Goal: Task Accomplishment & Management: Manage account settings

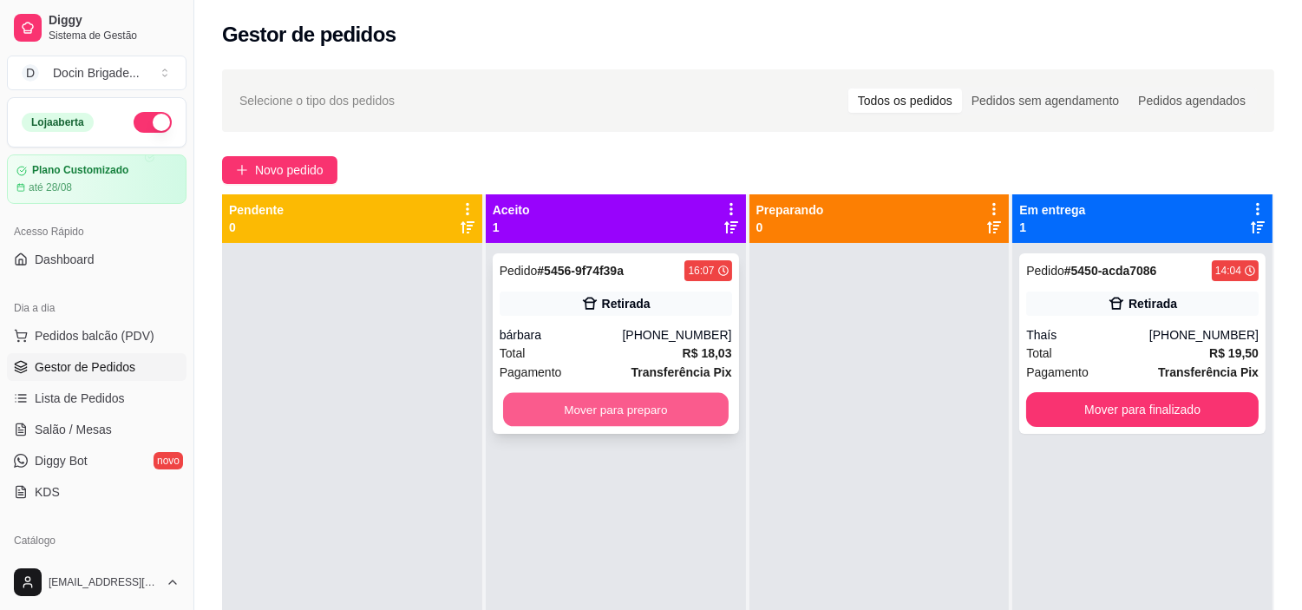
click at [660, 405] on button "Mover para preparo" at bounding box center [616, 410] width 226 height 34
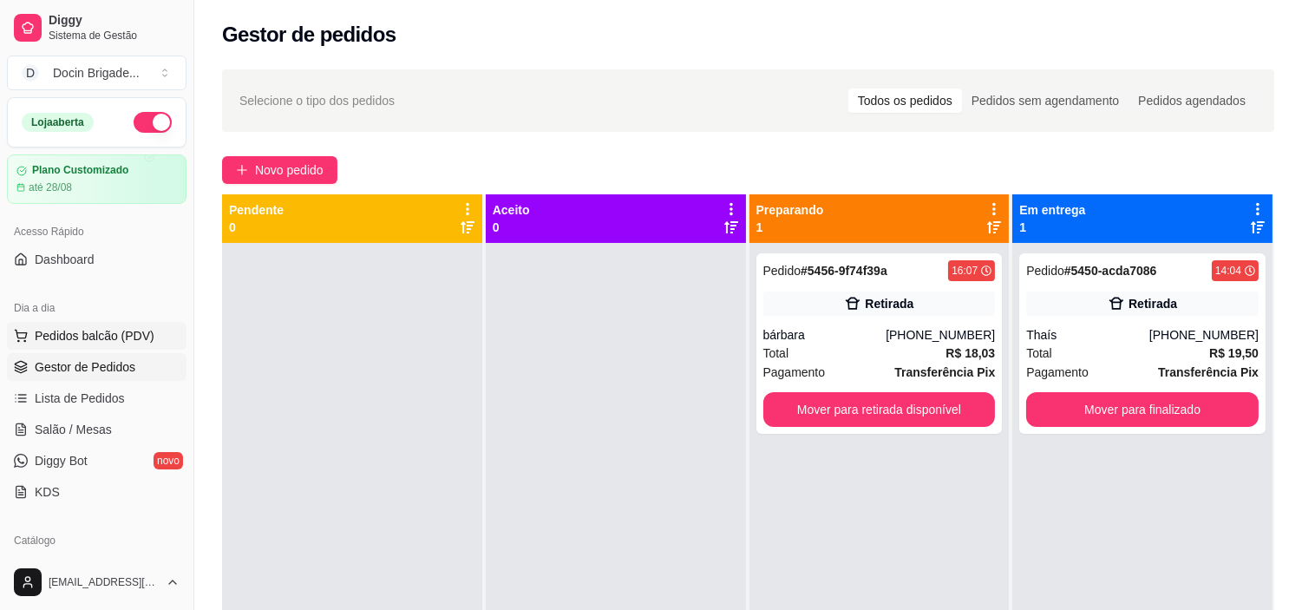
click at [128, 341] on span "Pedidos balcão (PDV)" at bounding box center [95, 335] width 120 height 17
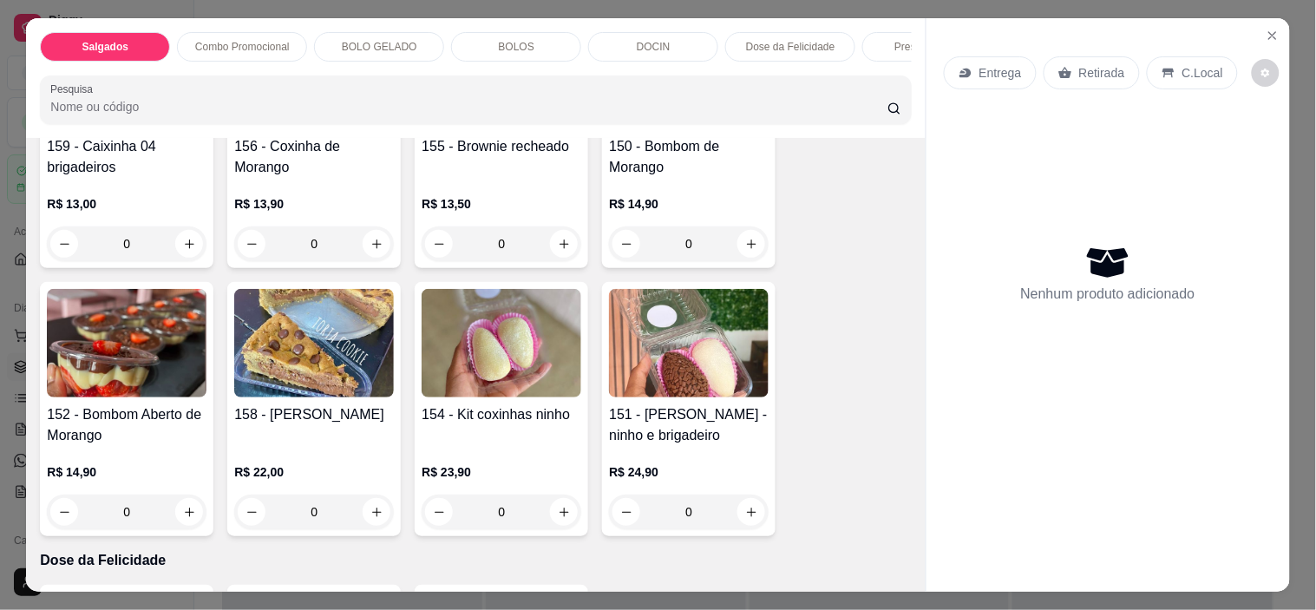
scroll to position [1446, 0]
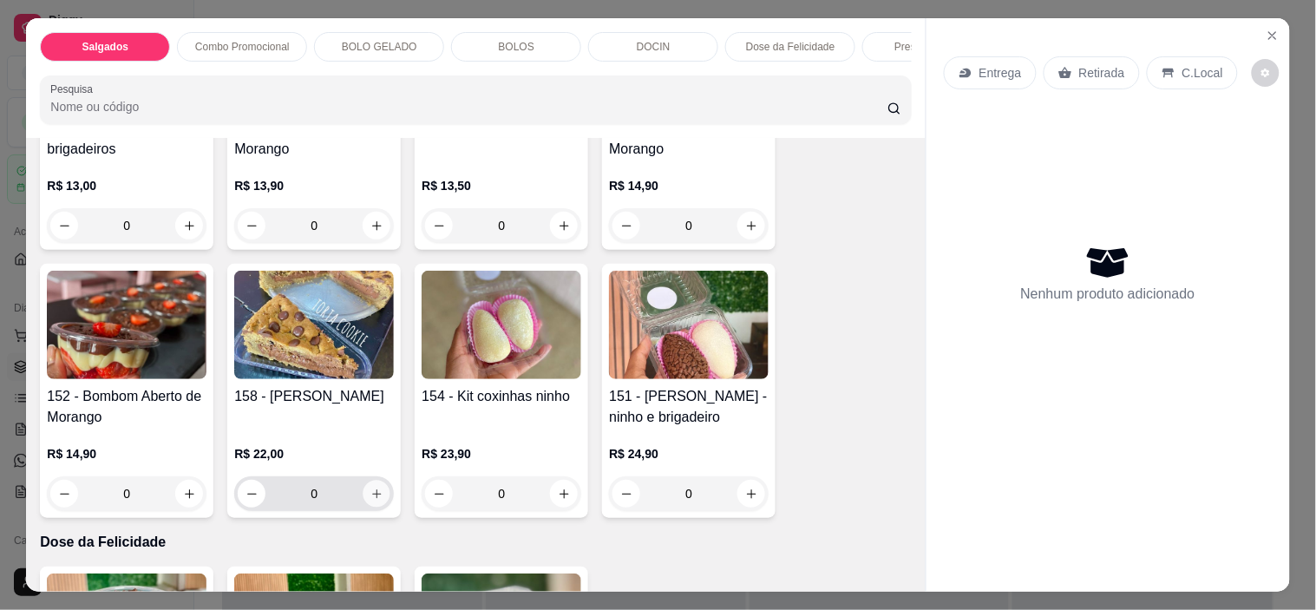
click at [371, 495] on icon "increase-product-quantity" at bounding box center [377, 494] width 13 height 13
type input "1"
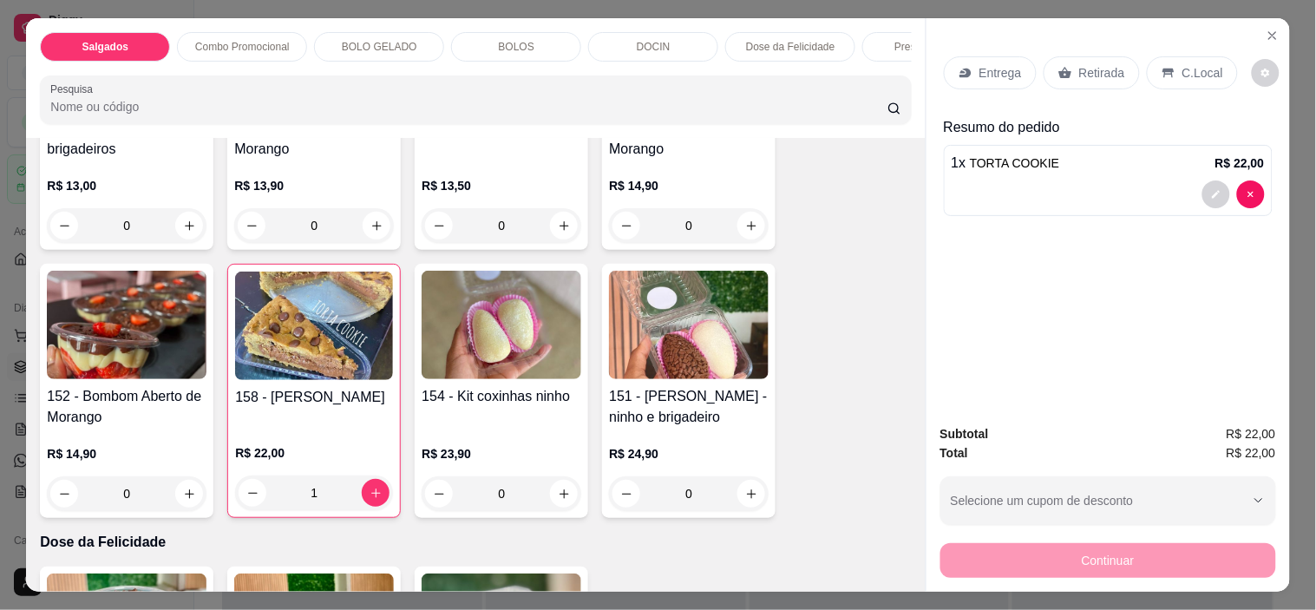
click at [998, 69] on p "Entrega" at bounding box center [1001, 72] width 43 height 17
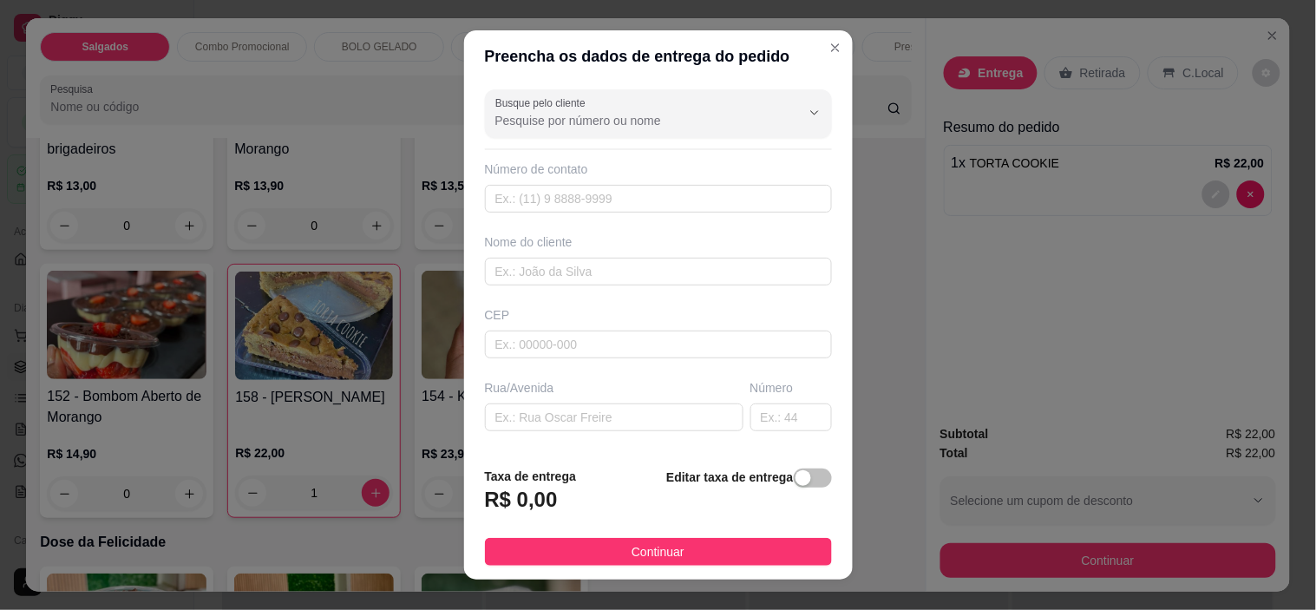
scroll to position [24, 0]
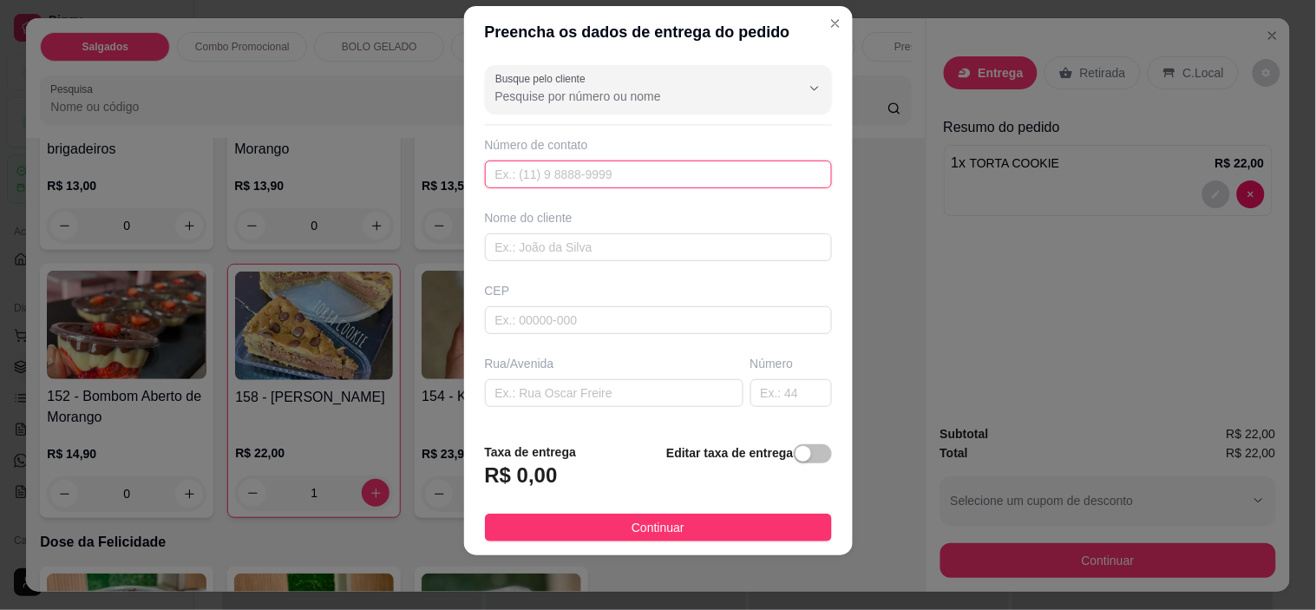
click at [682, 177] on input "text" at bounding box center [658, 175] width 347 height 28
paste input "553 19235-2902"
type input "553 19235-2902"
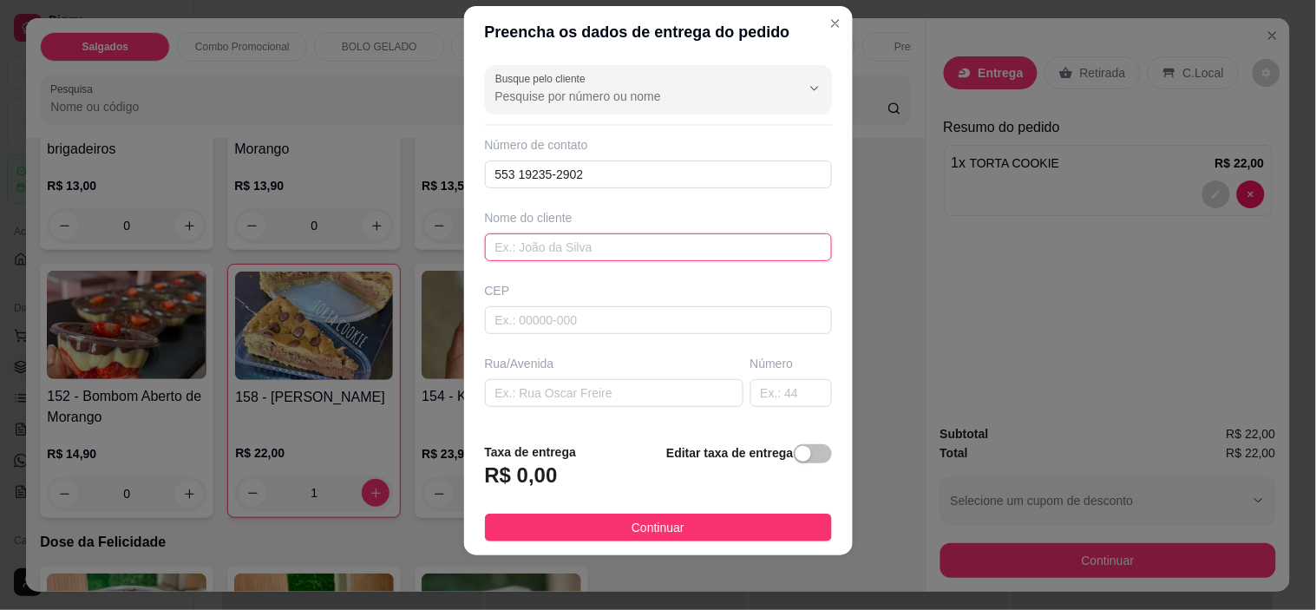
click at [674, 246] on input "text" at bounding box center [658, 247] width 347 height 28
type input "cleidi"
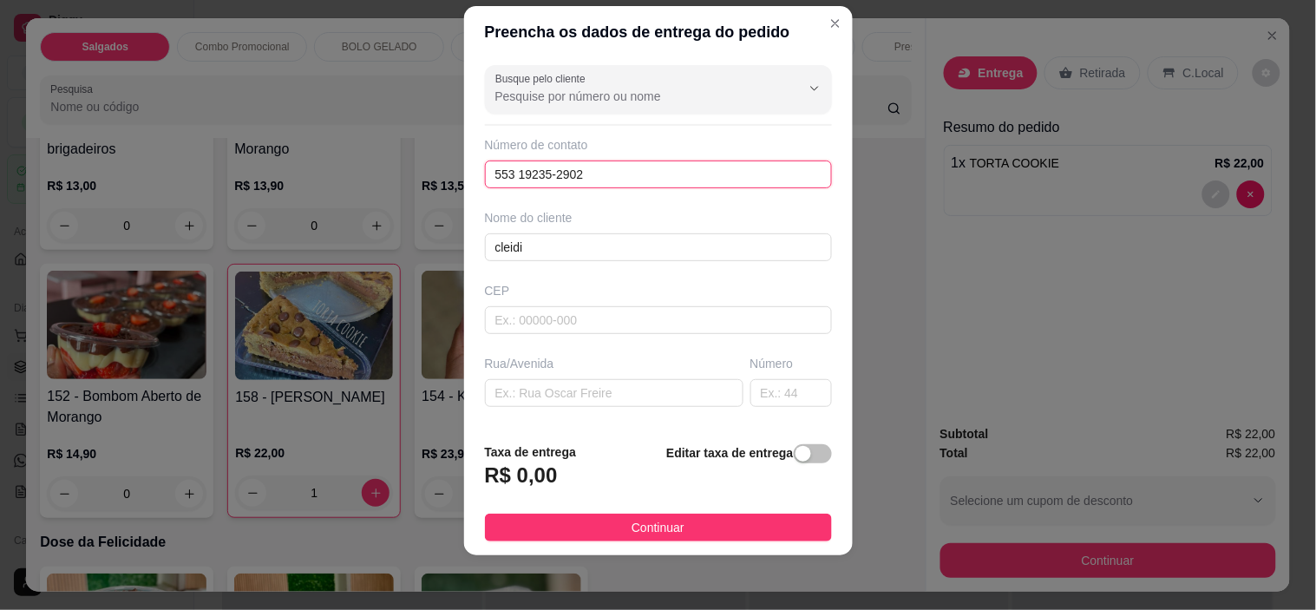
click at [502, 172] on input "553 19235-2902" at bounding box center [658, 175] width 347 height 28
click at [489, 171] on input "553 19235-2902" at bounding box center [658, 175] width 347 height 28
type input "[PHONE_NUMBER]"
click at [657, 177] on input "[PHONE_NUMBER]" at bounding box center [658, 175] width 347 height 28
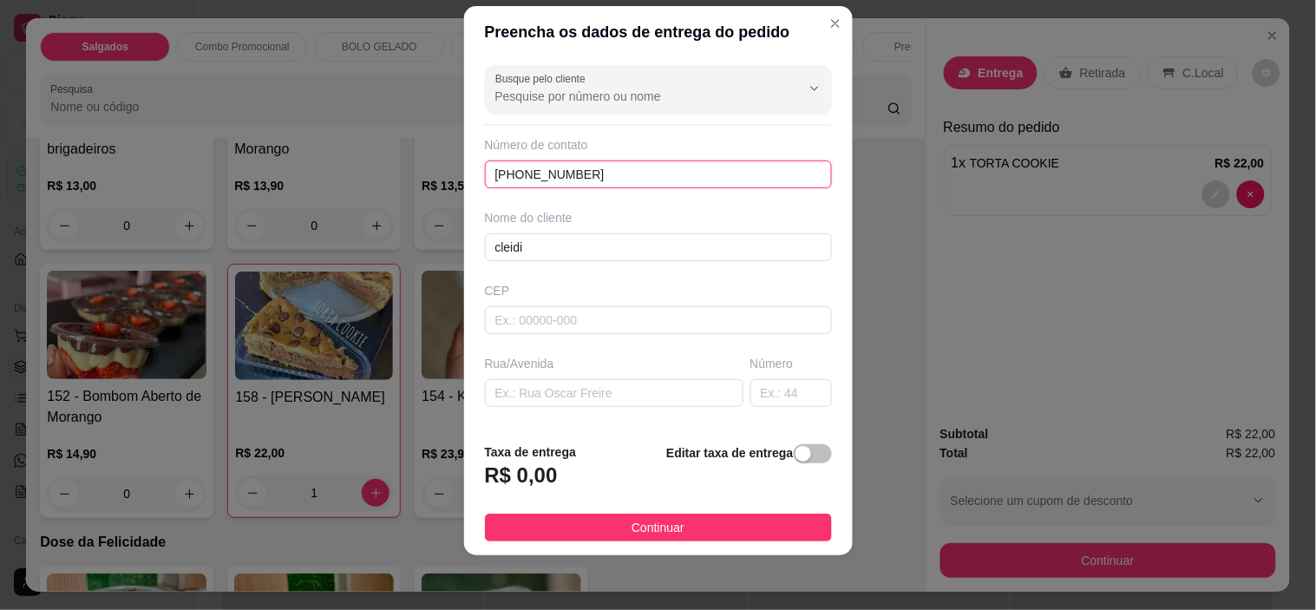
click at [657, 177] on input "[PHONE_NUMBER]" at bounding box center [658, 175] width 347 height 28
paste input "553 19235-2902"
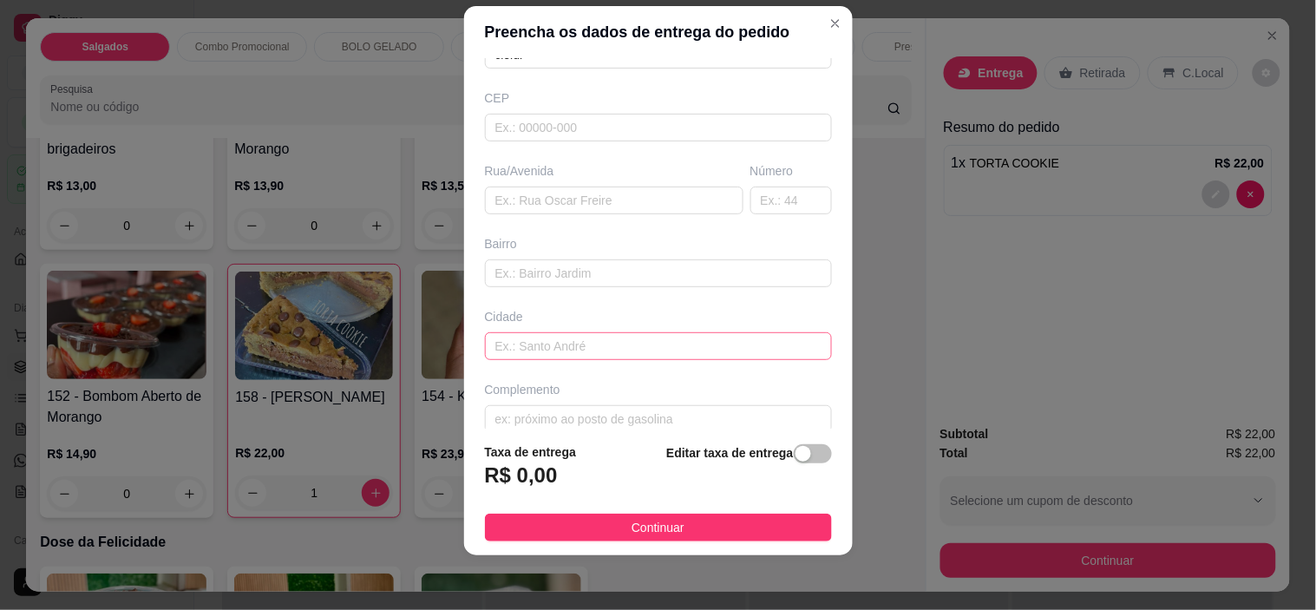
scroll to position [214, 0]
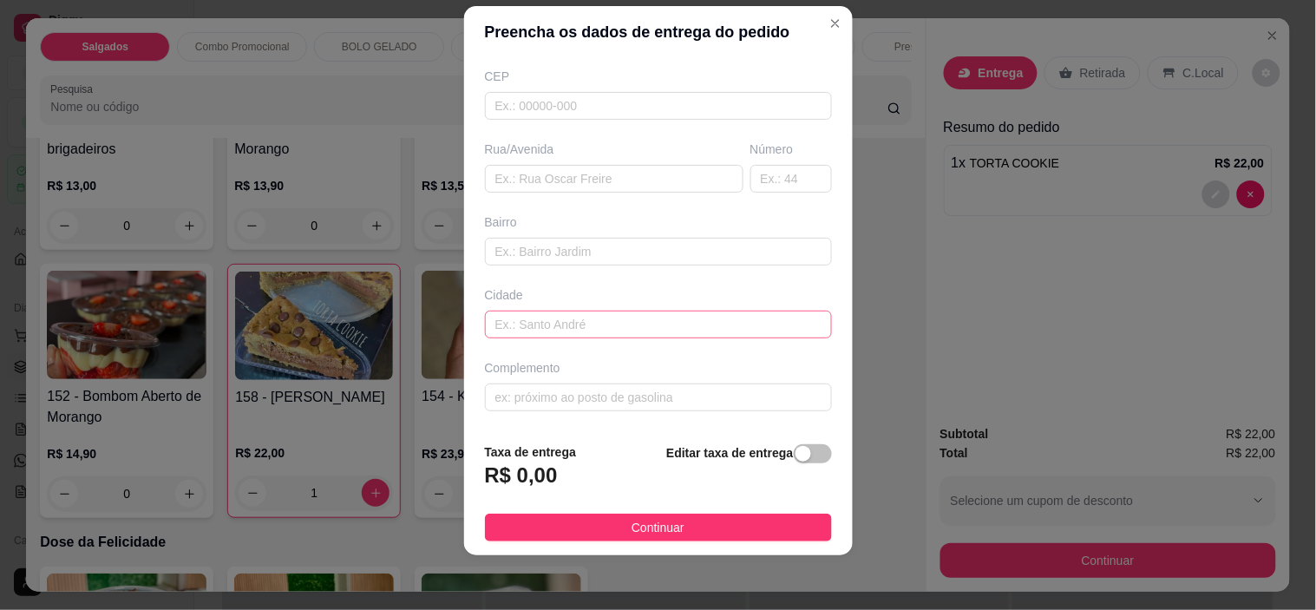
type input "553 19235-2902"
click at [591, 333] on input "text" at bounding box center [658, 325] width 347 height 28
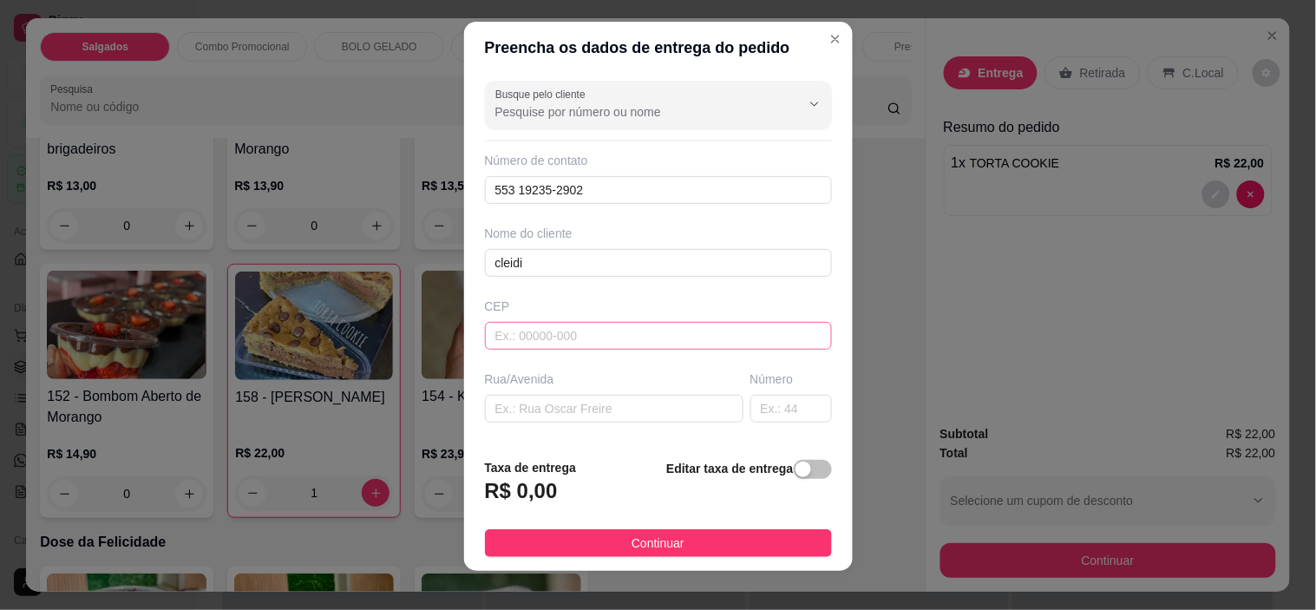
scroll to position [0, 0]
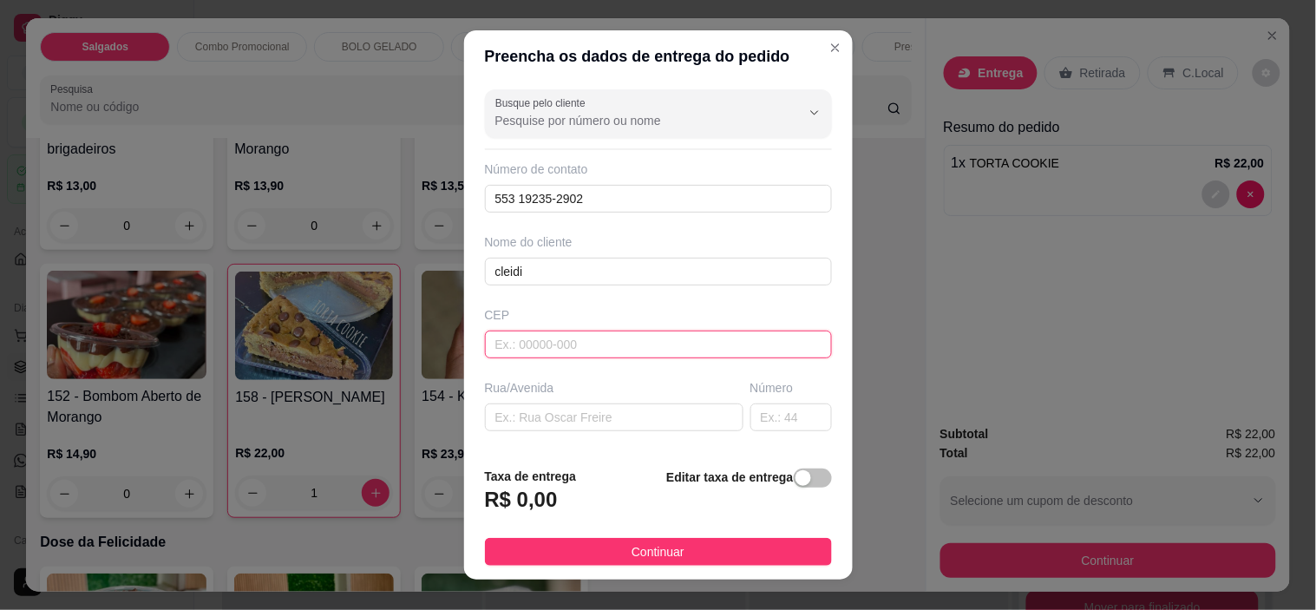
click at [557, 356] on input "text" at bounding box center [658, 345] width 347 height 28
paste input "30421447"
type input "30421447"
type input "[PERSON_NAME]"
type input "[GEOGRAPHIC_DATA]"
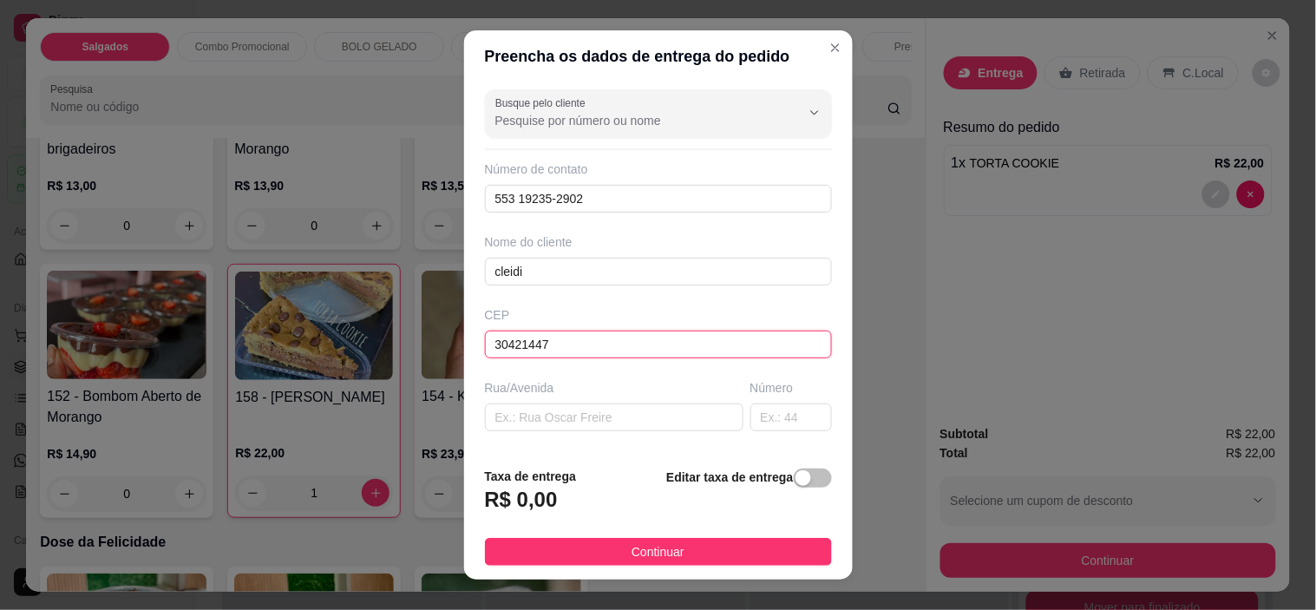
type input "[GEOGRAPHIC_DATA]"
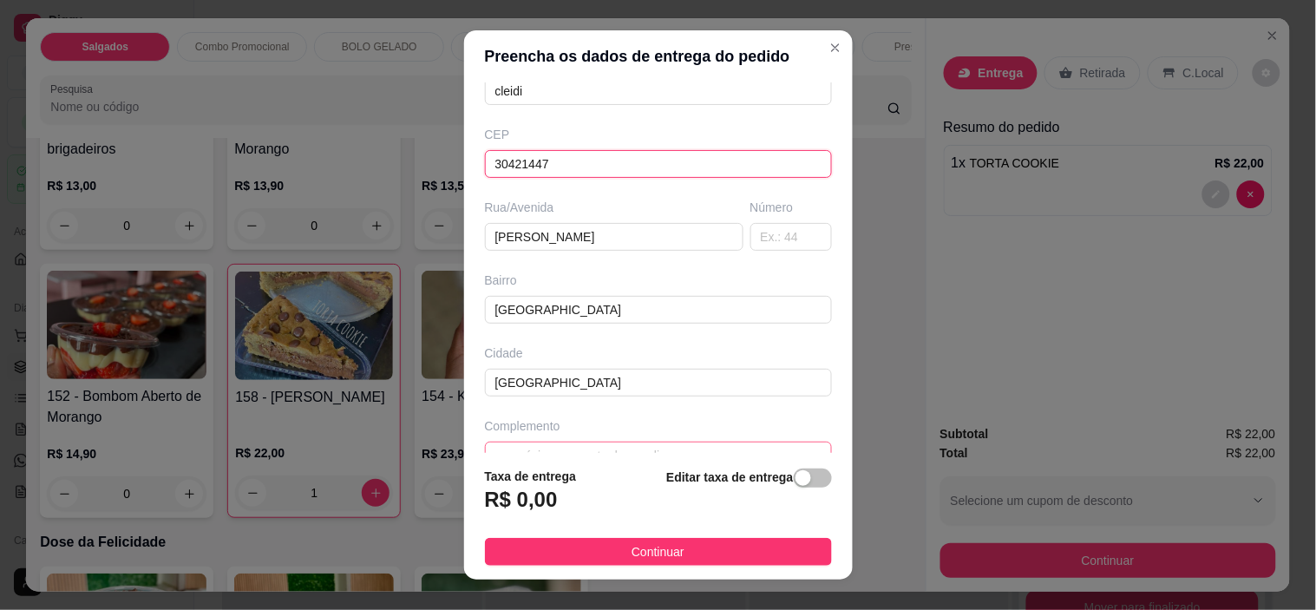
scroll to position [193, 0]
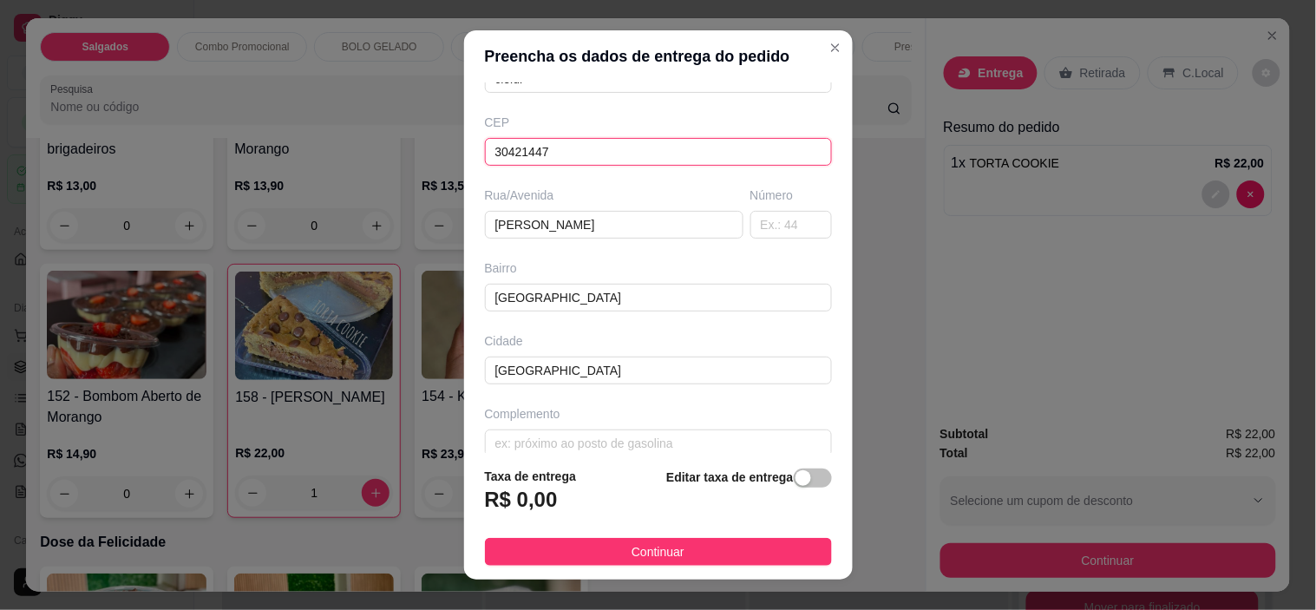
type input "30421447"
click at [771, 226] on input "text" at bounding box center [792, 225] width 82 height 28
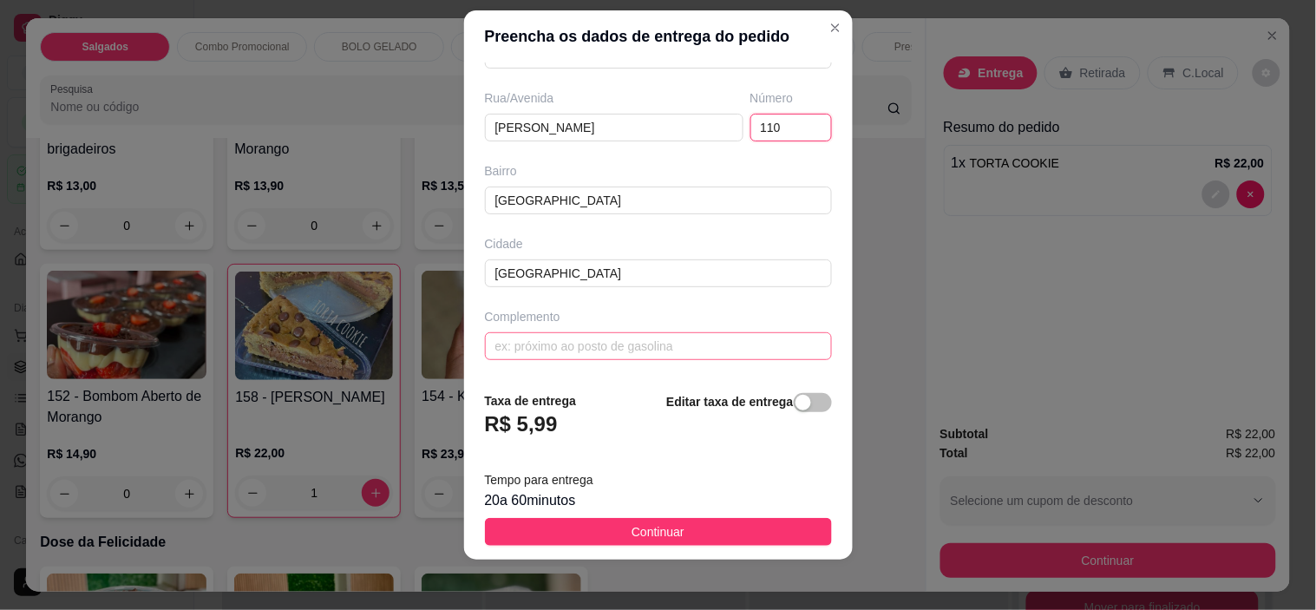
scroll to position [24, 0]
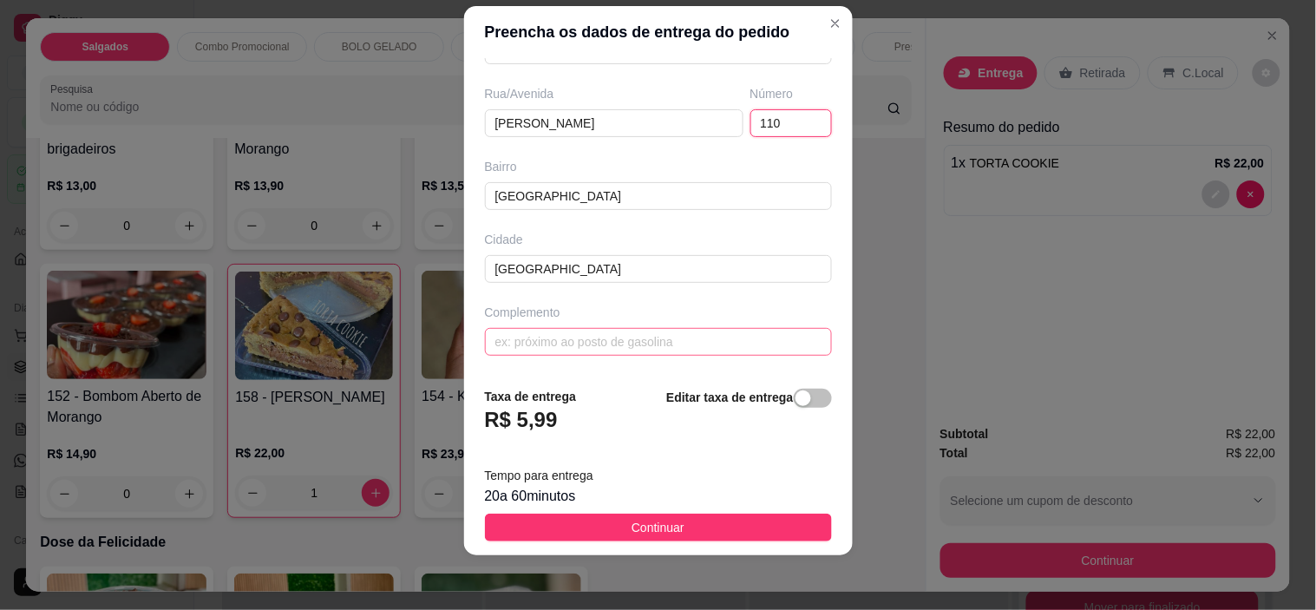
type input "110"
click at [720, 337] on input "text" at bounding box center [658, 342] width 347 height 28
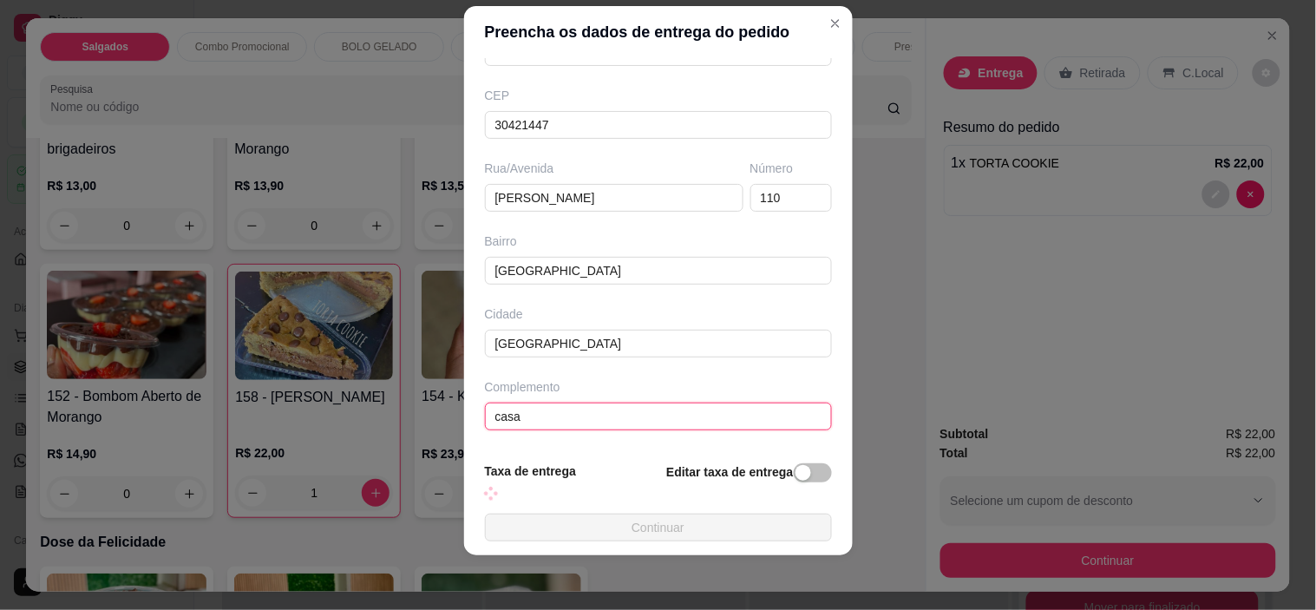
scroll to position [271, 0]
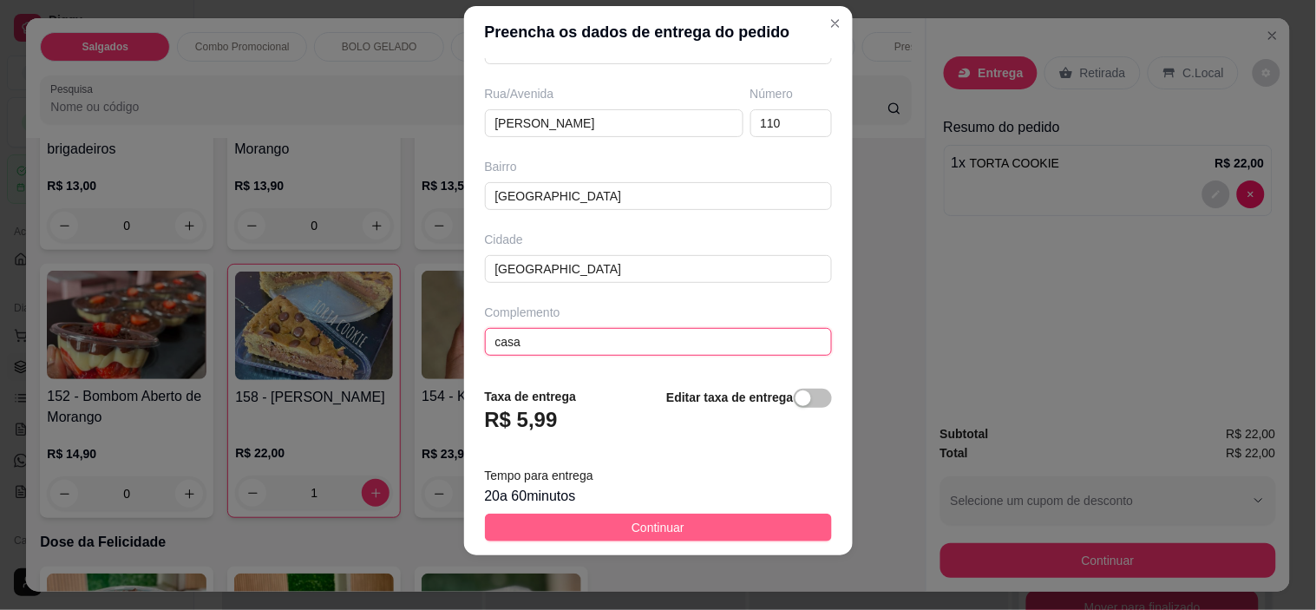
type input "casa"
click at [632, 535] on span "Continuar" at bounding box center [658, 527] width 53 height 19
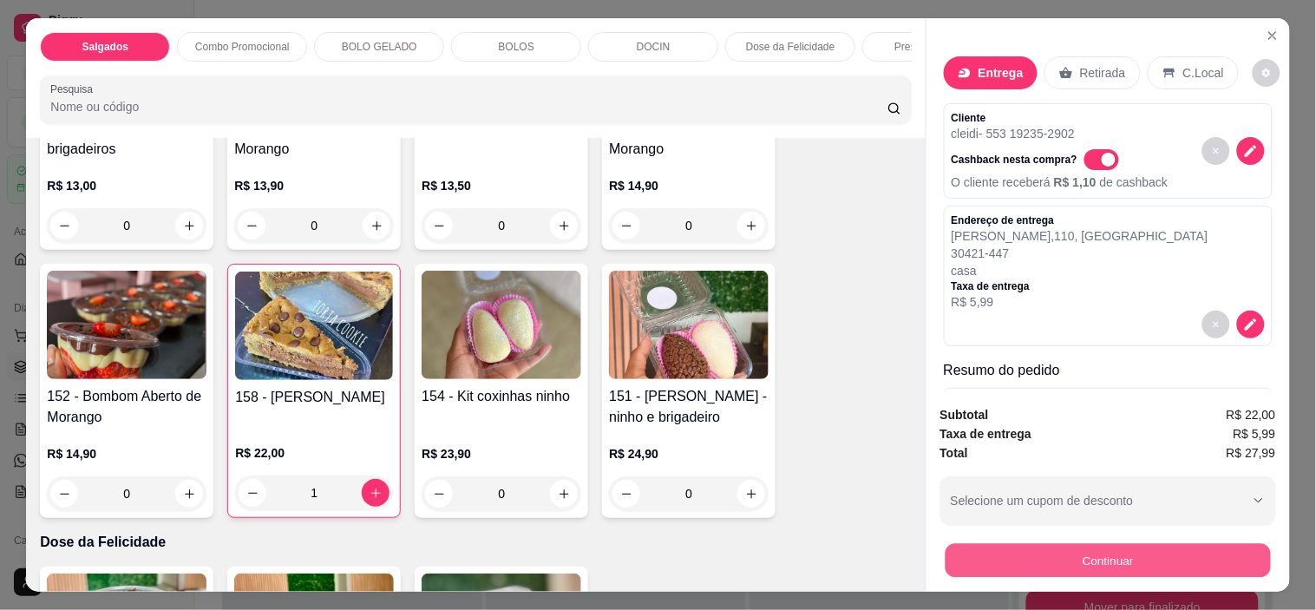
click at [1025, 554] on button "Continuar" at bounding box center [1107, 561] width 325 height 34
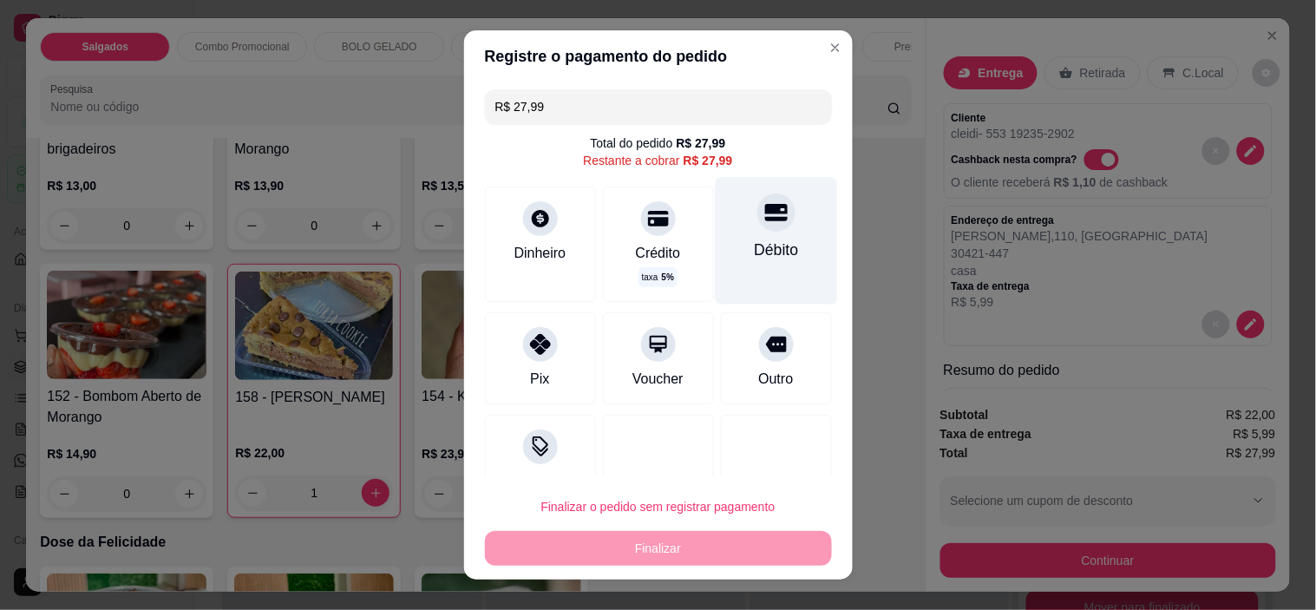
click at [754, 246] on div "Débito" at bounding box center [776, 250] width 44 height 23
type input "R$ 0,00"
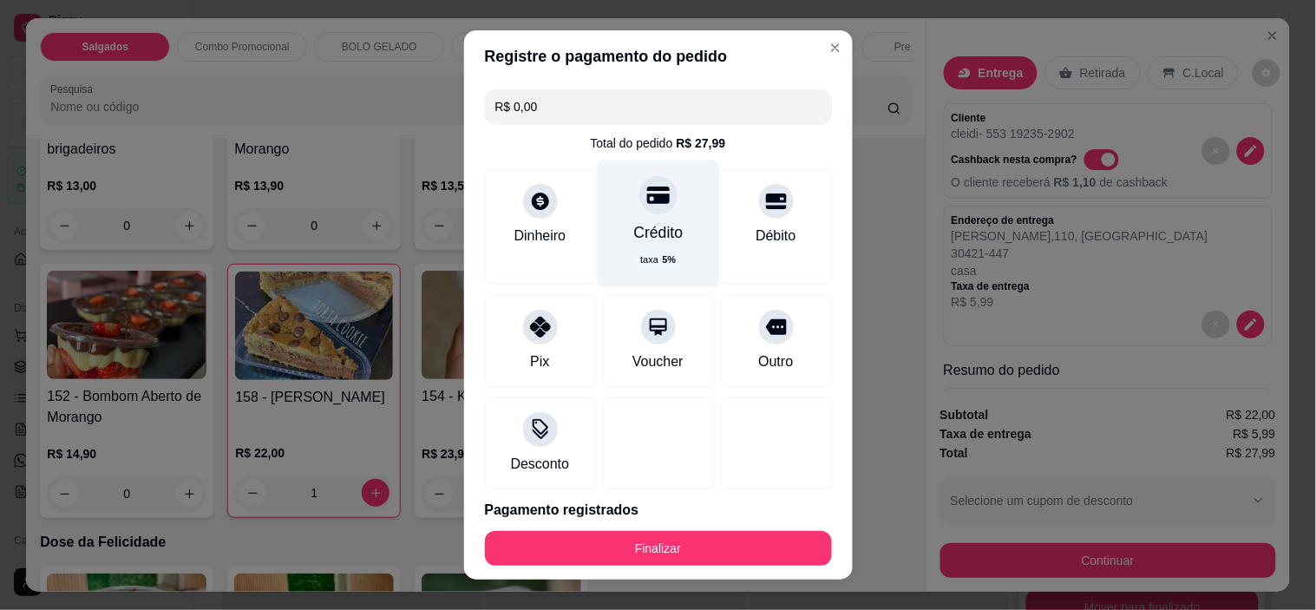
click at [670, 229] on div "Crédito taxa 5 %" at bounding box center [658, 224] width 122 height 127
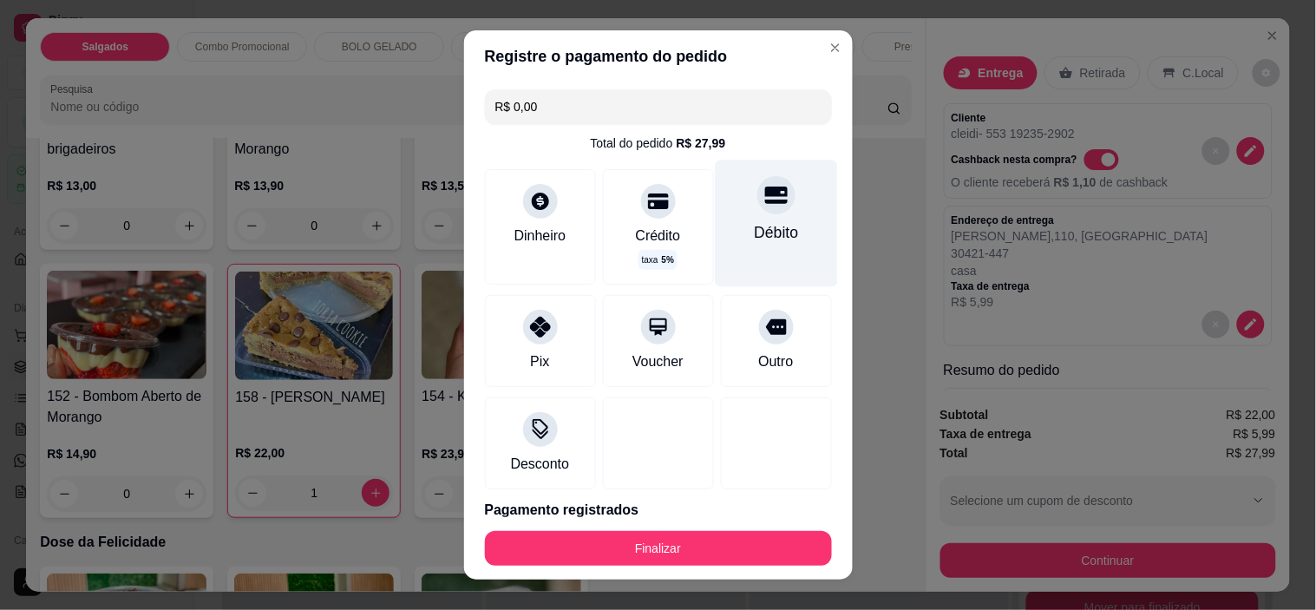
click at [738, 252] on div "Débito" at bounding box center [776, 224] width 122 height 127
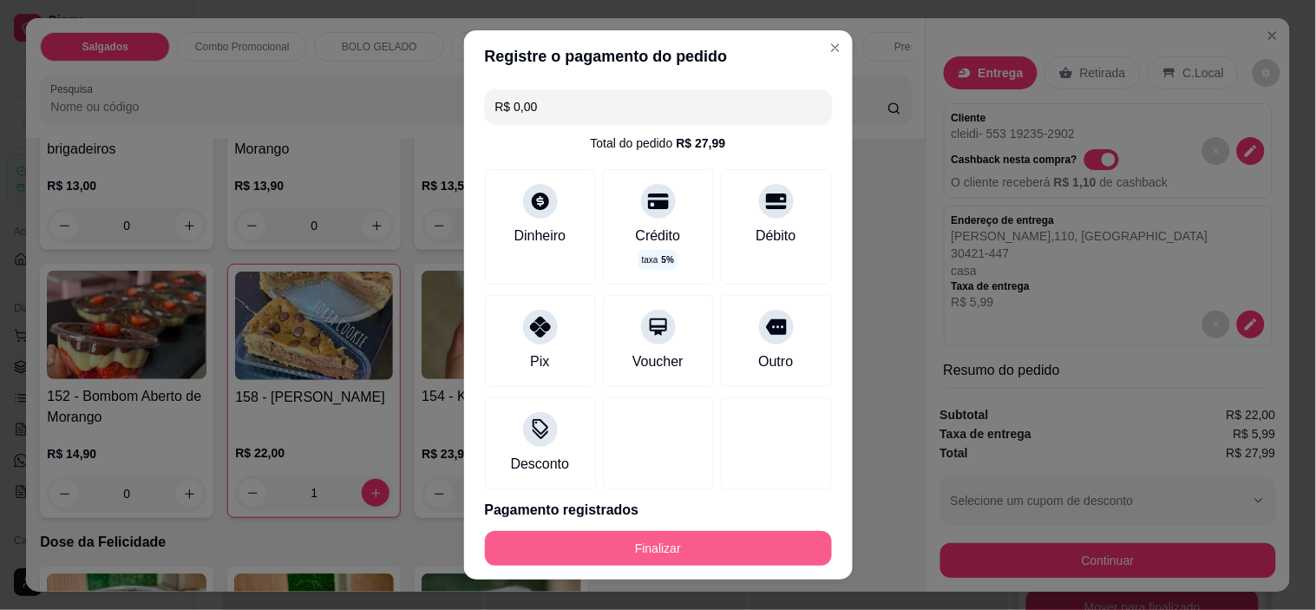
click at [703, 548] on button "Finalizar" at bounding box center [658, 548] width 347 height 35
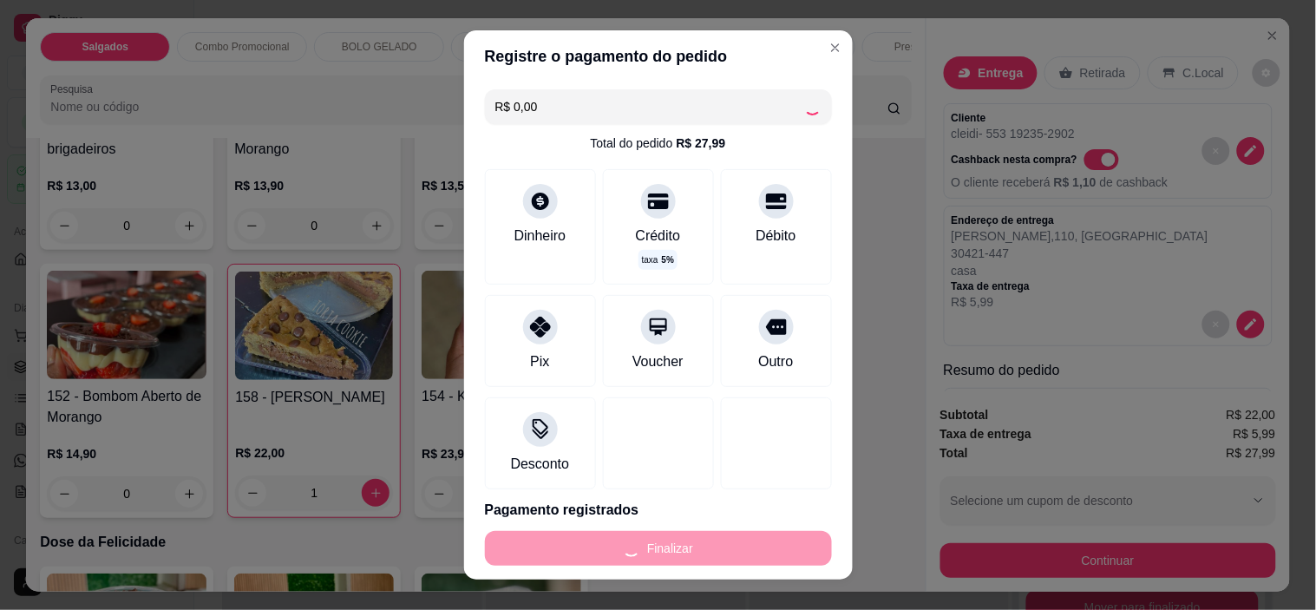
type input "0"
type input "-R$ 27,99"
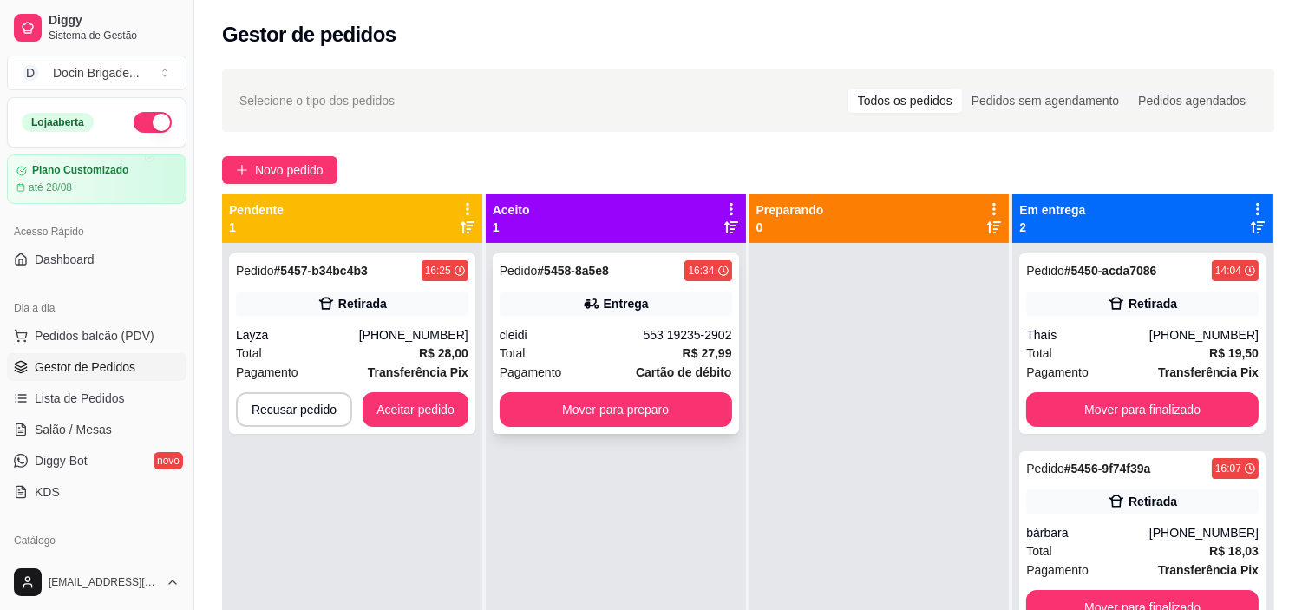
click at [625, 273] on div "Pedido # 5458-8a5e8 16:34" at bounding box center [616, 270] width 233 height 21
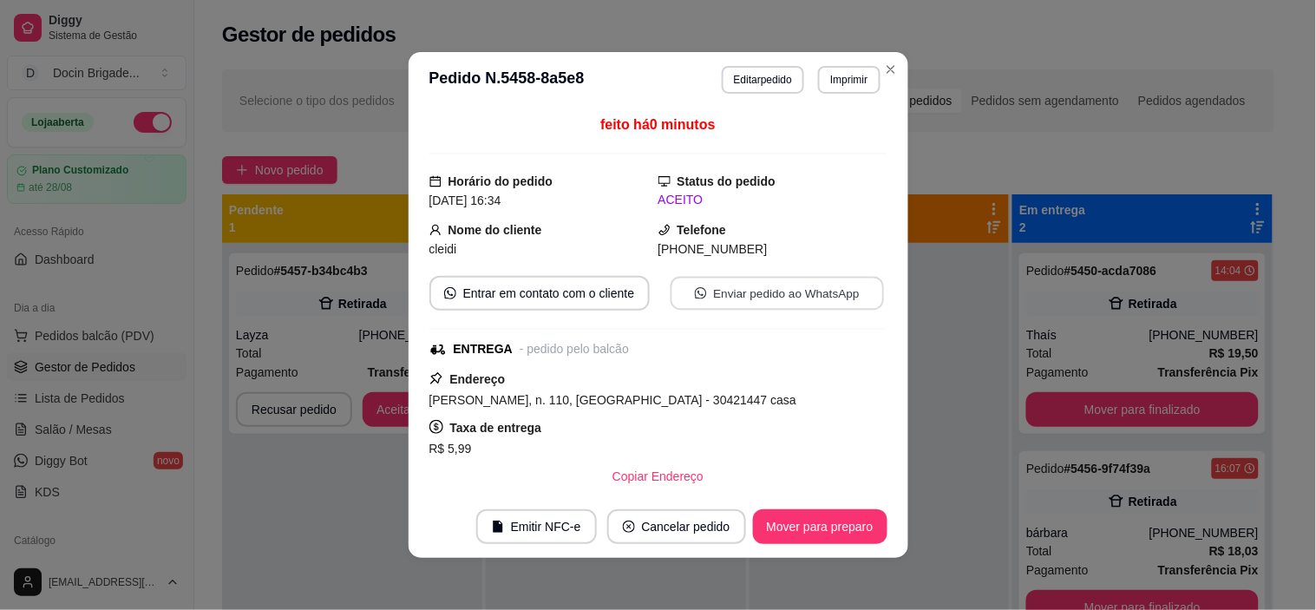
click at [828, 292] on button "Enviar pedido ao WhatsApp" at bounding box center [776, 294] width 213 height 34
click at [804, 523] on button "Mover para preparo" at bounding box center [820, 526] width 134 height 35
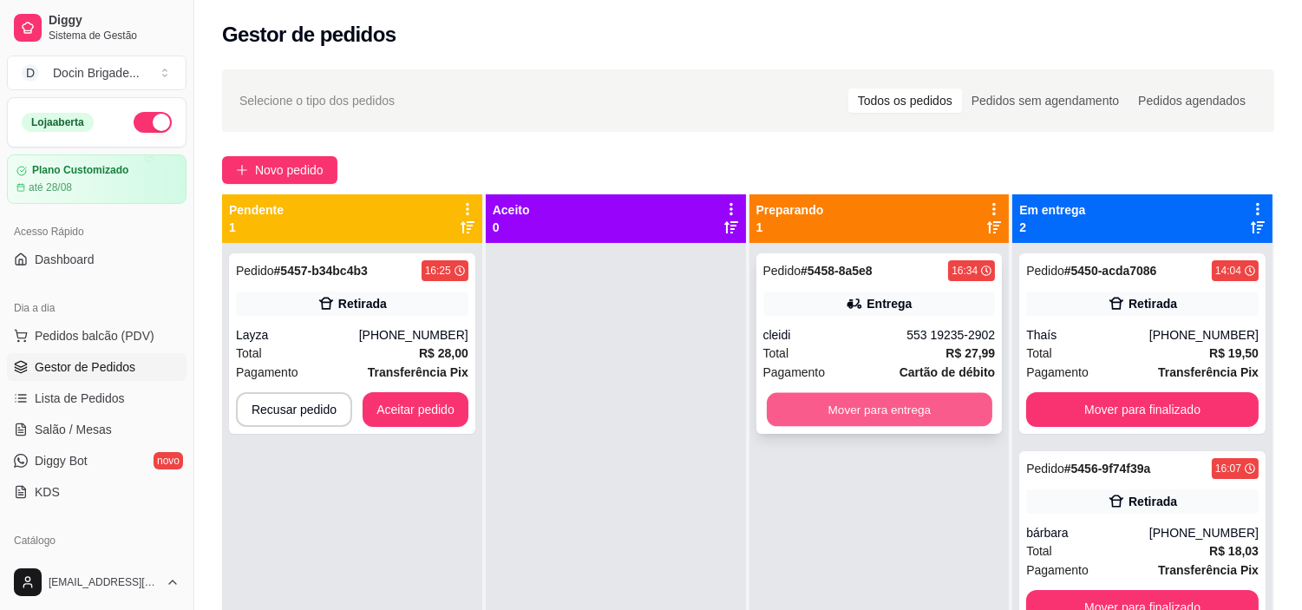
click at [886, 404] on button "Mover para entrega" at bounding box center [880, 410] width 226 height 34
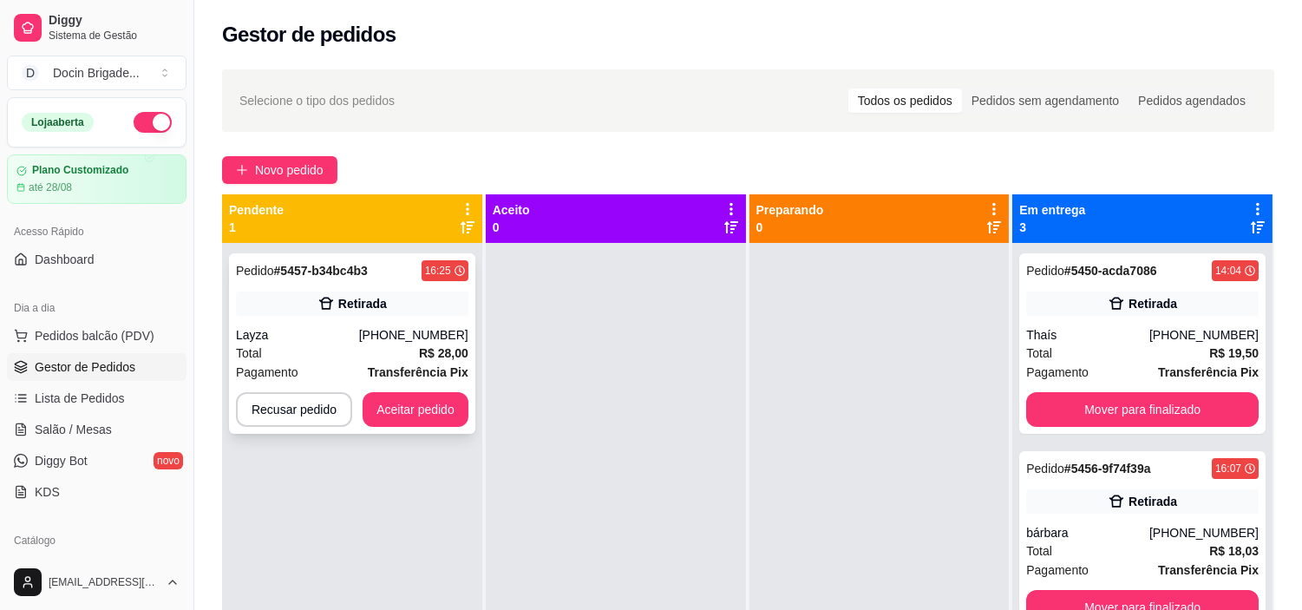
click at [316, 326] on div "Layza" at bounding box center [297, 334] width 123 height 17
drag, startPoint x: 114, startPoint y: 327, endPoint x: 128, endPoint y: 332, distance: 14.8
click at [114, 327] on span "Pedidos balcão (PDV)" at bounding box center [95, 335] width 120 height 17
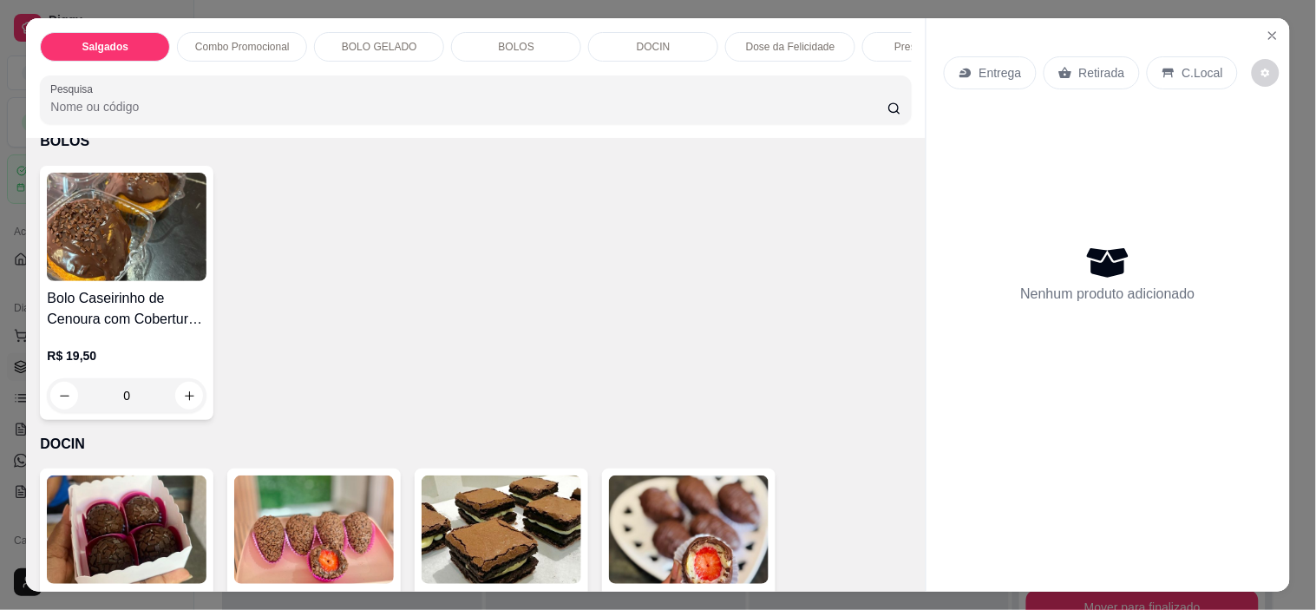
scroll to position [964, 0]
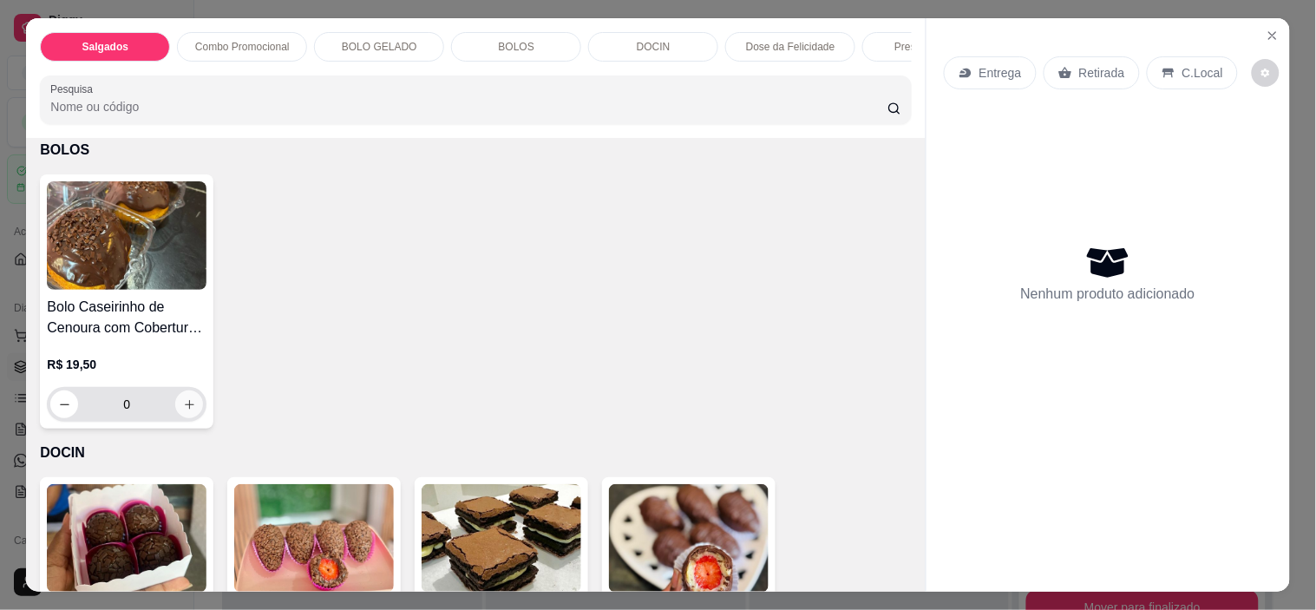
click at [183, 411] on icon "increase-product-quantity" at bounding box center [189, 404] width 13 height 13
type input "1"
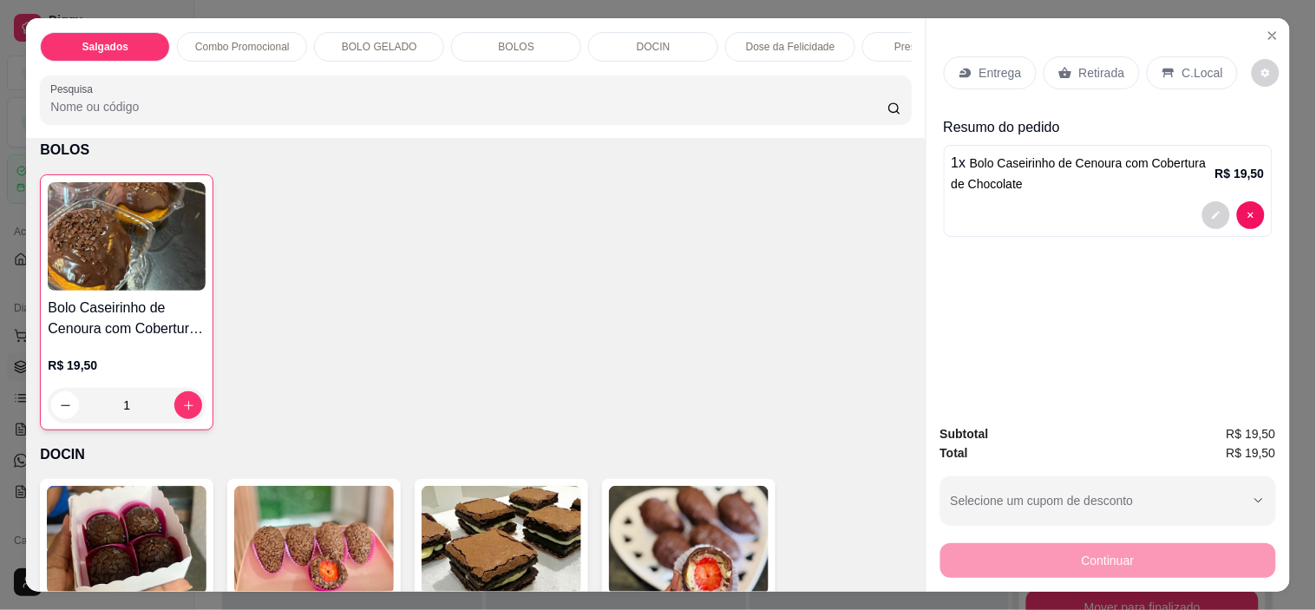
click at [1079, 64] on p "Retirada" at bounding box center [1102, 72] width 46 height 17
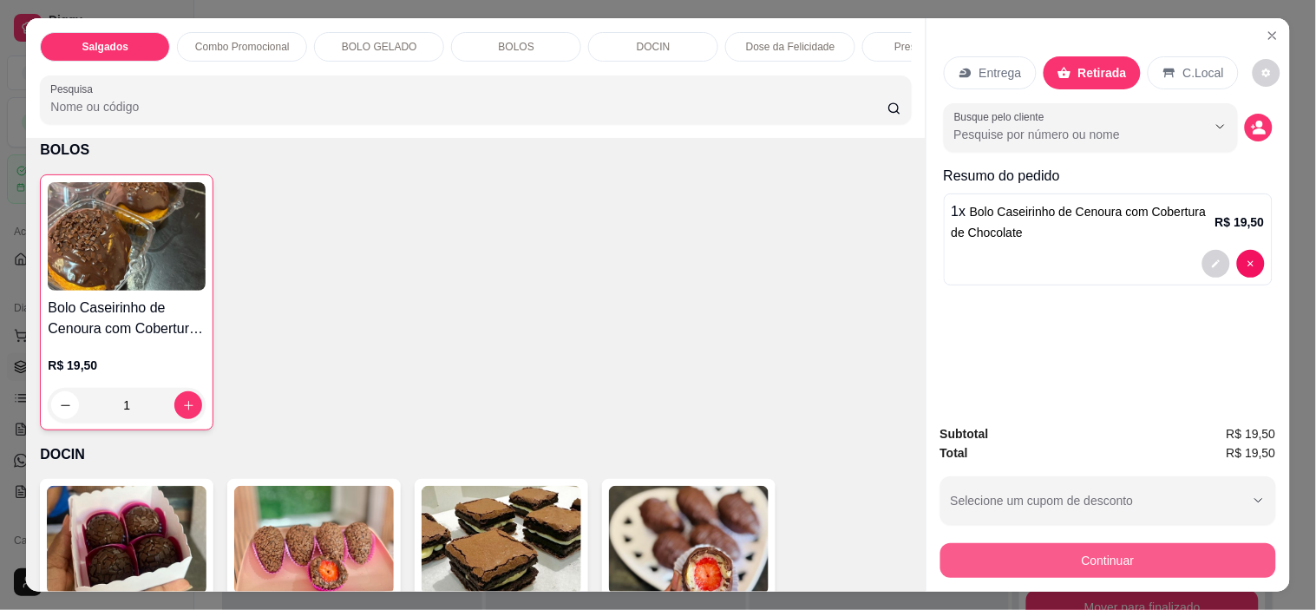
click at [1000, 543] on button "Continuar" at bounding box center [1109, 560] width 336 height 35
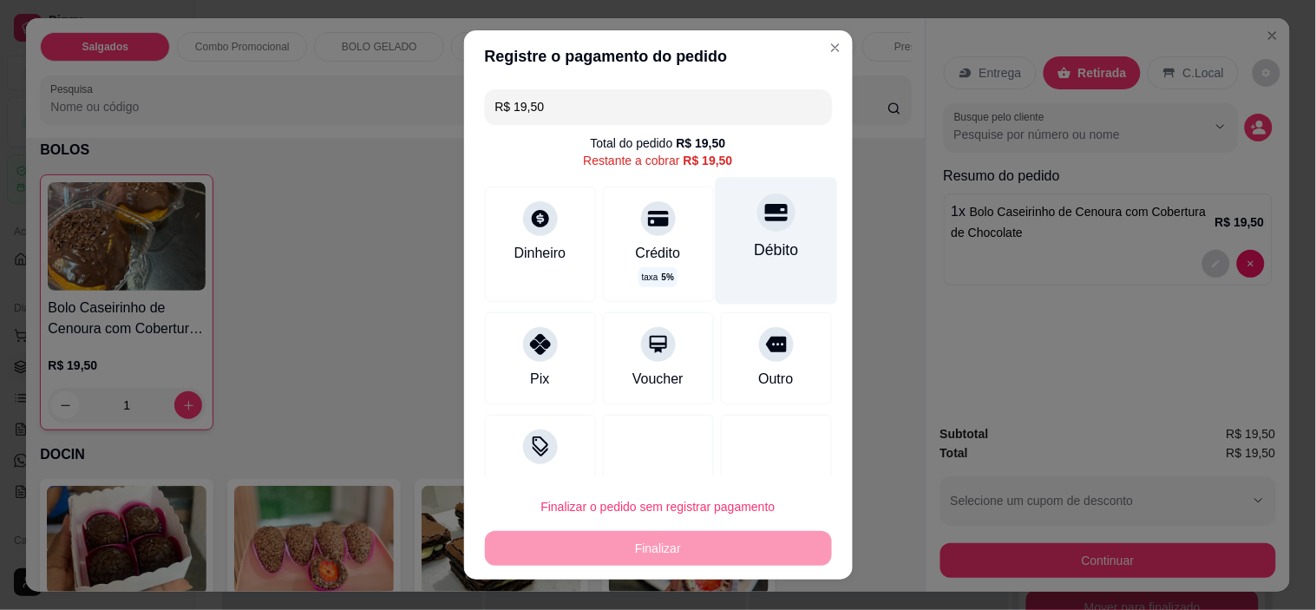
click at [716, 246] on div "Débito" at bounding box center [776, 241] width 122 height 127
type input "R$ 0,00"
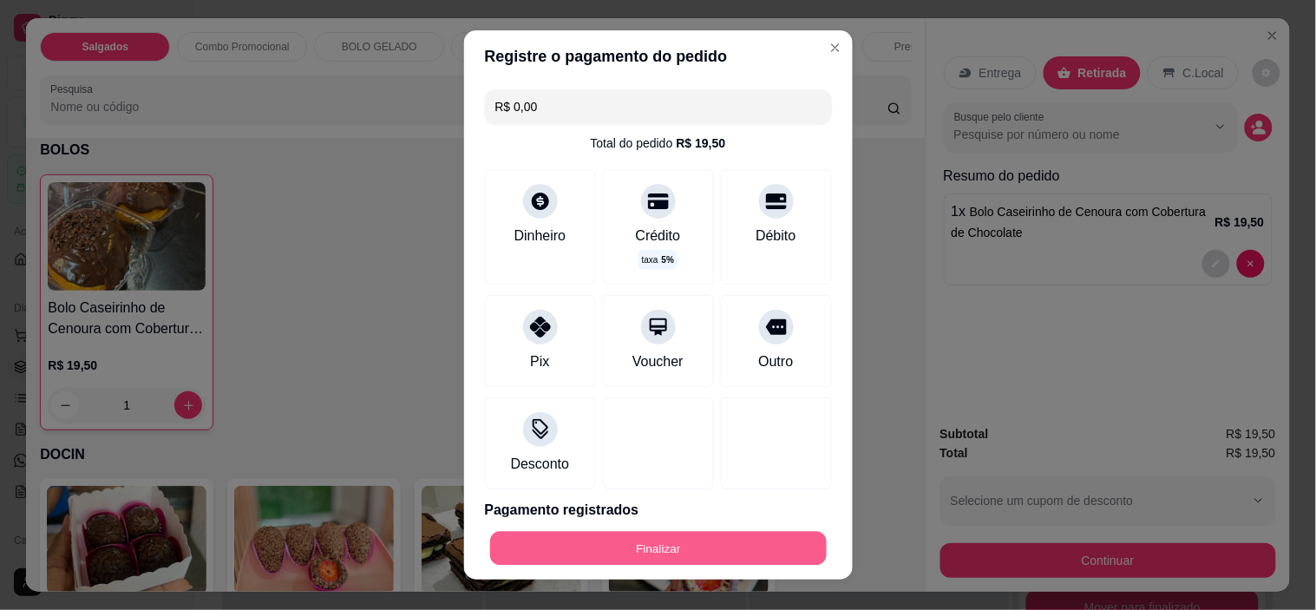
click at [671, 542] on button "Finalizar" at bounding box center [658, 548] width 337 height 34
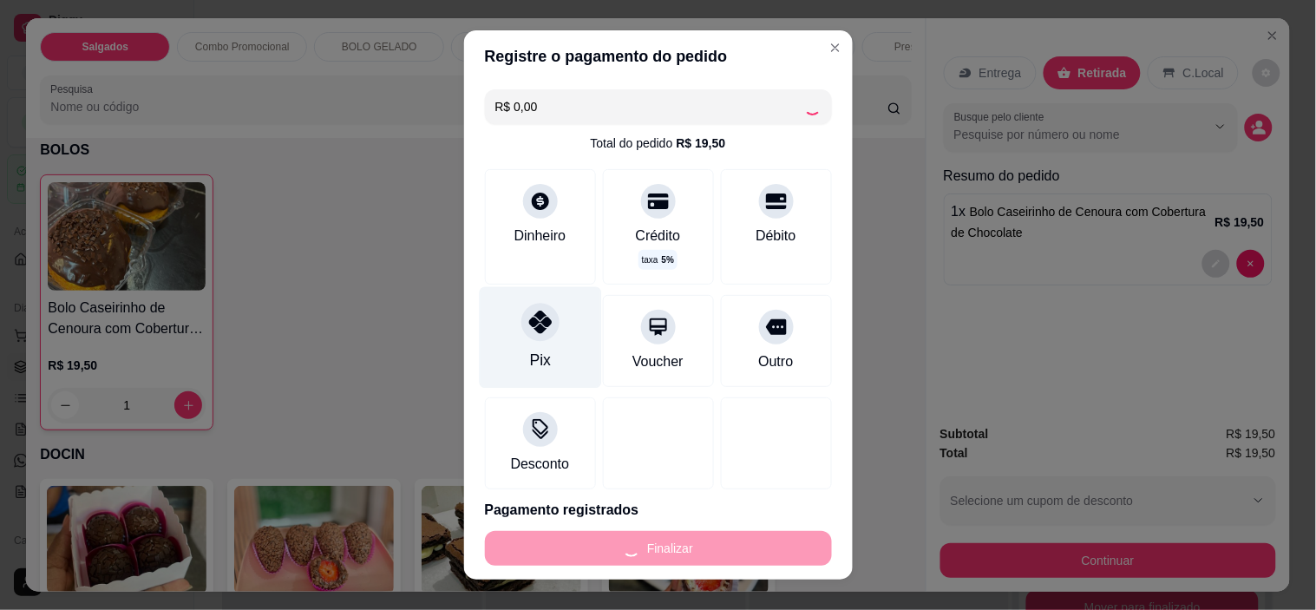
type input "0"
type input "-R$ 19,50"
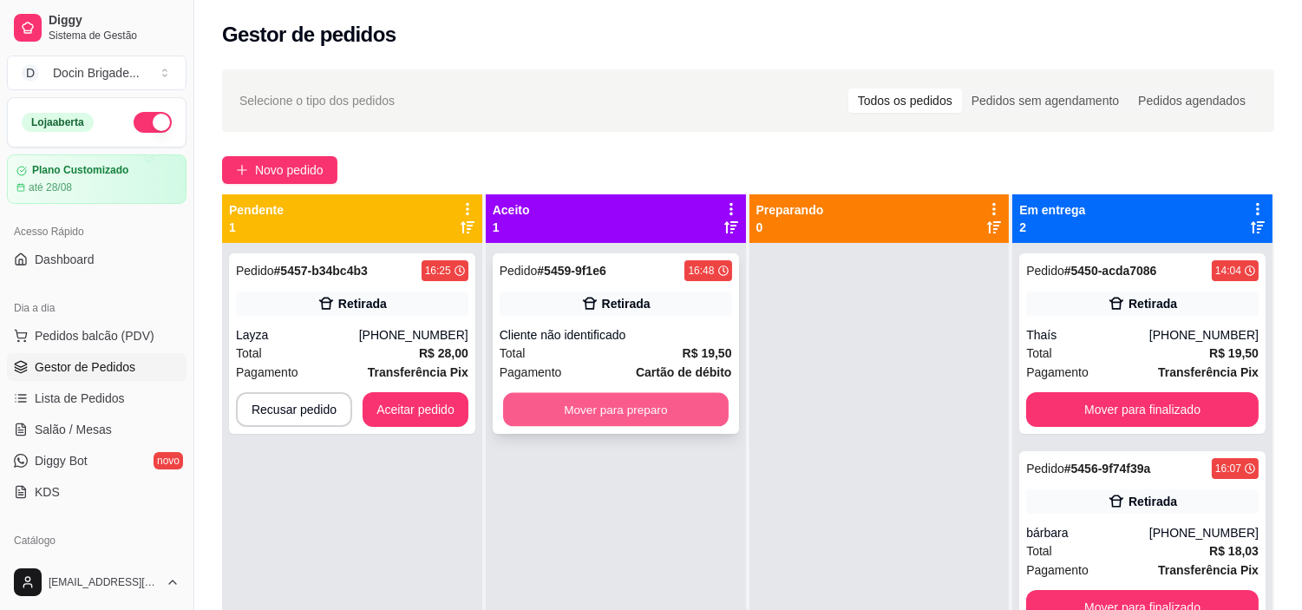
click at [658, 419] on button "Mover para preparo" at bounding box center [616, 410] width 226 height 34
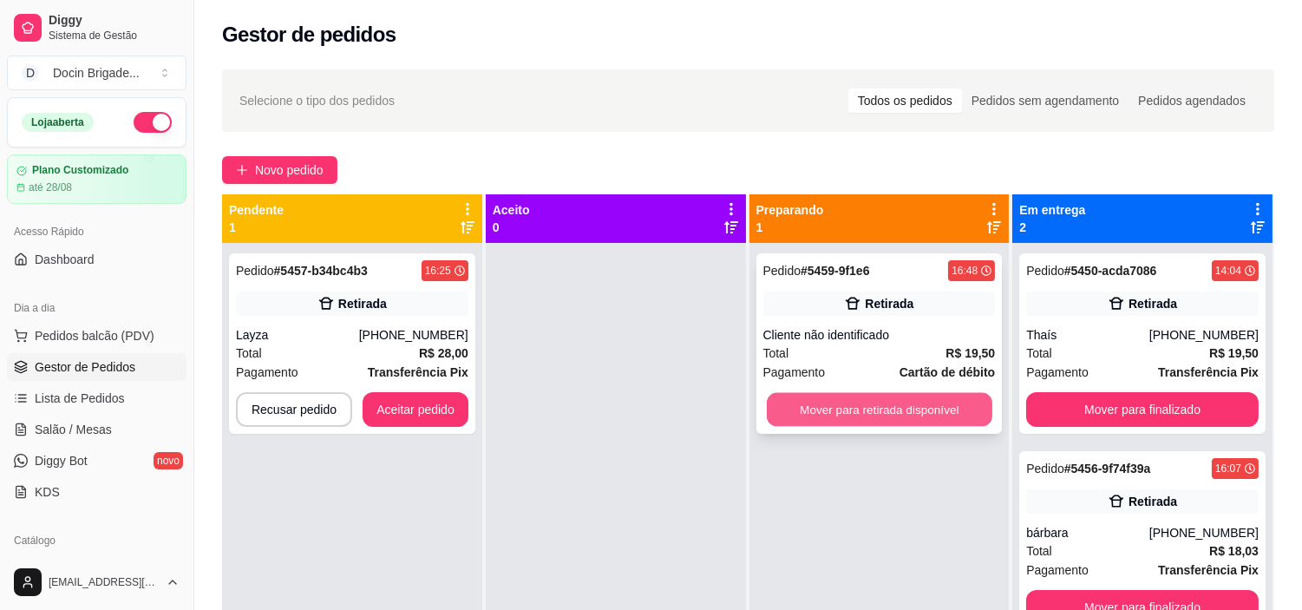
click at [895, 408] on button "Mover para retirada disponível" at bounding box center [880, 410] width 226 height 34
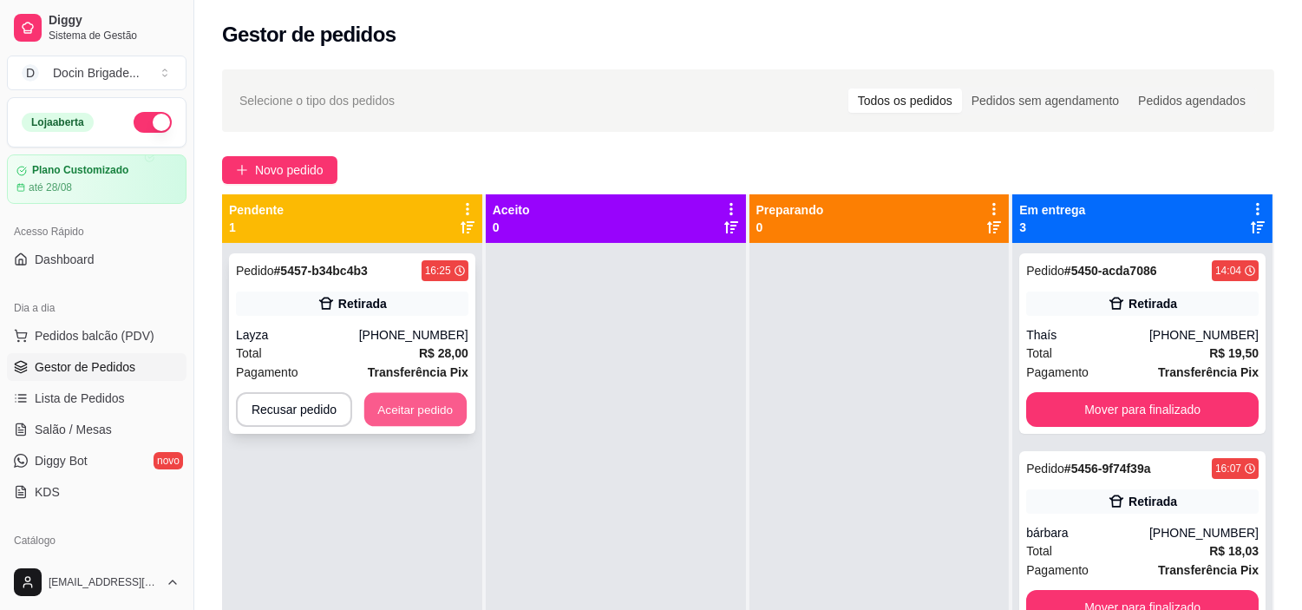
click at [437, 419] on button "Aceitar pedido" at bounding box center [415, 410] width 102 height 34
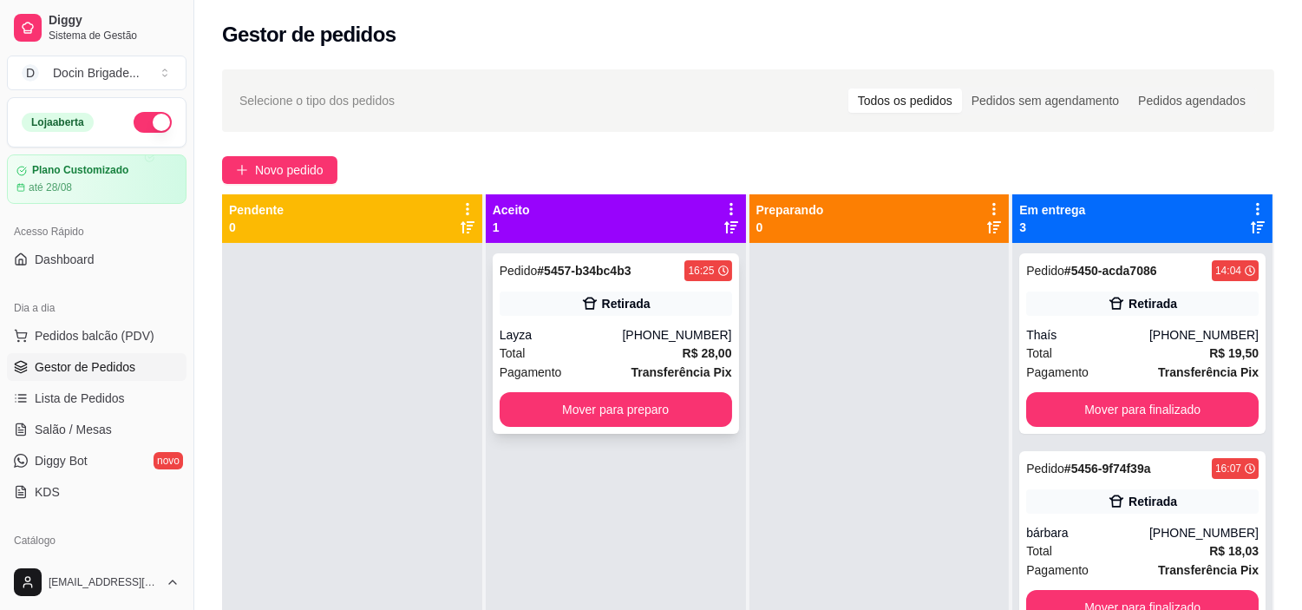
click at [594, 354] on div "Total R$ 28,00" at bounding box center [616, 353] width 233 height 19
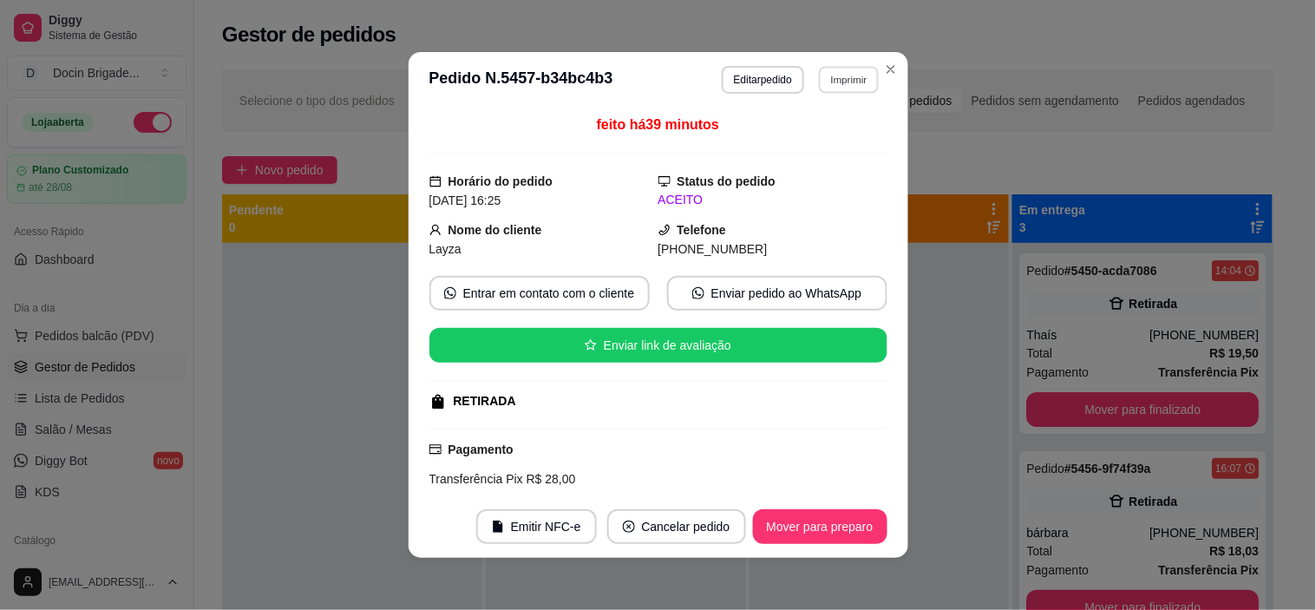
click at [838, 85] on button "Imprimir" at bounding box center [849, 79] width 60 height 27
click at [813, 140] on button "IMPRESSORA" at bounding box center [812, 142] width 126 height 28
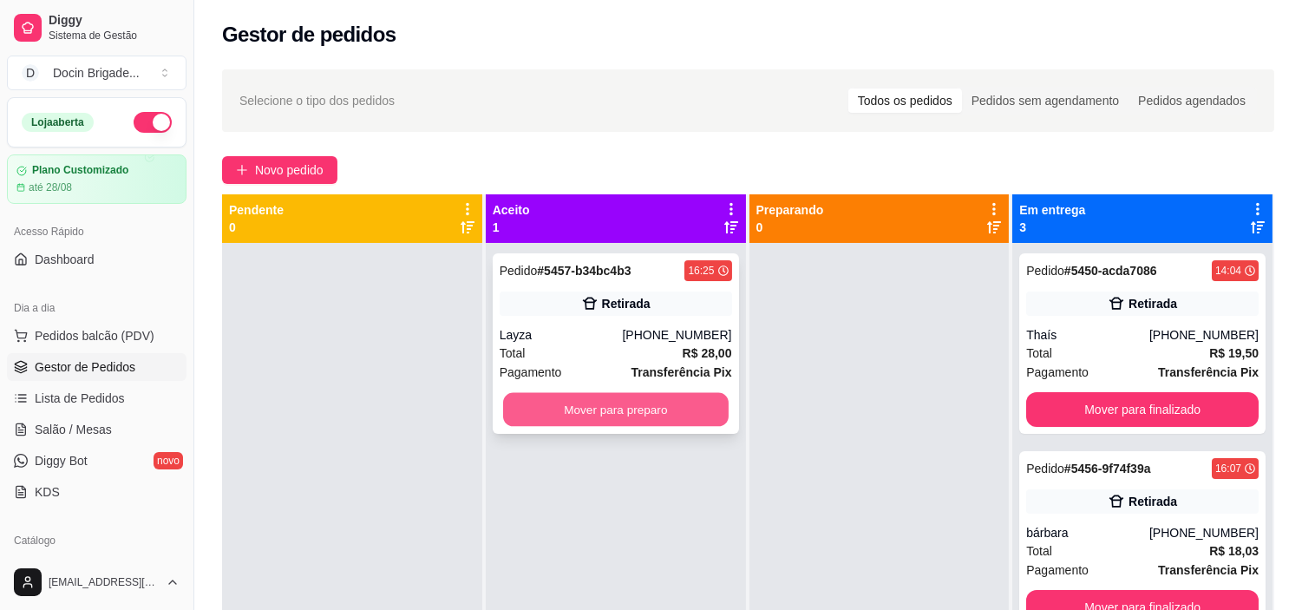
click at [666, 408] on button "Mover para preparo" at bounding box center [616, 410] width 226 height 34
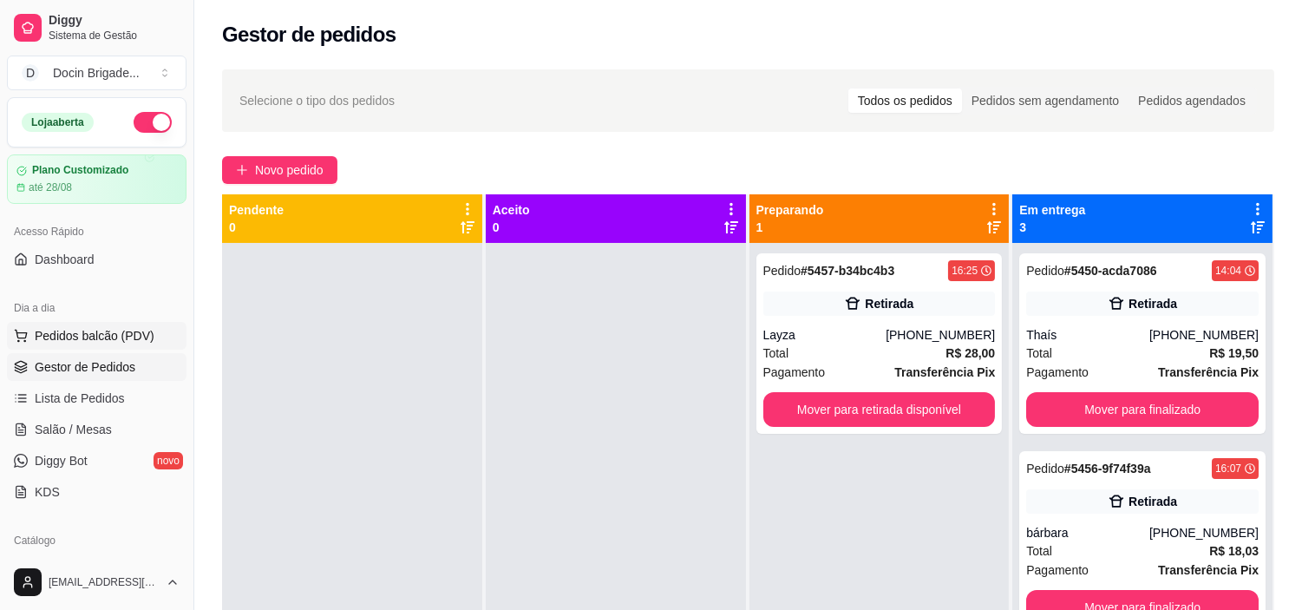
click at [70, 330] on span "Pedidos balcão (PDV)" at bounding box center [95, 335] width 120 height 17
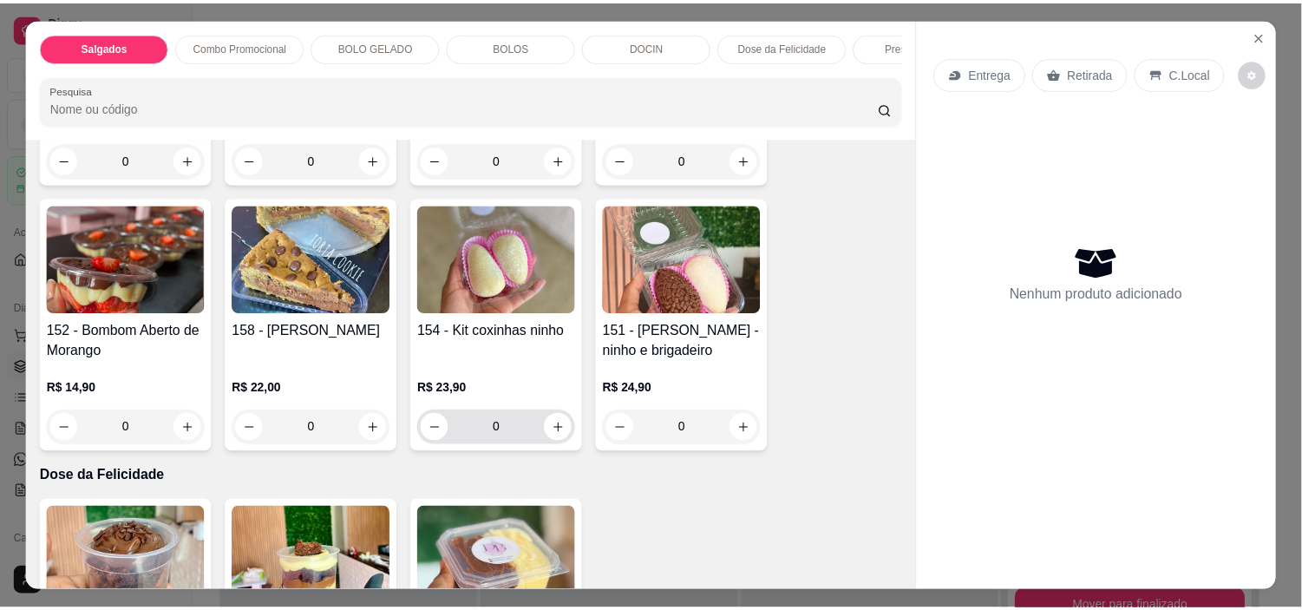
scroll to position [1542, 0]
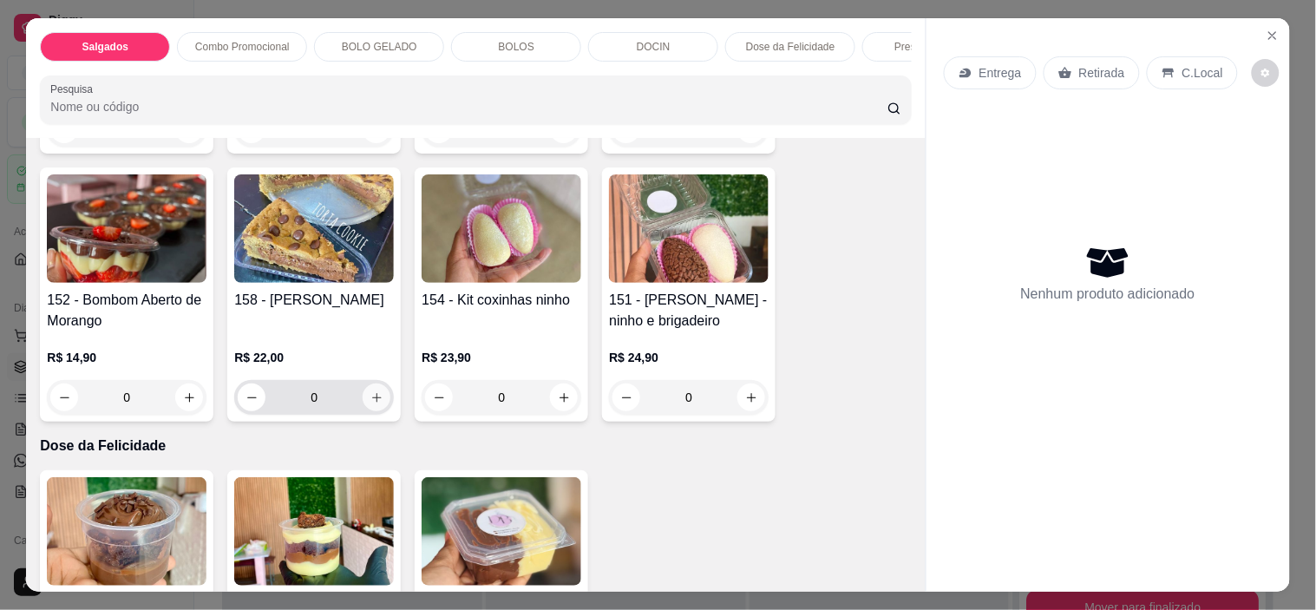
click at [363, 403] on button "increase-product-quantity" at bounding box center [377, 398] width 28 height 28
type input "1"
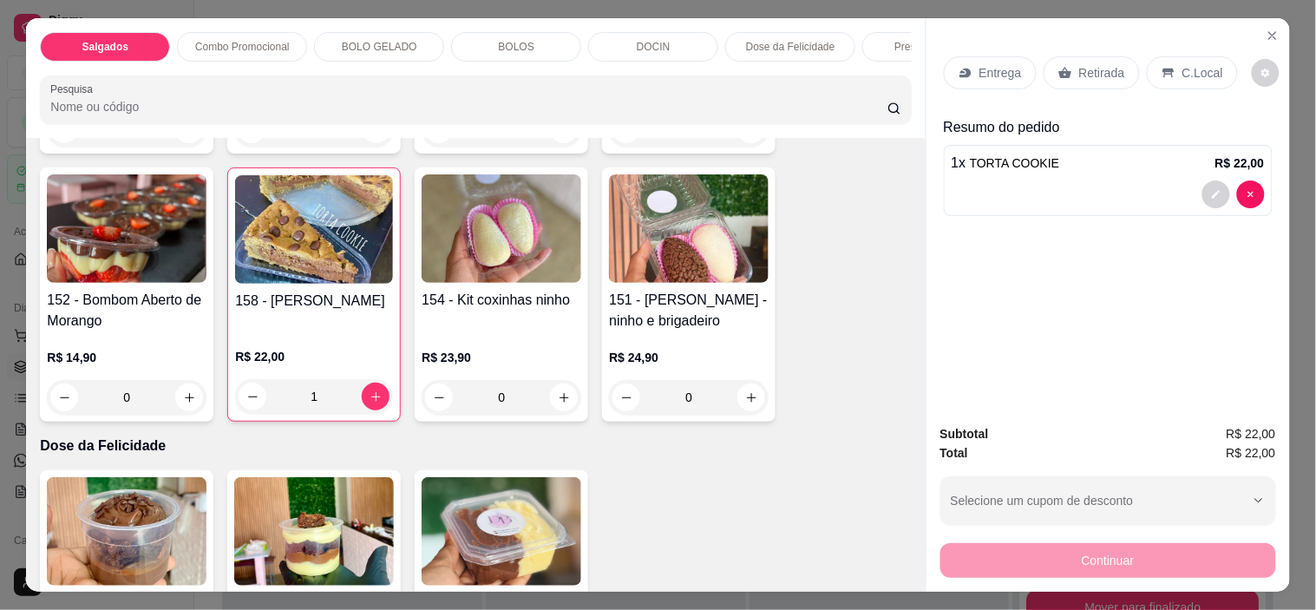
click at [1118, 62] on div "Retirada" at bounding box center [1092, 72] width 96 height 33
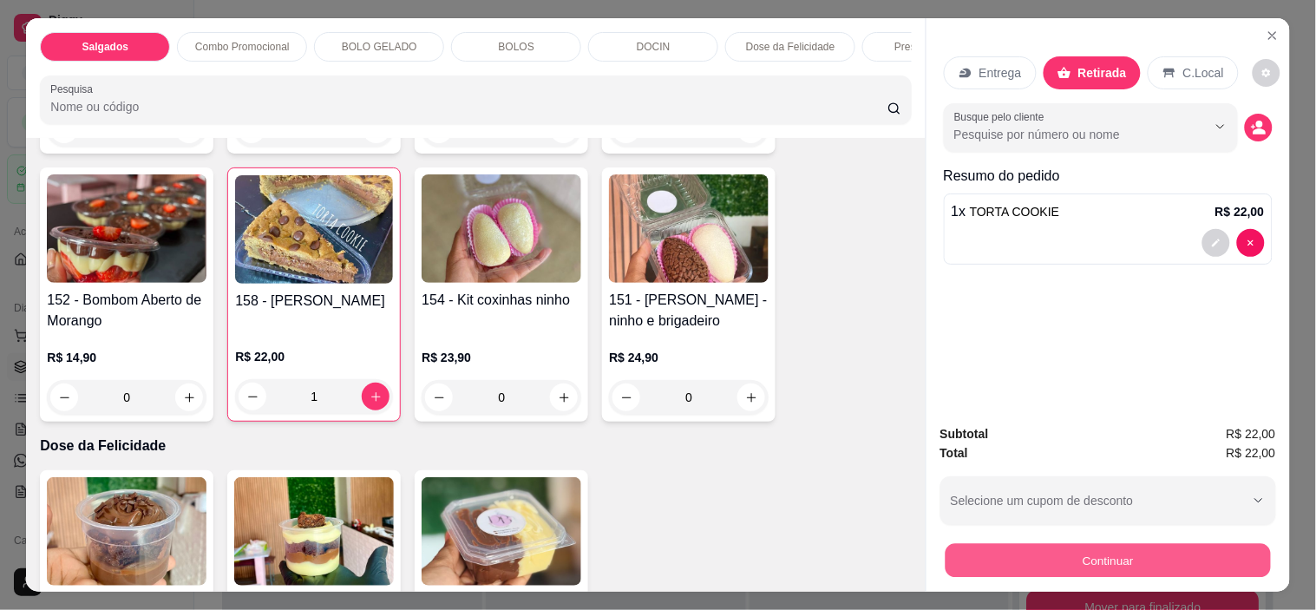
click at [1079, 552] on button "Continuar" at bounding box center [1107, 561] width 325 height 34
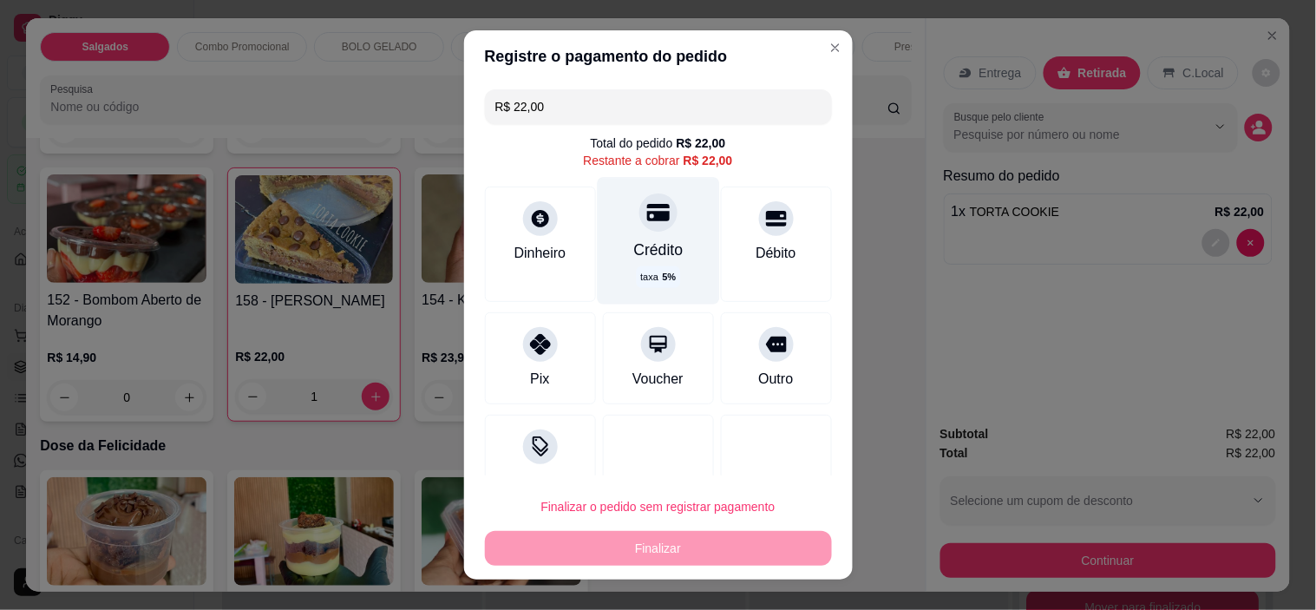
click at [652, 249] on div "Crédito" at bounding box center [657, 250] width 49 height 23
type input "R$ 0,00"
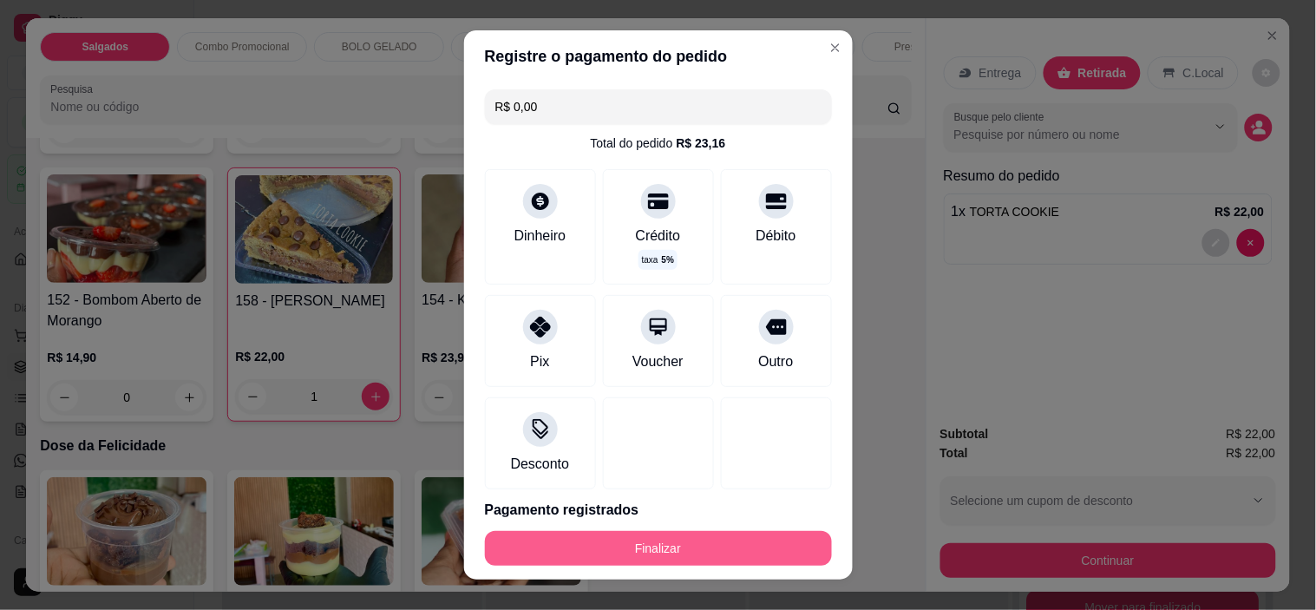
click at [627, 547] on button "Finalizar" at bounding box center [658, 548] width 347 height 35
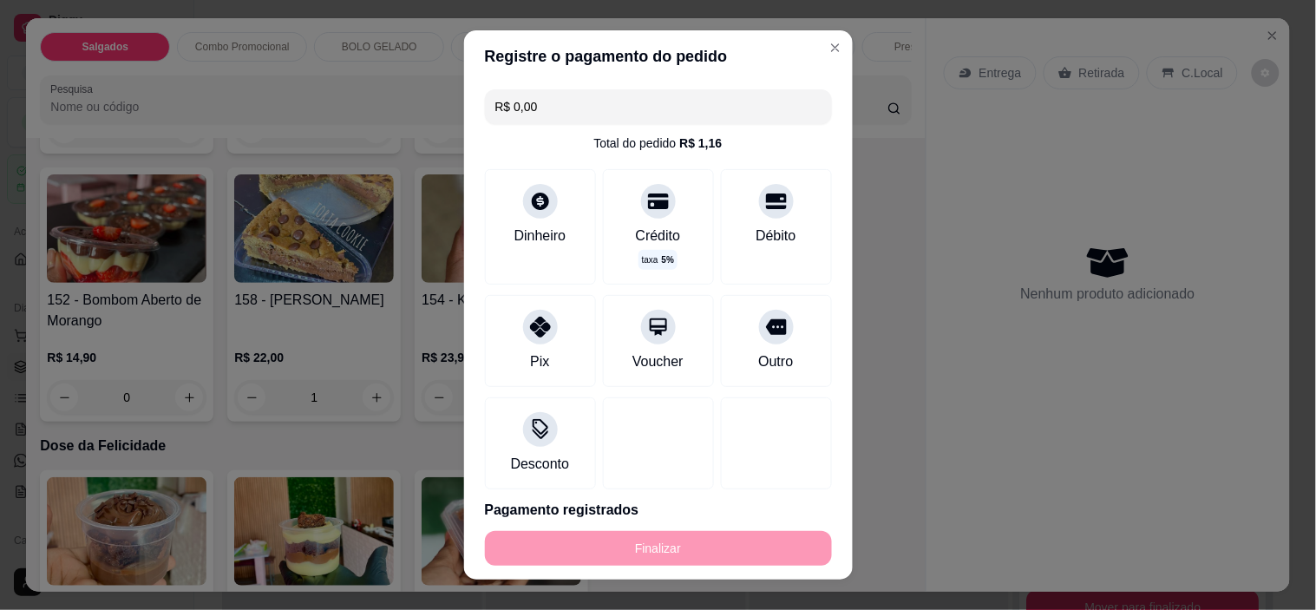
type input "0"
type input "-R$ 22,00"
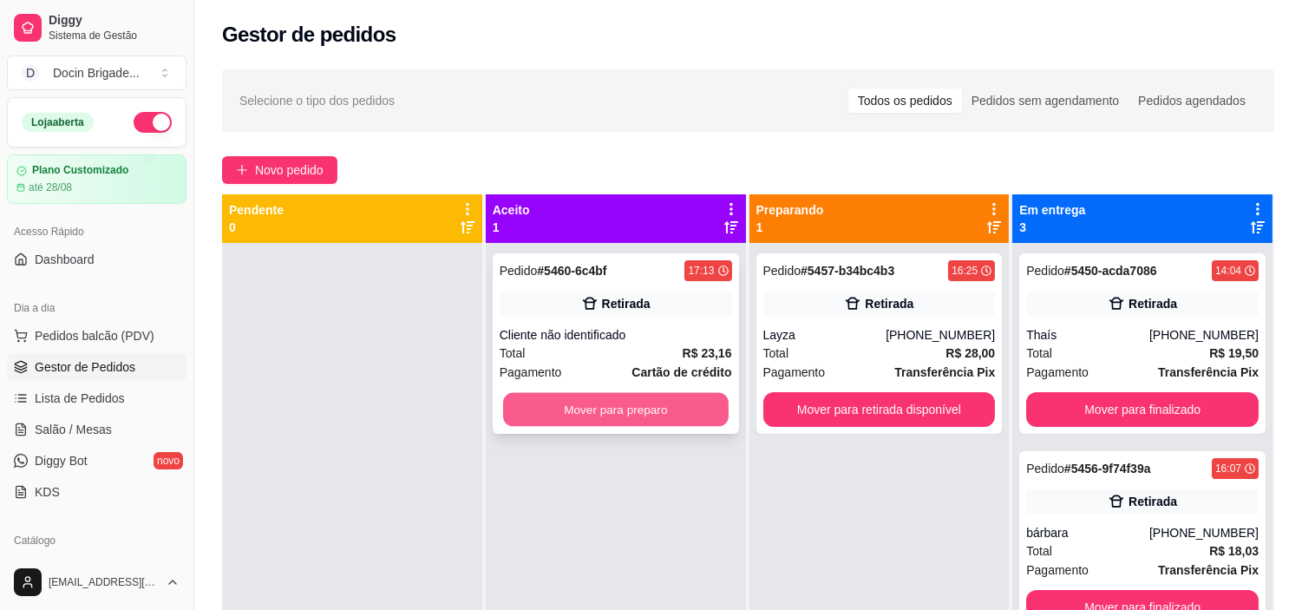
click at [640, 406] on button "Mover para preparo" at bounding box center [616, 410] width 226 height 34
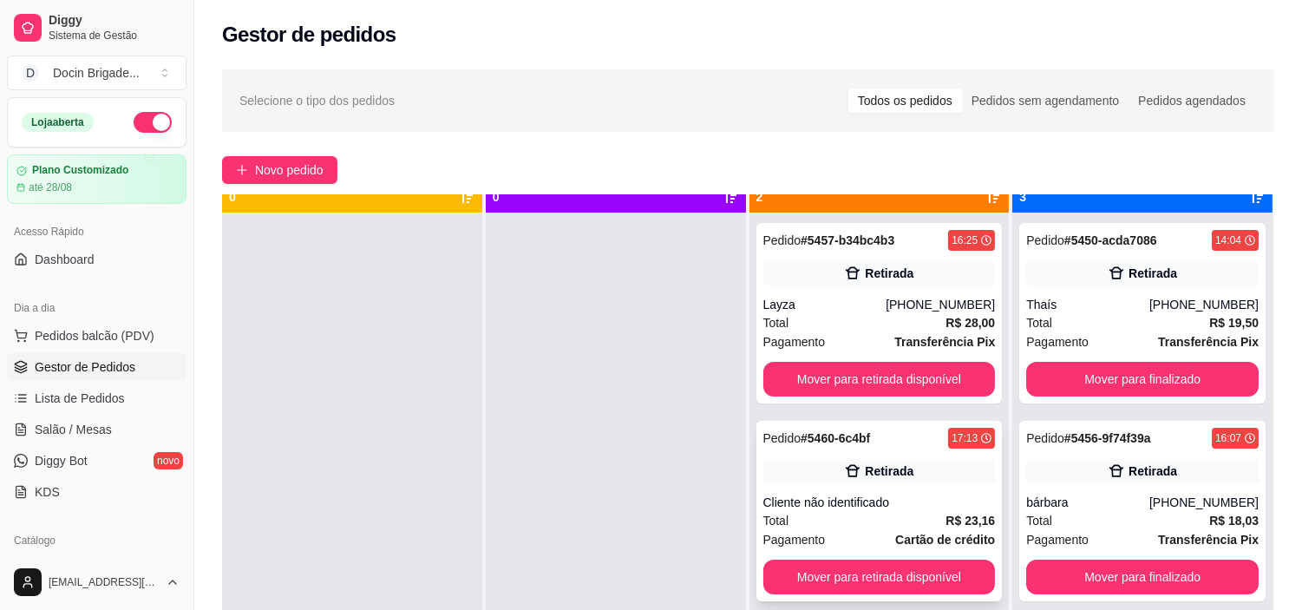
scroll to position [48, 0]
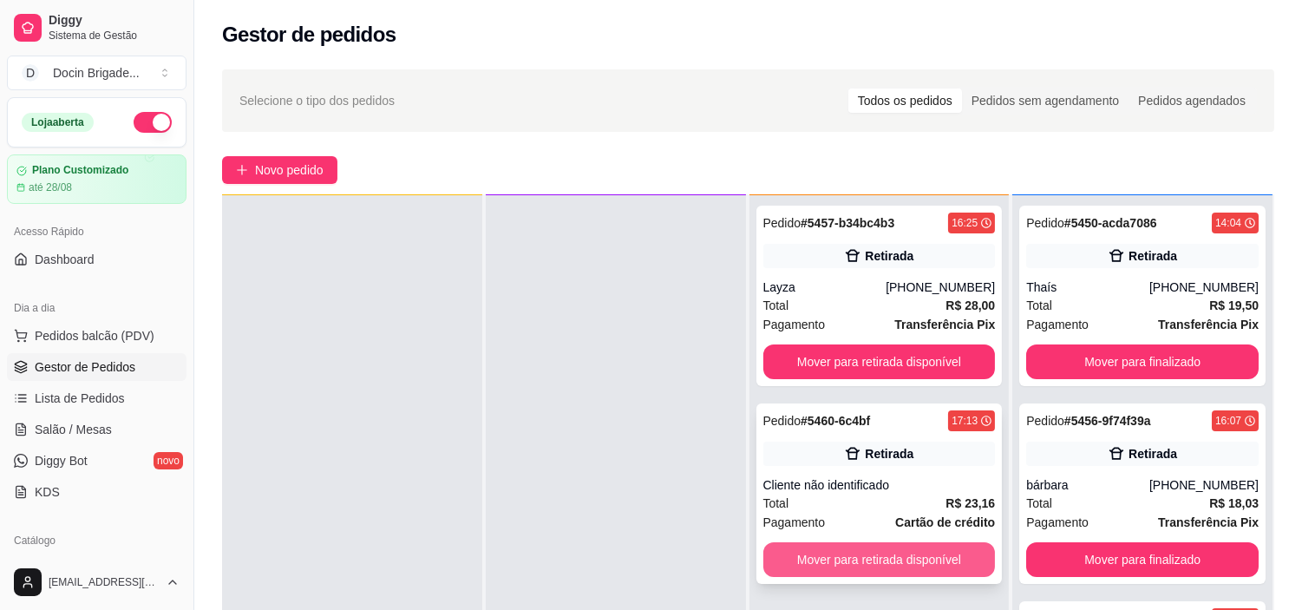
click at [882, 557] on button "Mover para retirada disponível" at bounding box center [880, 559] width 233 height 35
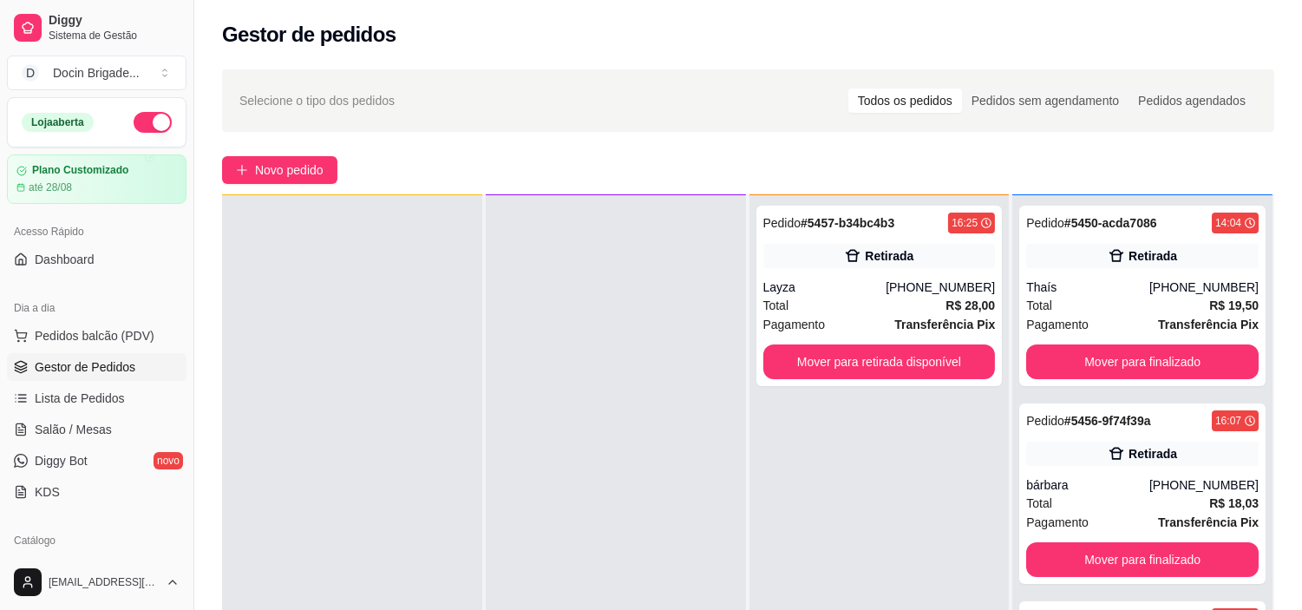
scroll to position [0, 0]
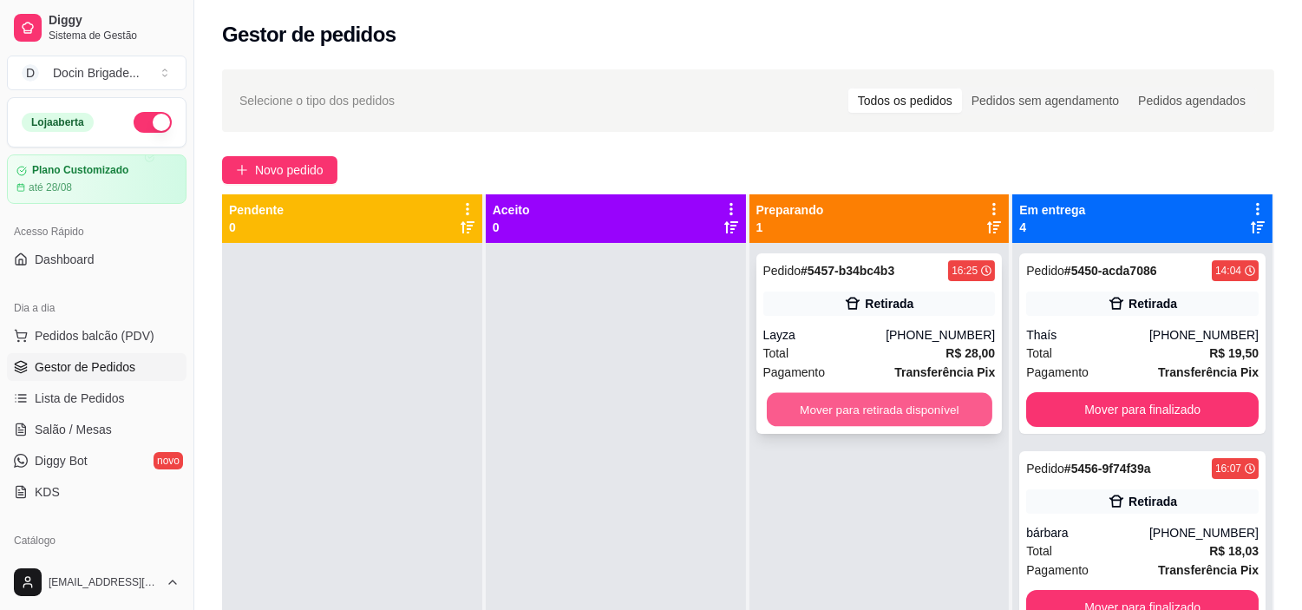
click at [949, 410] on button "Mover para retirada disponível" at bounding box center [880, 410] width 226 height 34
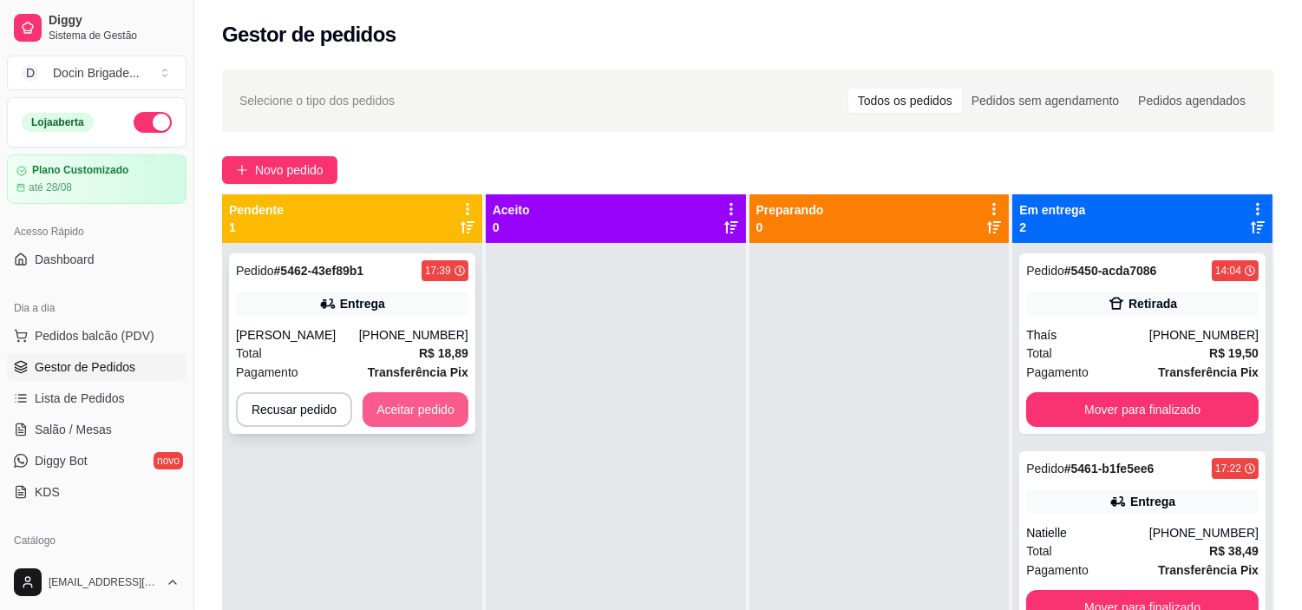
click at [440, 405] on button "Aceitar pedido" at bounding box center [416, 409] width 106 height 35
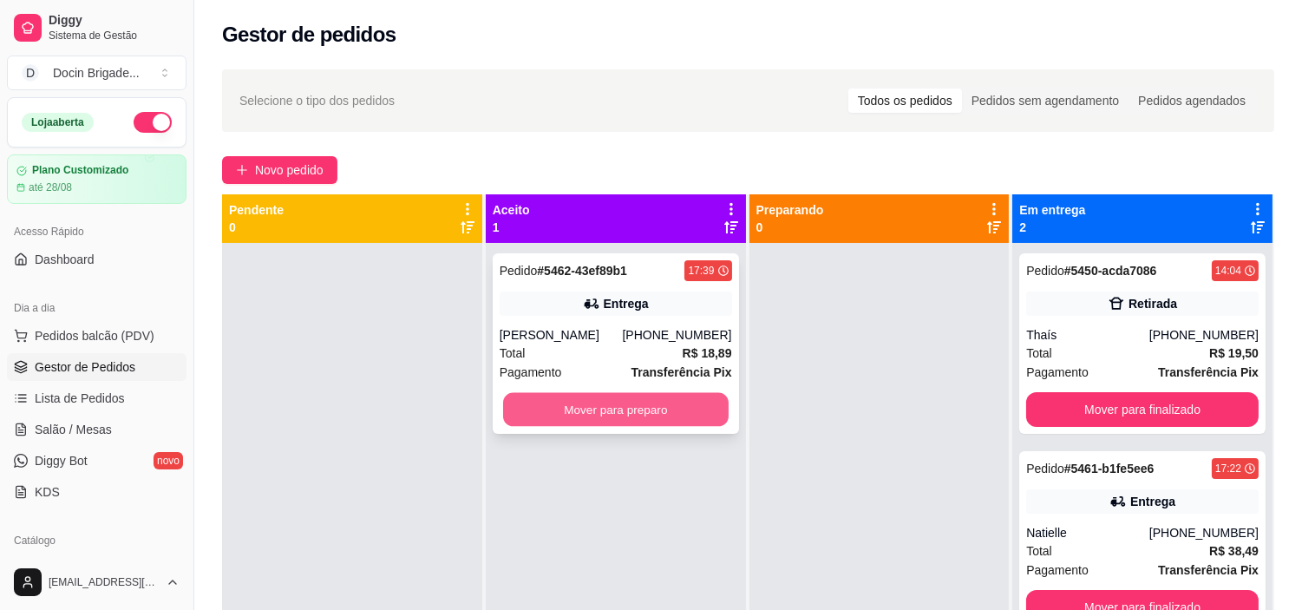
click at [621, 410] on button "Mover para preparo" at bounding box center [616, 410] width 226 height 34
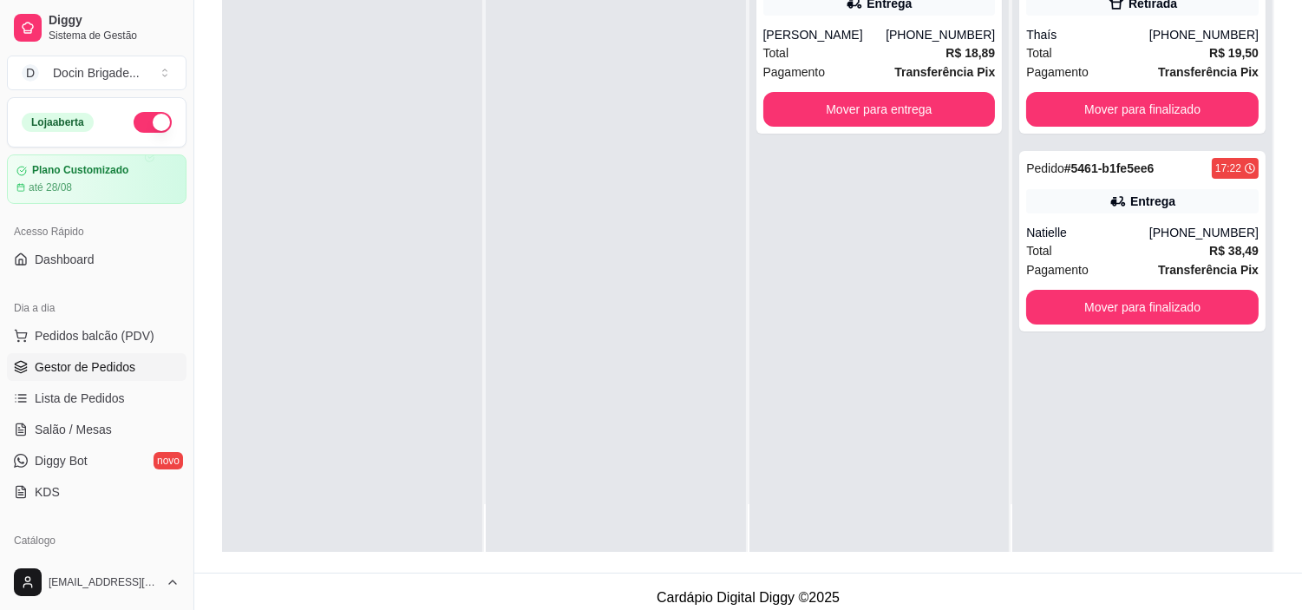
scroll to position [265, 0]
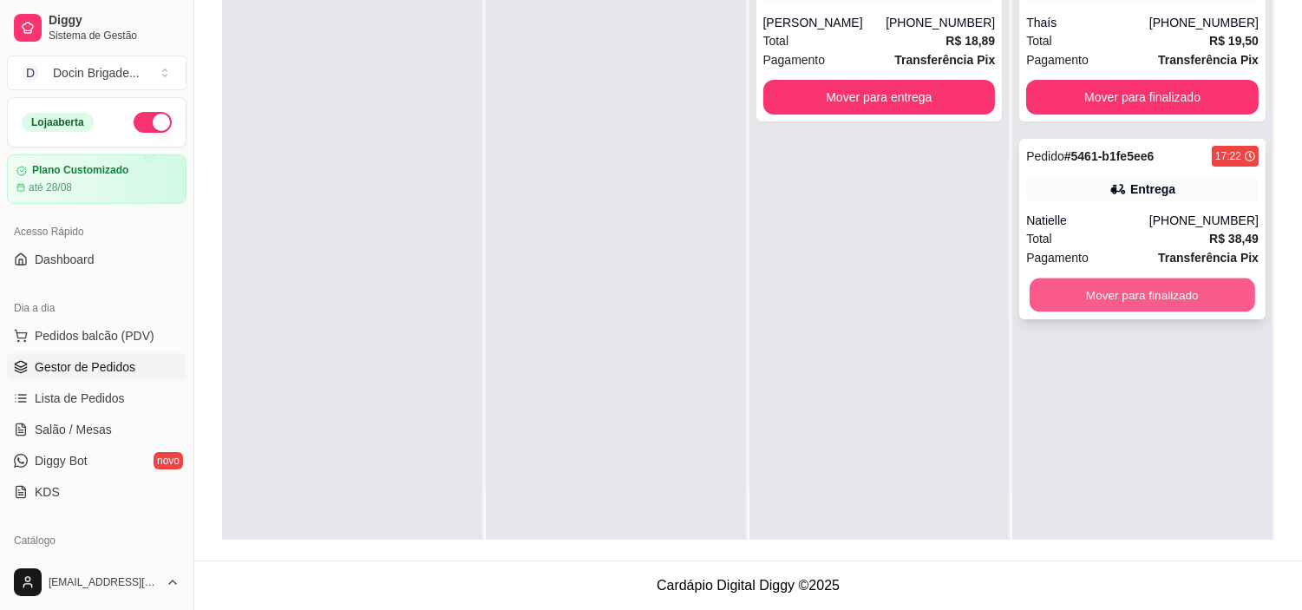
click at [1105, 304] on button "Mover para finalizado" at bounding box center [1143, 296] width 226 height 34
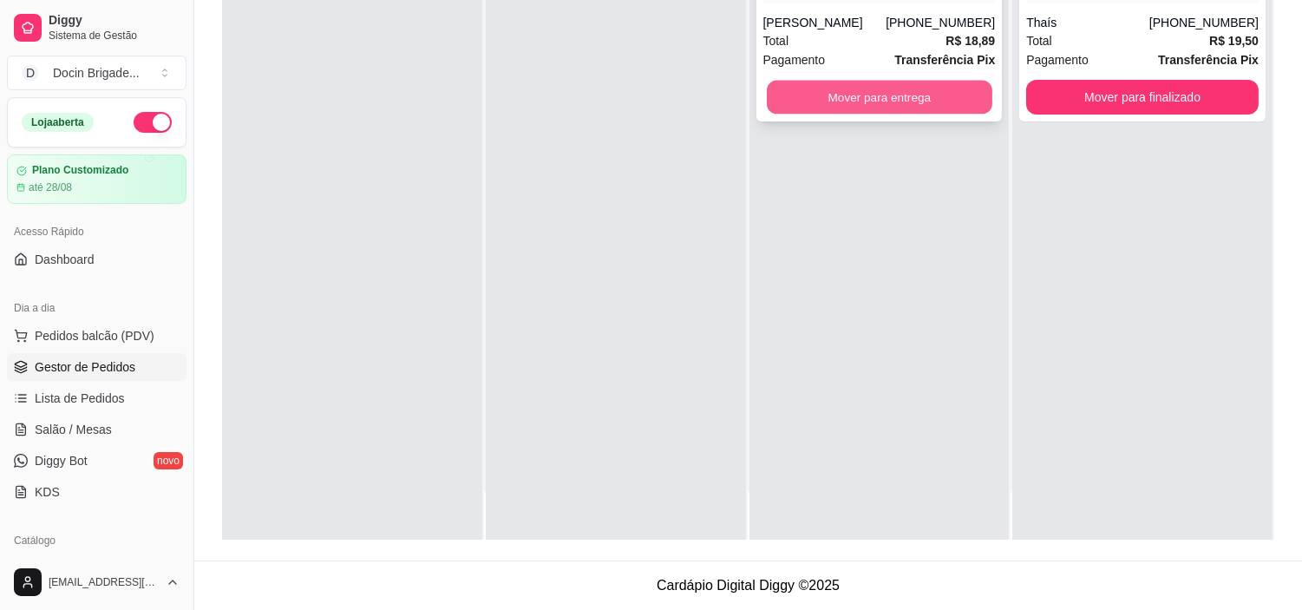
click at [881, 105] on button "Mover para entrega" at bounding box center [880, 98] width 226 height 34
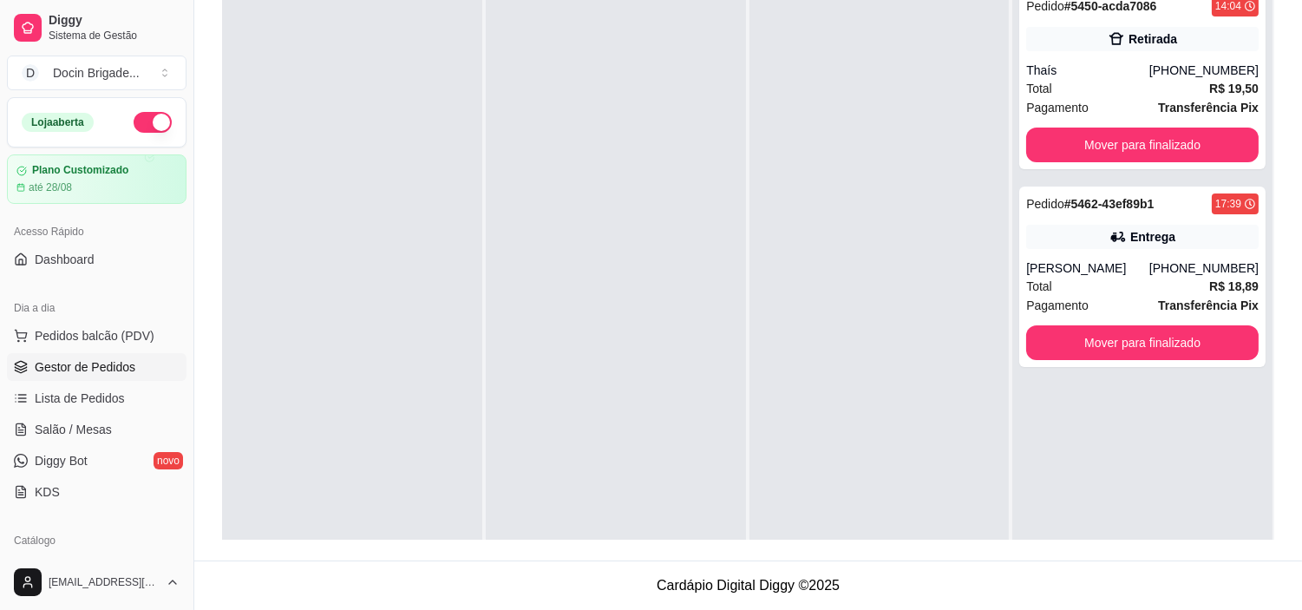
scroll to position [385, 0]
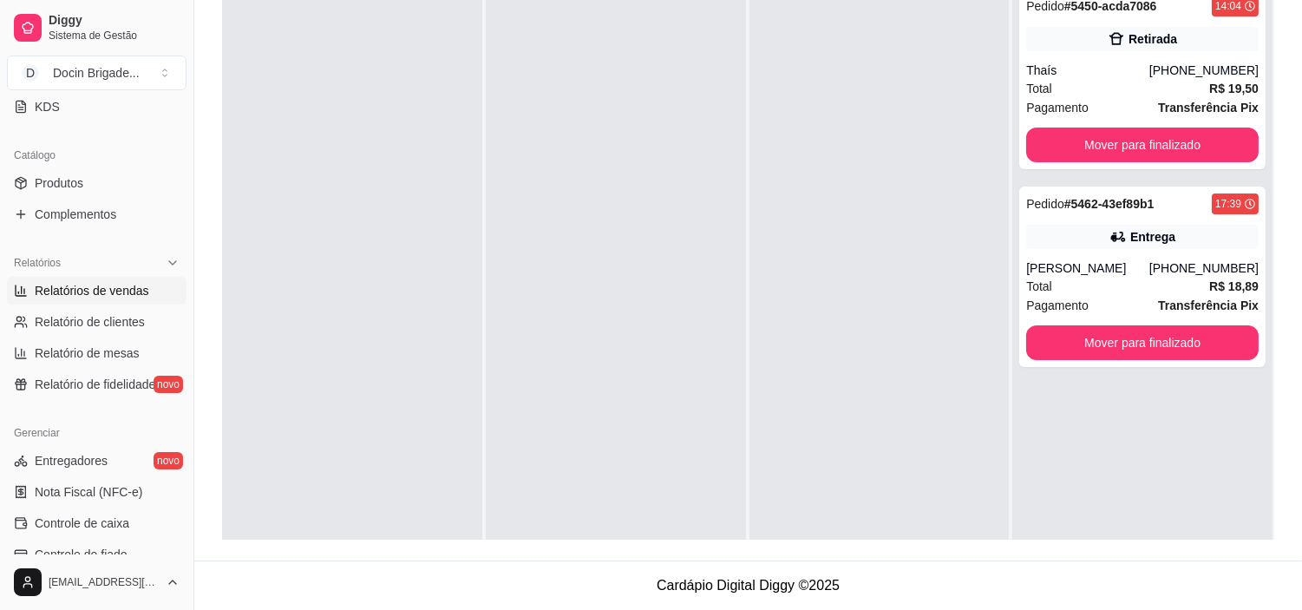
click at [98, 292] on span "Relatórios de vendas" at bounding box center [92, 290] width 115 height 17
select select "ALL"
select select "0"
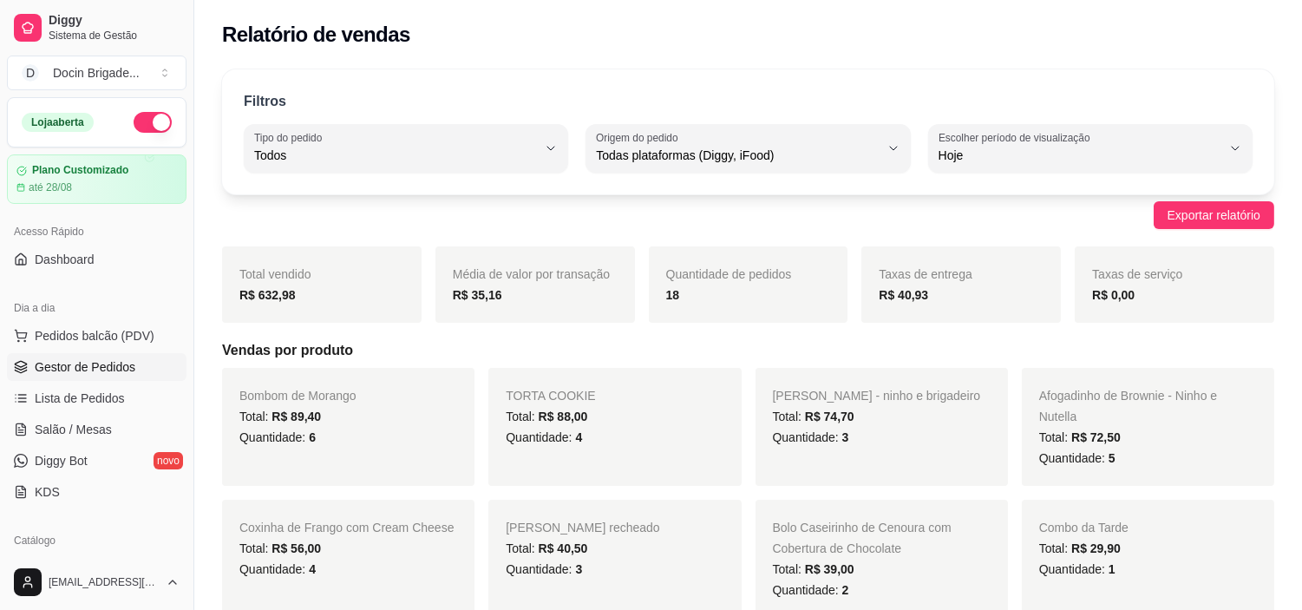
click at [63, 371] on span "Gestor de Pedidos" at bounding box center [85, 366] width 101 height 17
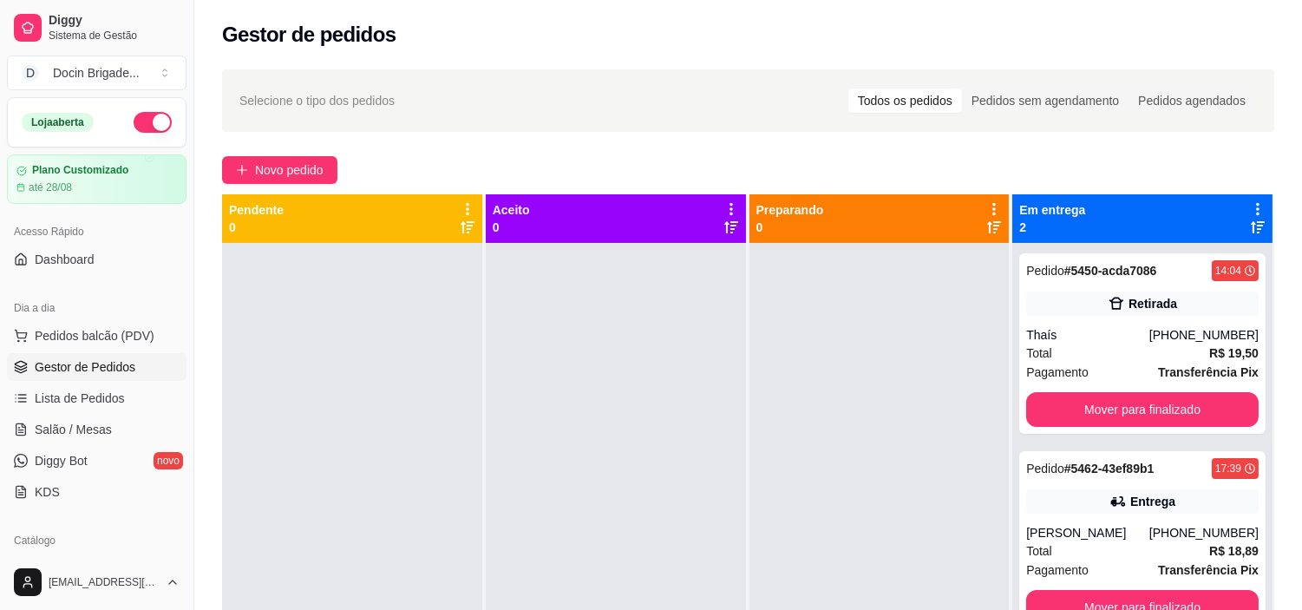
scroll to position [48, 0]
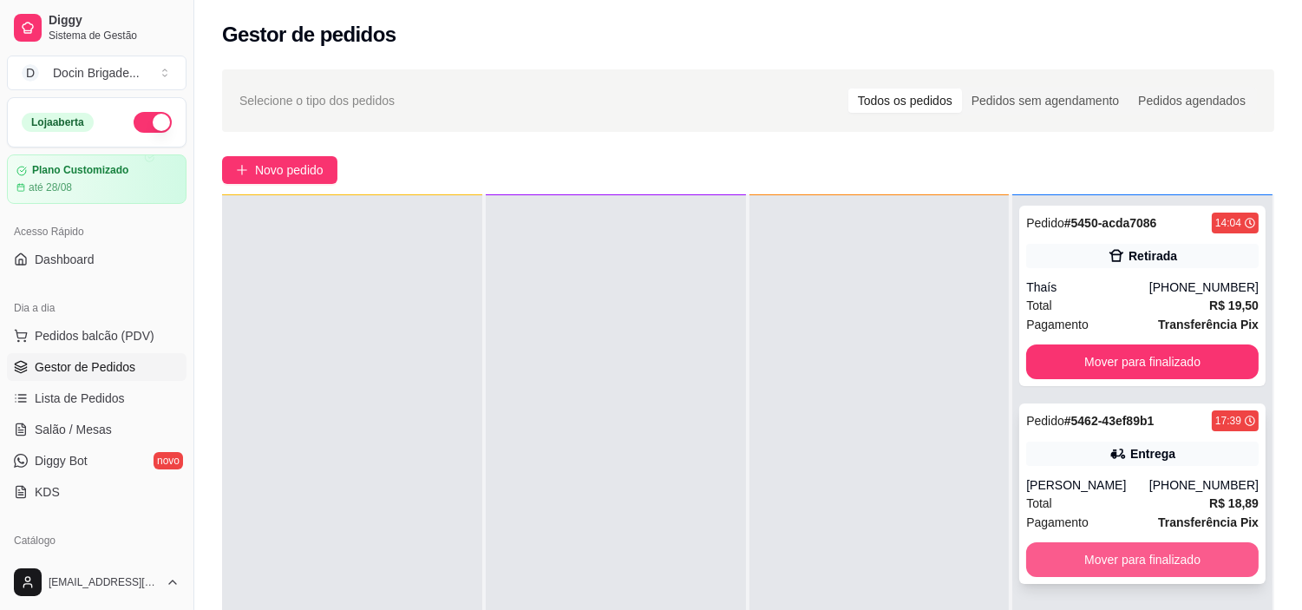
click at [1168, 559] on button "Mover para finalizado" at bounding box center [1143, 559] width 233 height 35
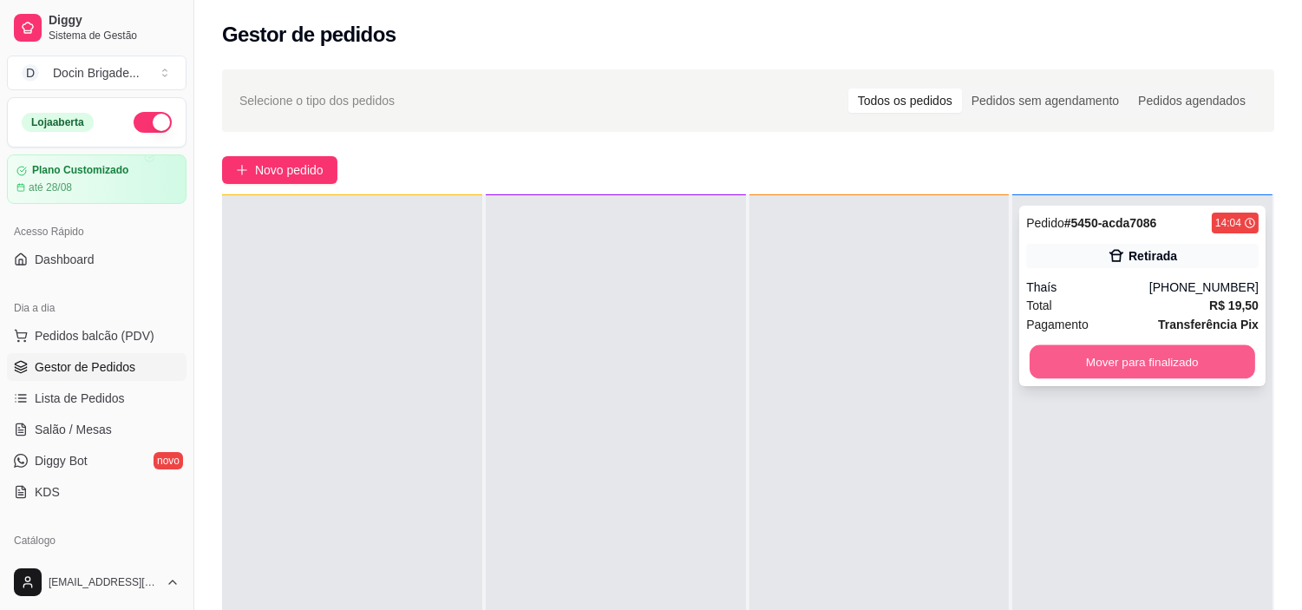
click at [1113, 365] on button "Mover para finalizado" at bounding box center [1143, 362] width 226 height 34
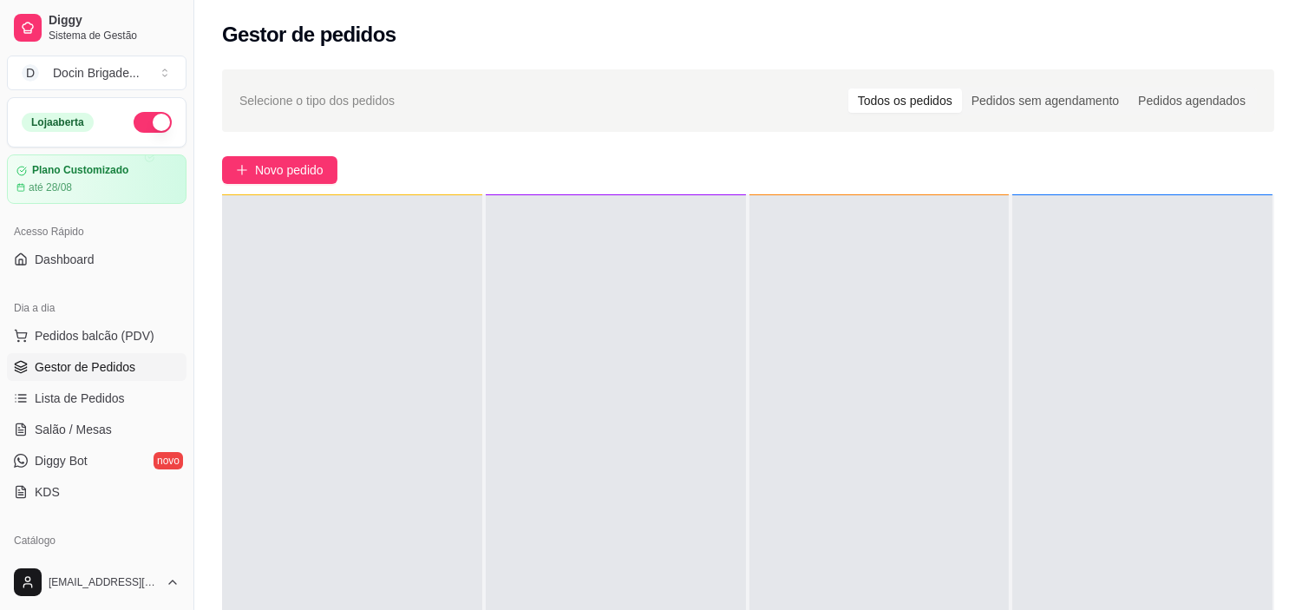
scroll to position [289, 0]
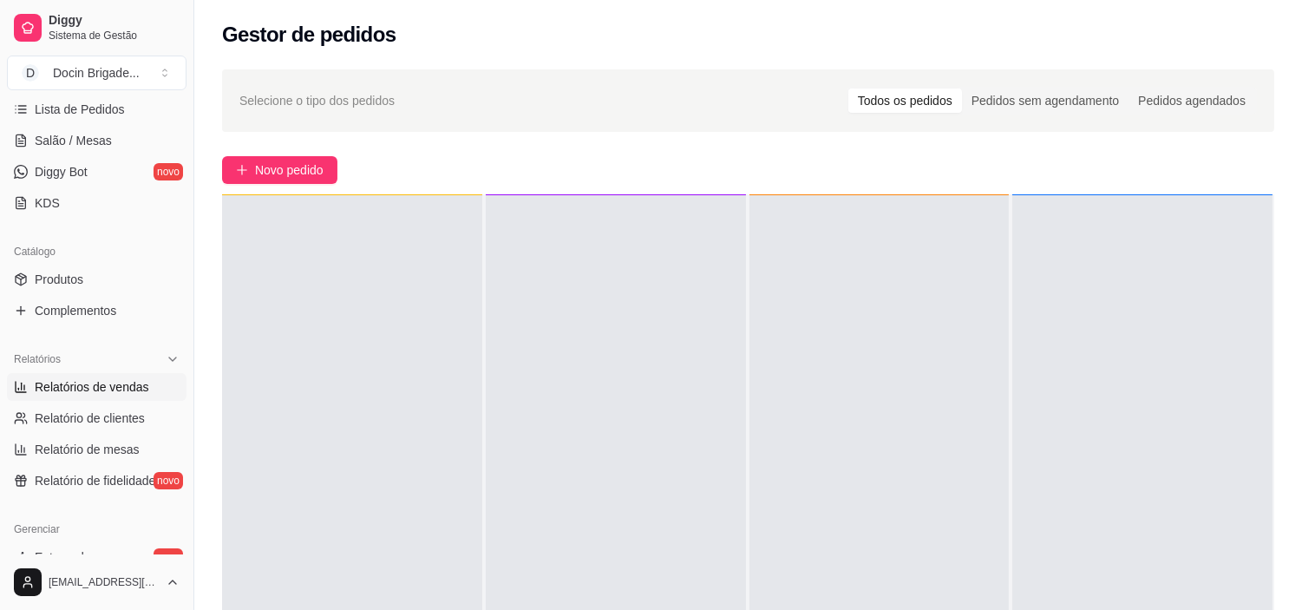
click at [62, 384] on span "Relatórios de vendas" at bounding box center [92, 386] width 115 height 17
select select "ALL"
select select "0"
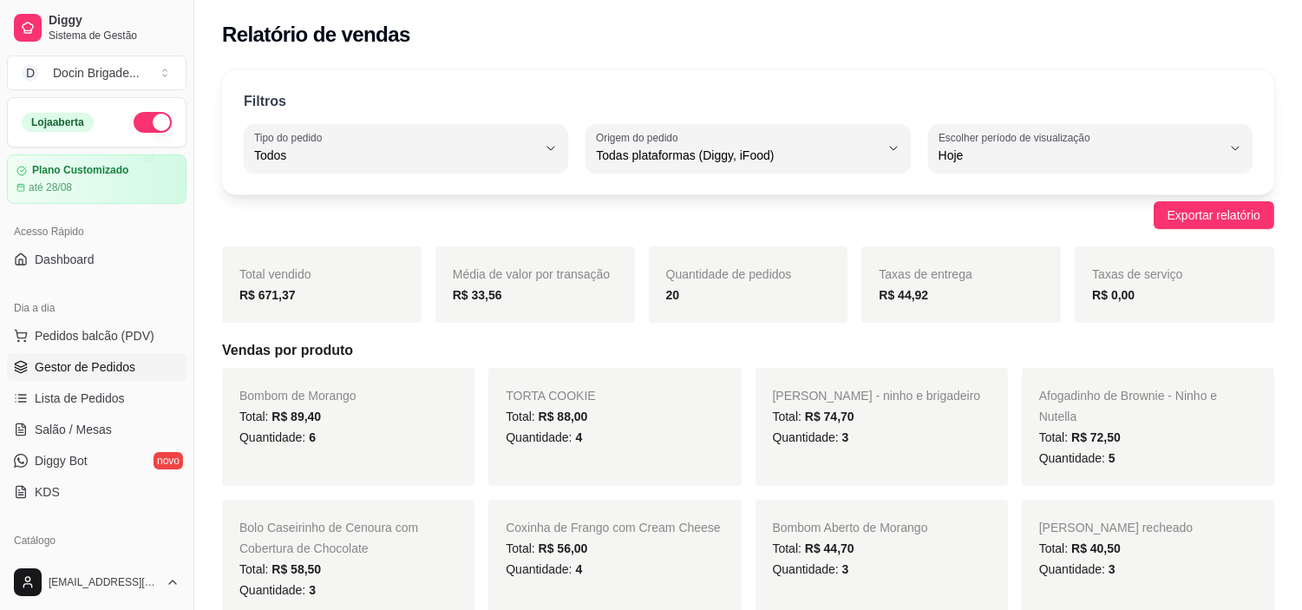
click at [92, 371] on span "Gestor de Pedidos" at bounding box center [85, 366] width 101 height 17
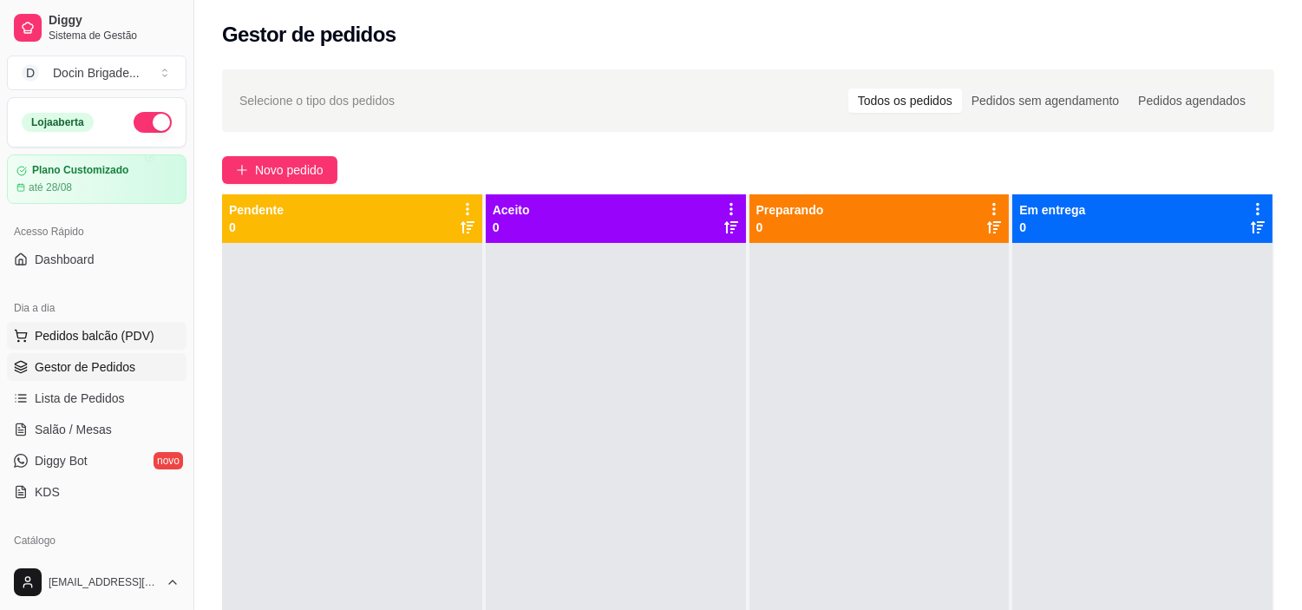
click at [56, 338] on span "Pedidos balcão (PDV)" at bounding box center [95, 335] width 120 height 17
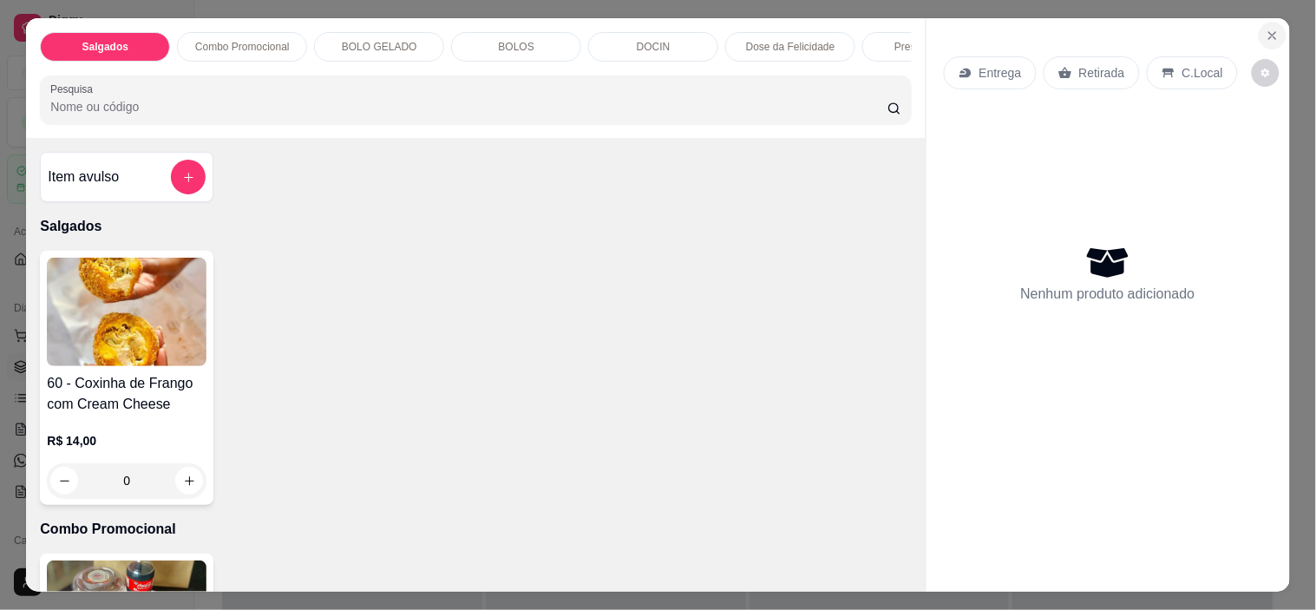
click at [1267, 29] on icon "Close" at bounding box center [1273, 36] width 14 height 14
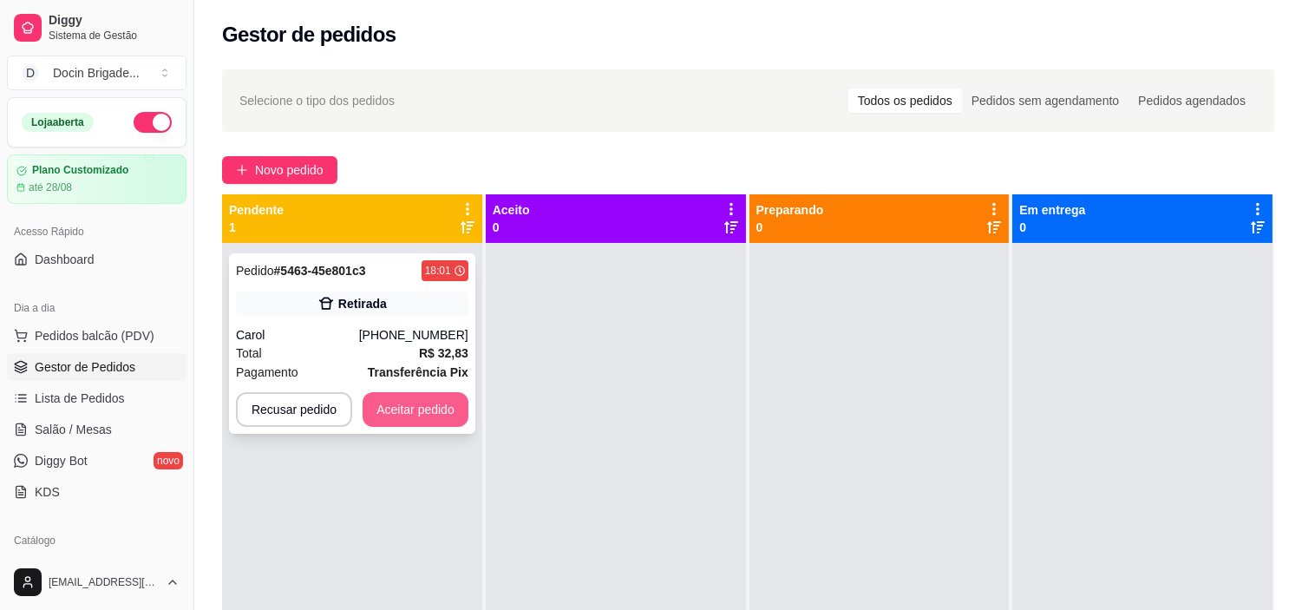
click at [436, 409] on button "Aceitar pedido" at bounding box center [416, 409] width 106 height 35
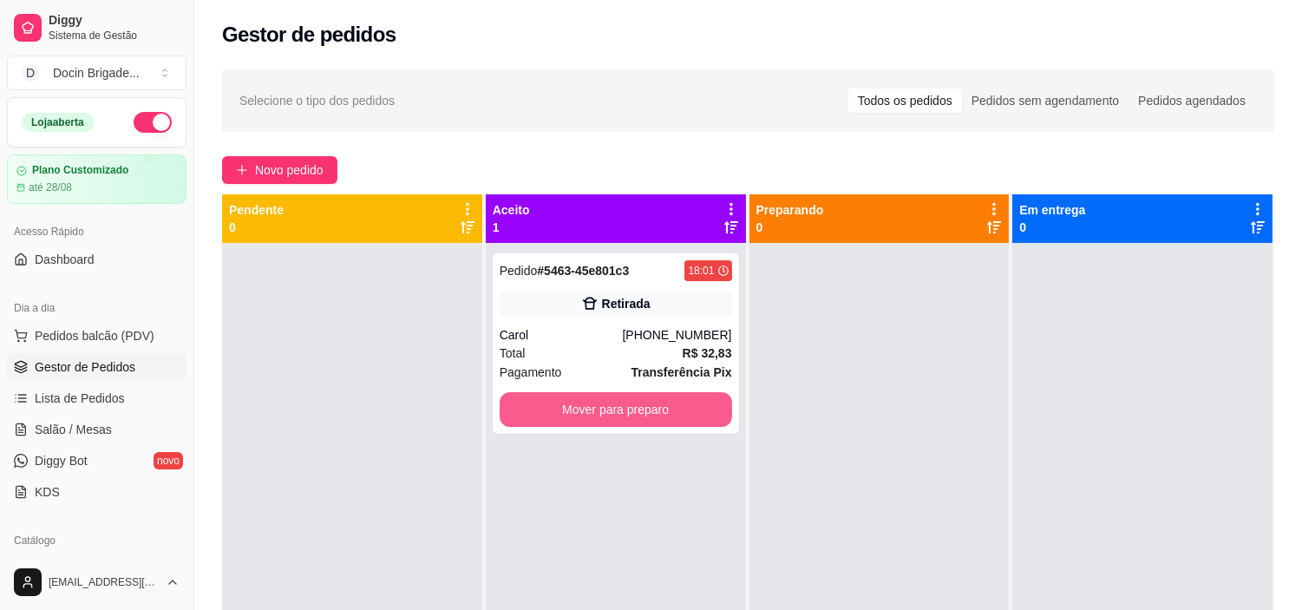
click at [588, 412] on button "Mover para preparo" at bounding box center [616, 409] width 233 height 35
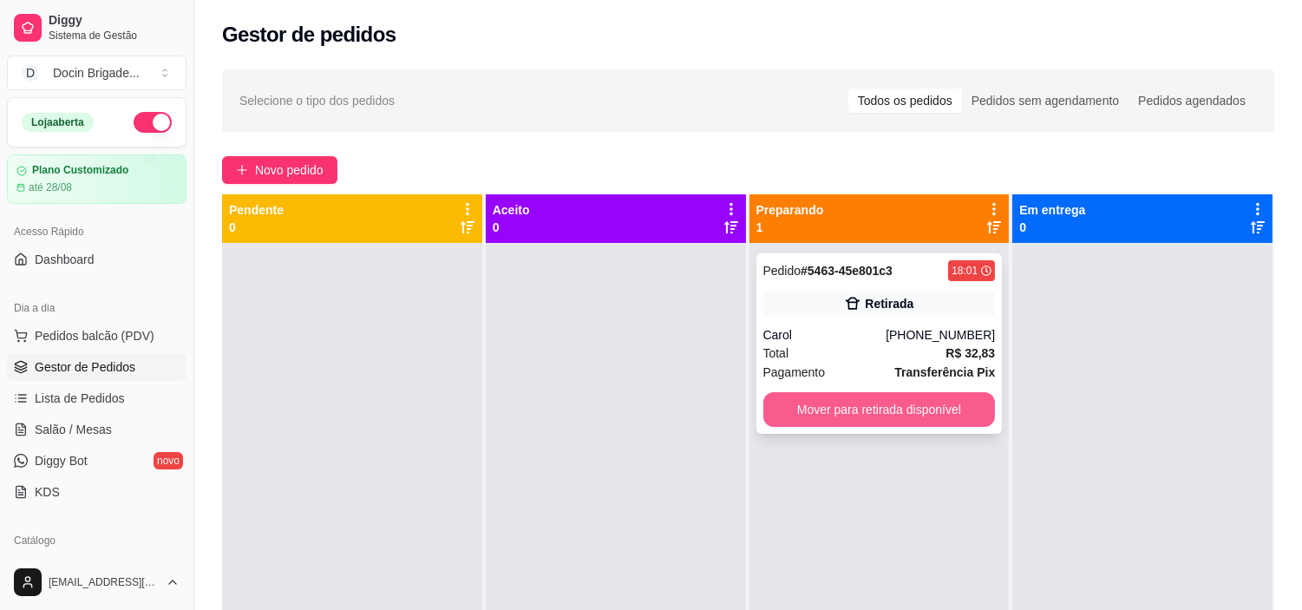
click at [875, 403] on button "Mover para retirada disponível" at bounding box center [880, 409] width 233 height 35
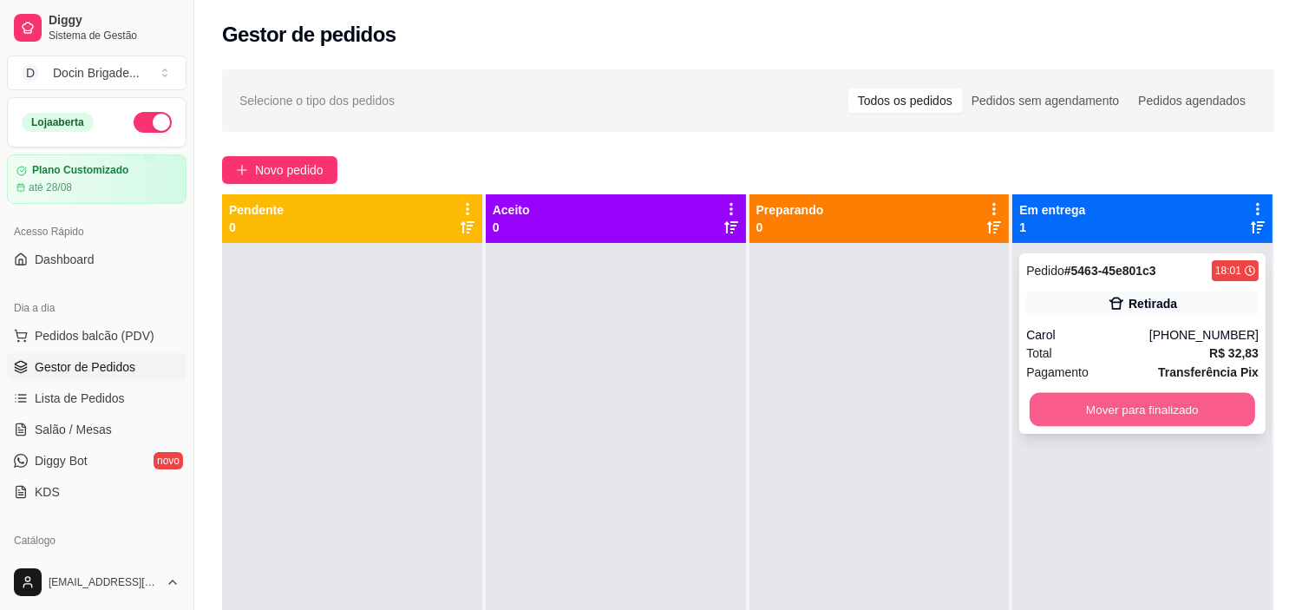
click at [1062, 410] on button "Mover para finalizado" at bounding box center [1143, 410] width 226 height 34
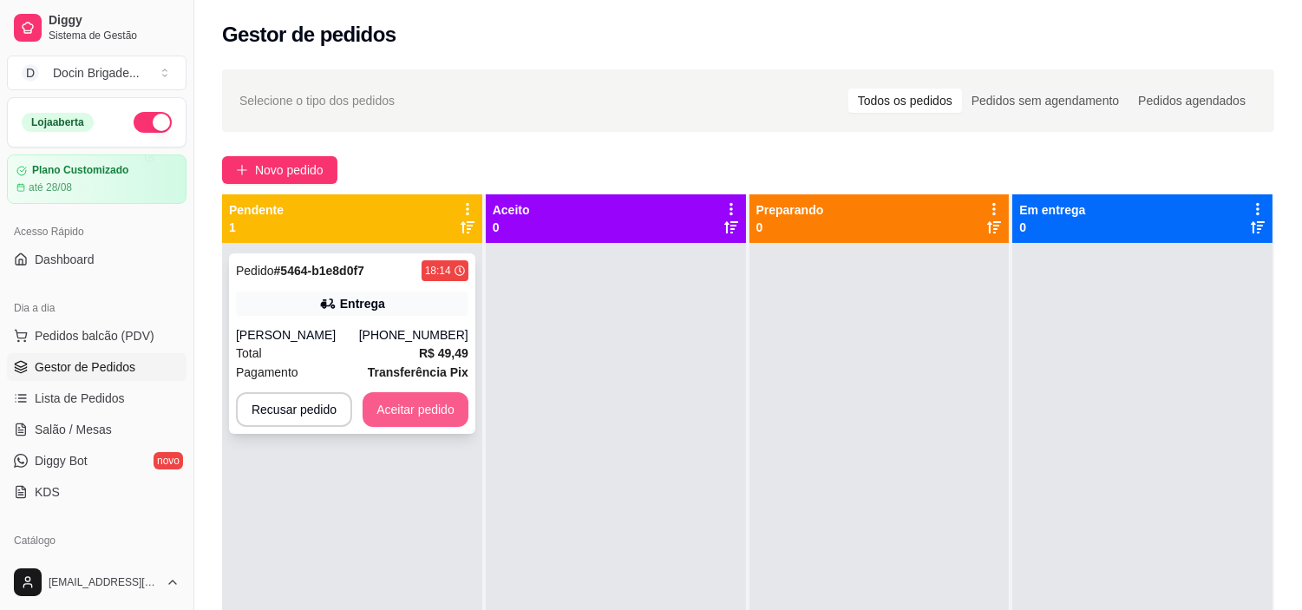
click at [436, 408] on button "Aceitar pedido" at bounding box center [416, 409] width 106 height 35
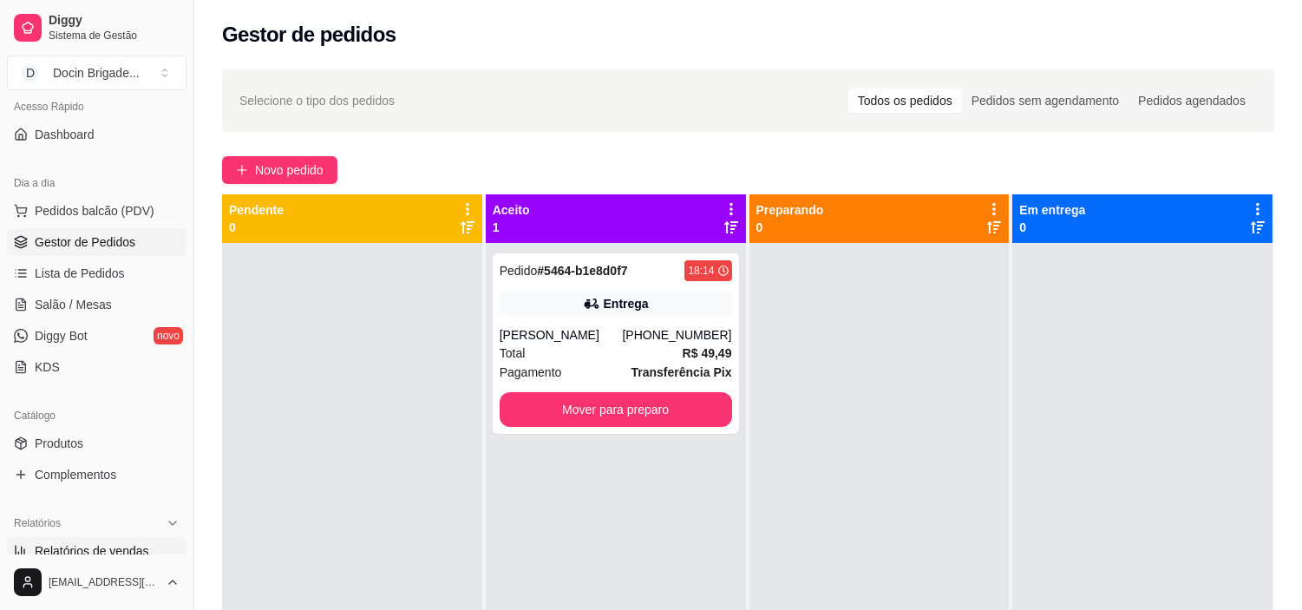
scroll to position [289, 0]
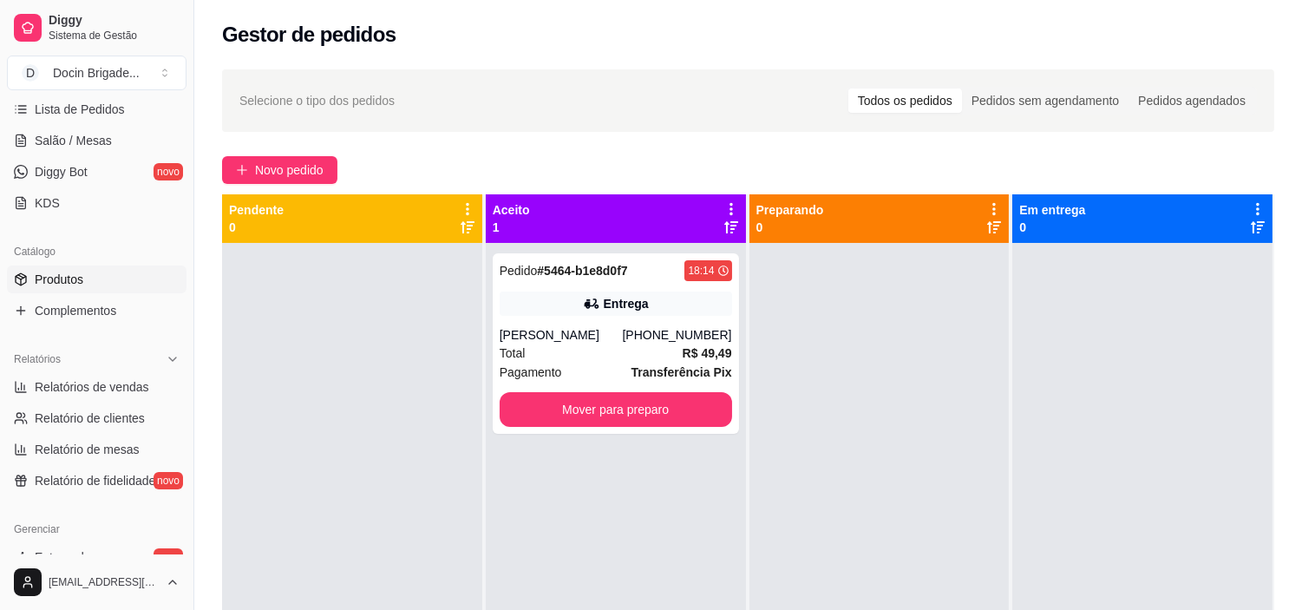
click at [109, 283] on link "Produtos" at bounding box center [97, 280] width 180 height 28
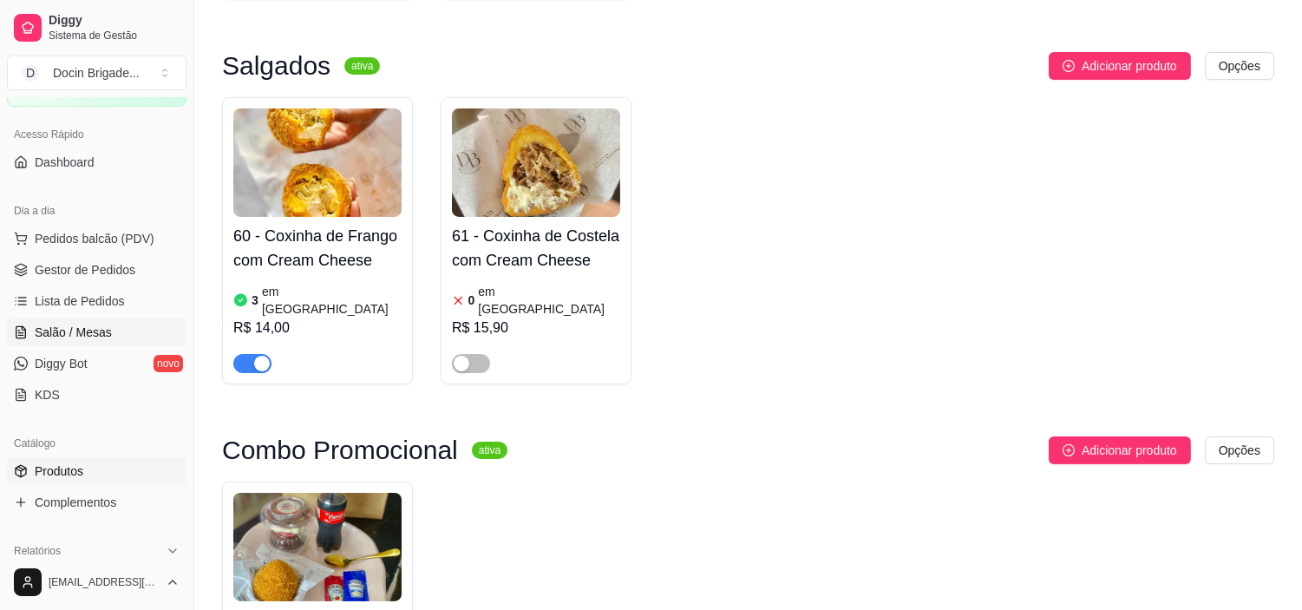
scroll to position [96, 0]
click at [59, 275] on span "Gestor de Pedidos" at bounding box center [85, 270] width 101 height 17
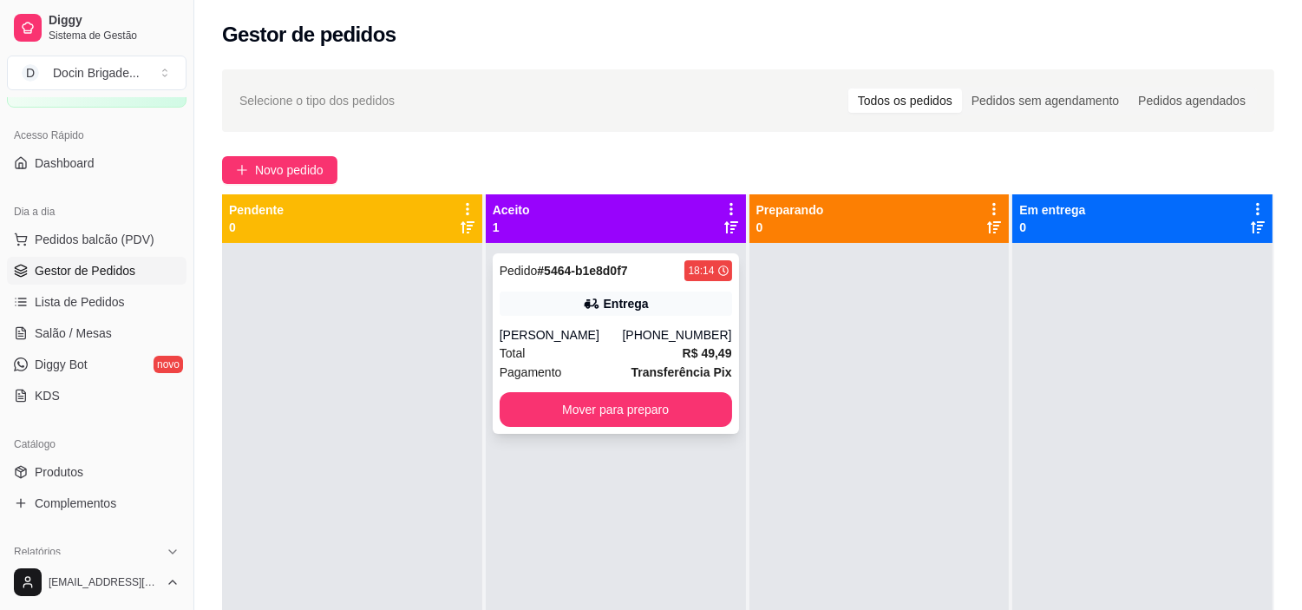
click at [623, 343] on div "[PERSON_NAME]" at bounding box center [561, 334] width 123 height 17
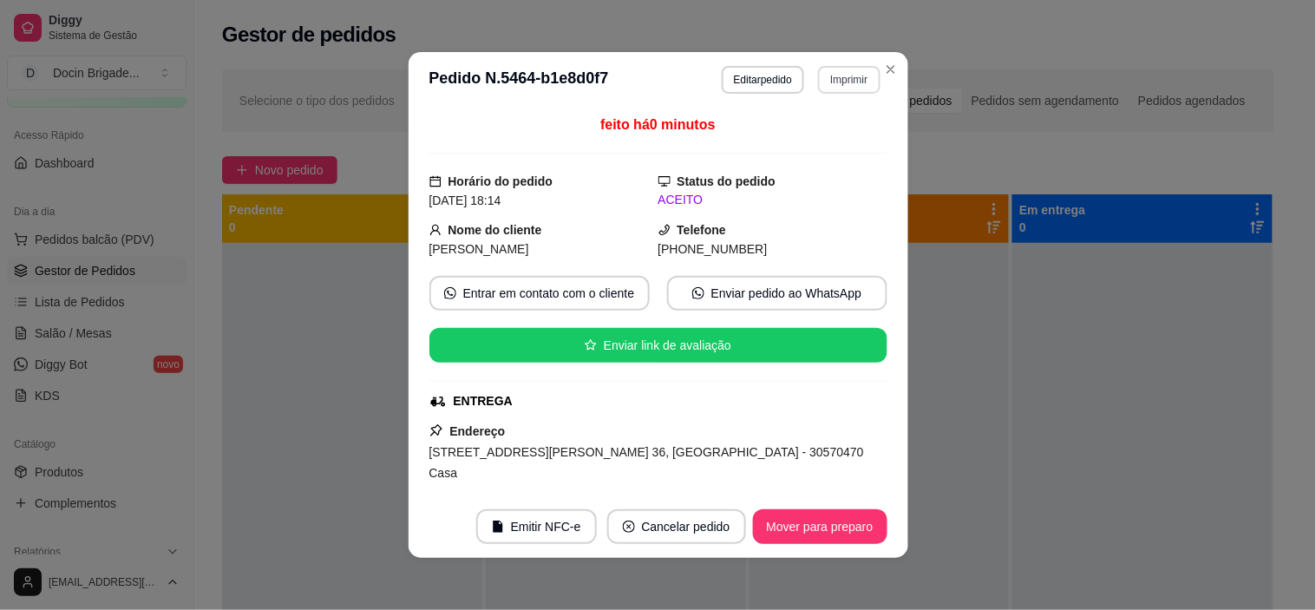
click at [864, 79] on button "Imprimir" at bounding box center [849, 80] width 62 height 28
click at [809, 150] on button "IMPRESSORA" at bounding box center [811, 141] width 121 height 27
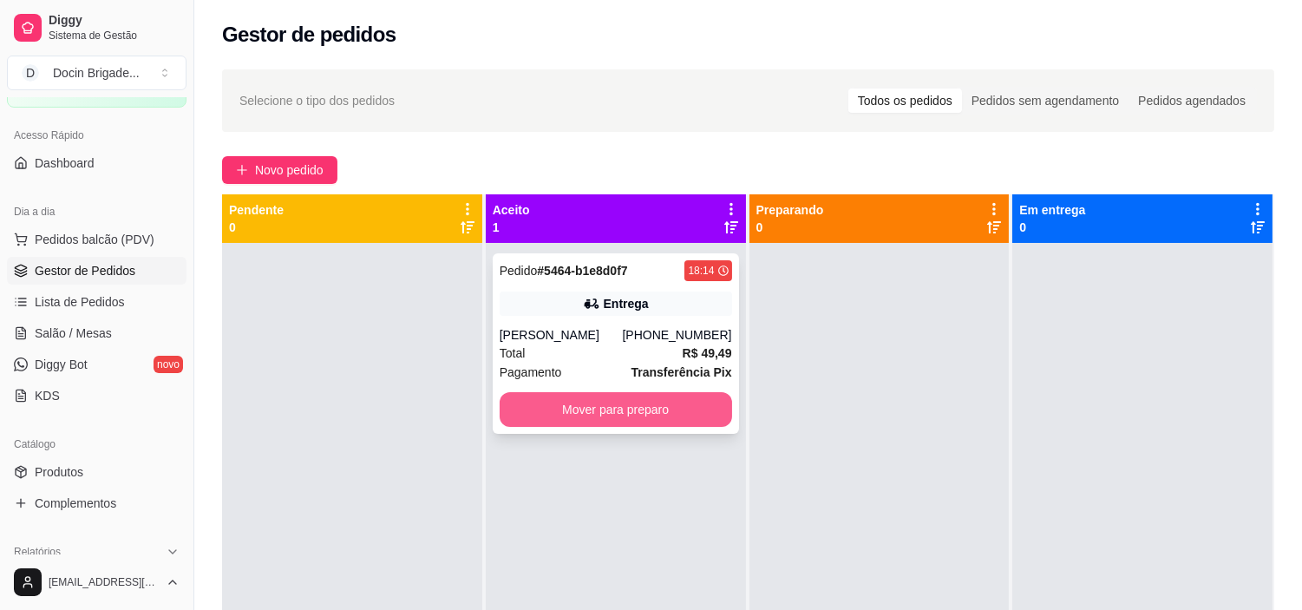
click at [633, 422] on button "Mover para preparo" at bounding box center [616, 409] width 233 height 35
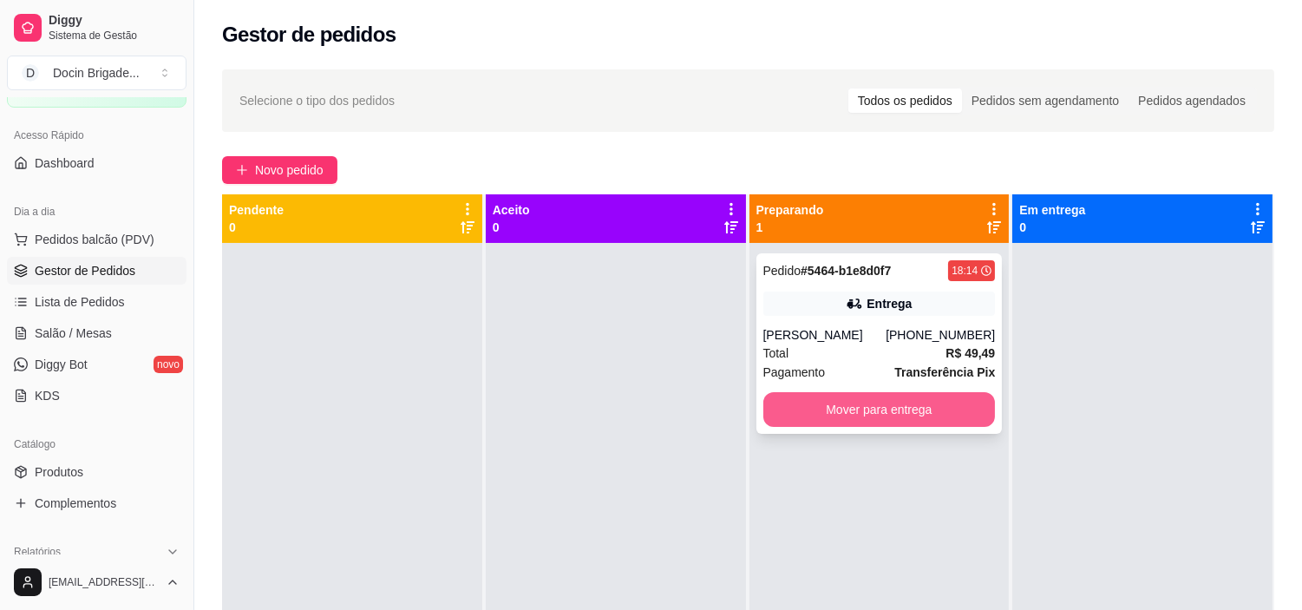
click at [852, 414] on button "Mover para entrega" at bounding box center [880, 409] width 233 height 35
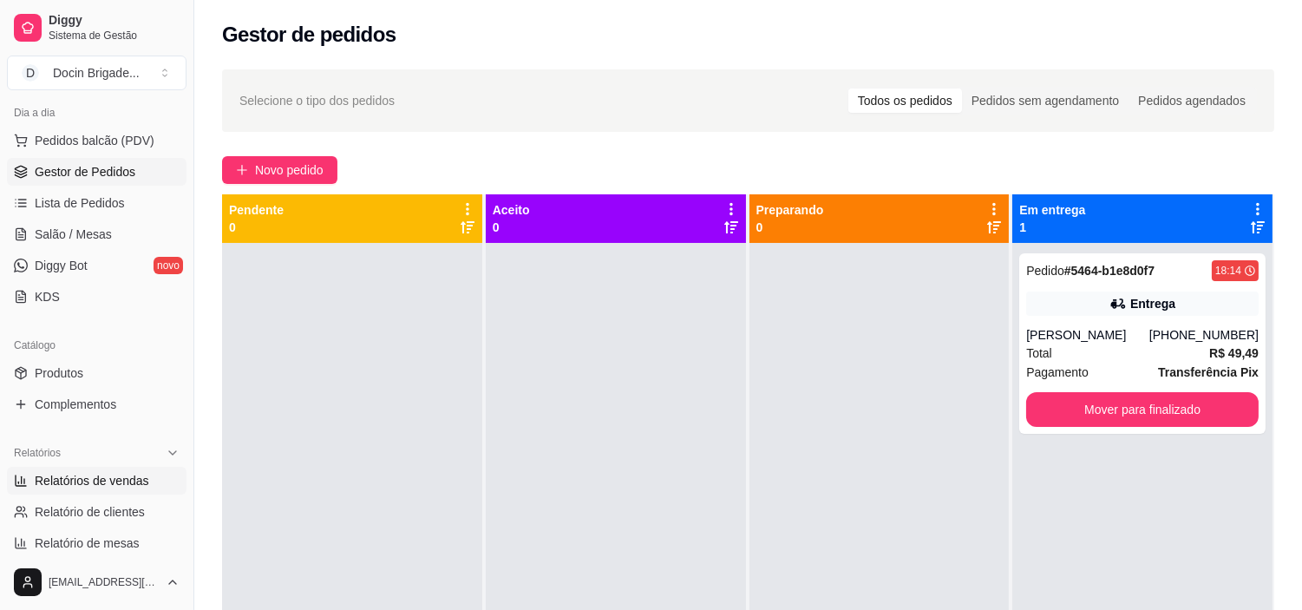
scroll to position [289, 0]
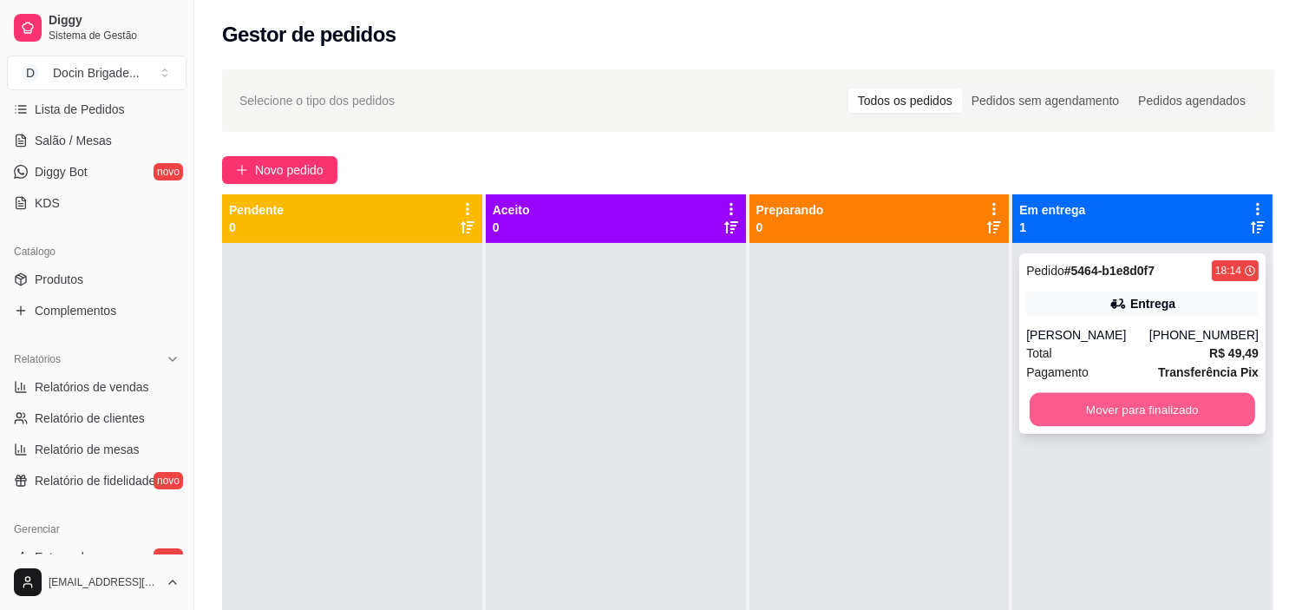
click at [1126, 414] on button "Mover para finalizado" at bounding box center [1143, 410] width 226 height 34
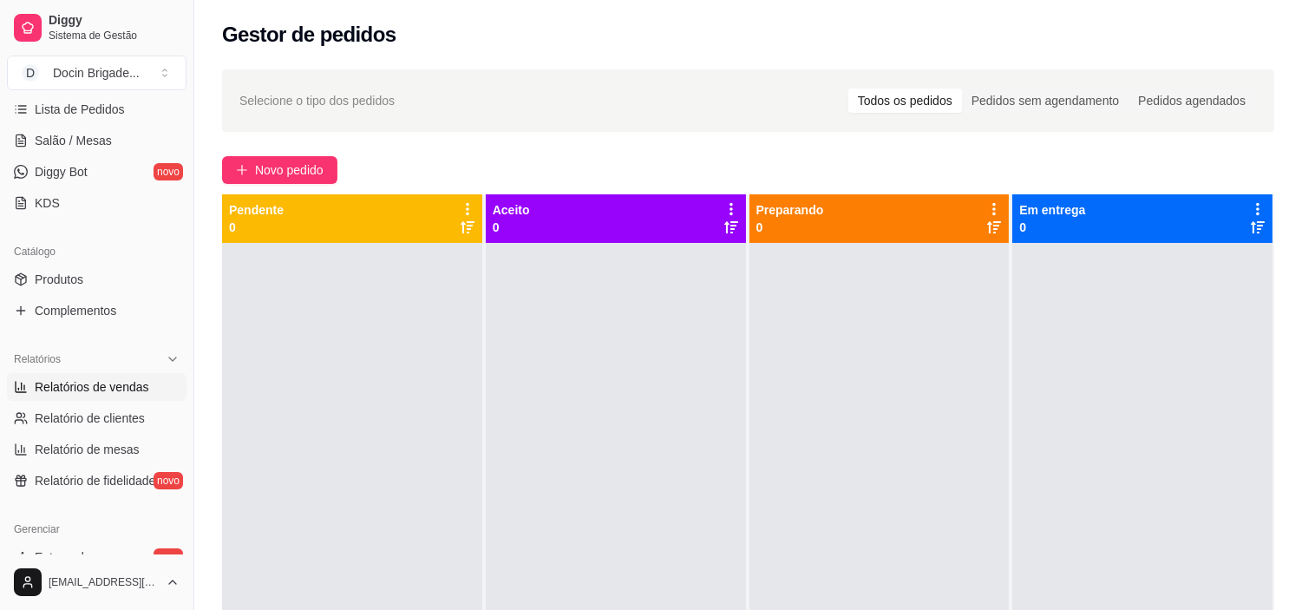
click at [84, 399] on link "Relatórios de vendas" at bounding box center [97, 387] width 180 height 28
select select "ALL"
select select "0"
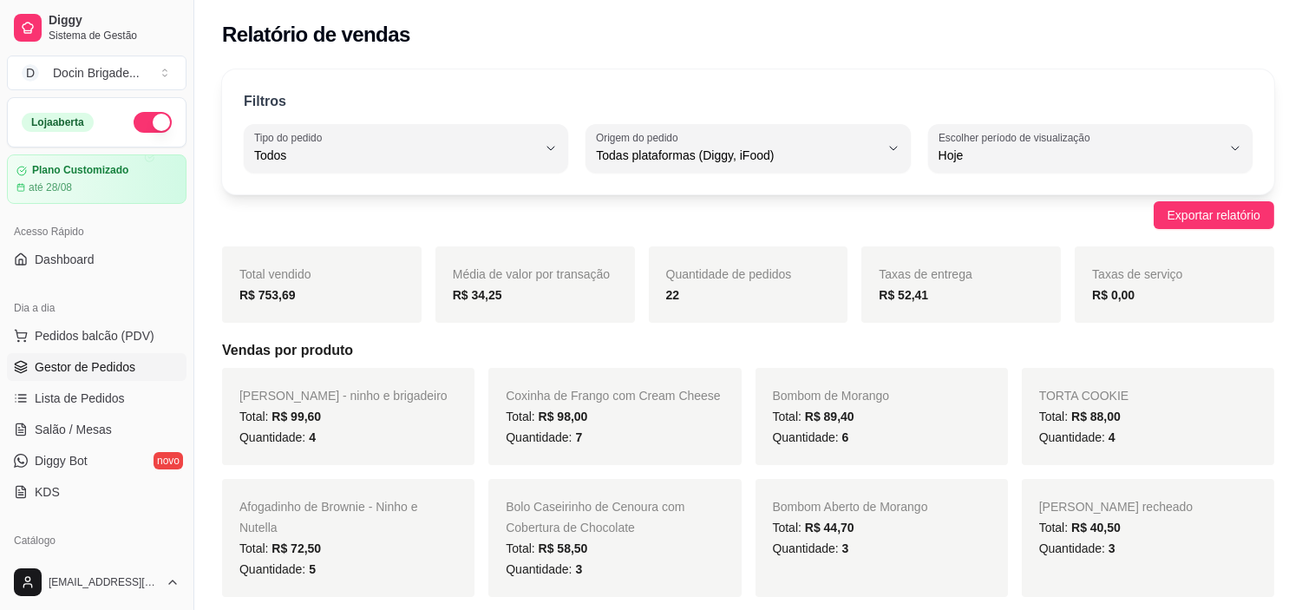
click at [89, 375] on span "Gestor de Pedidos" at bounding box center [85, 366] width 101 height 17
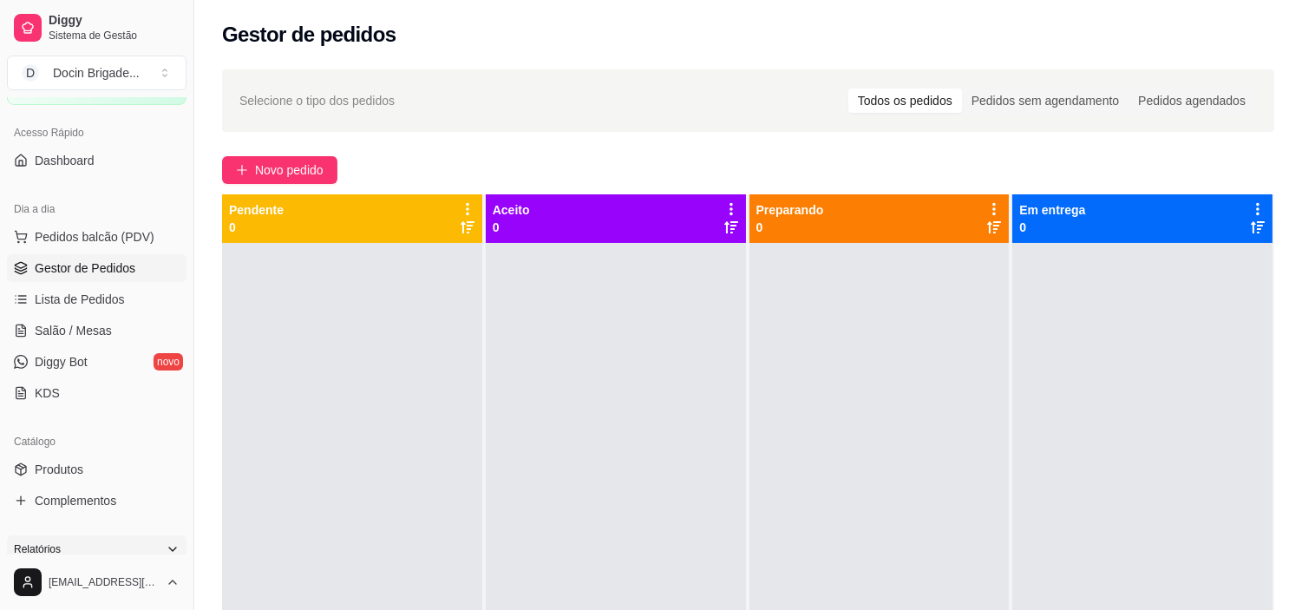
scroll to position [193, 0]
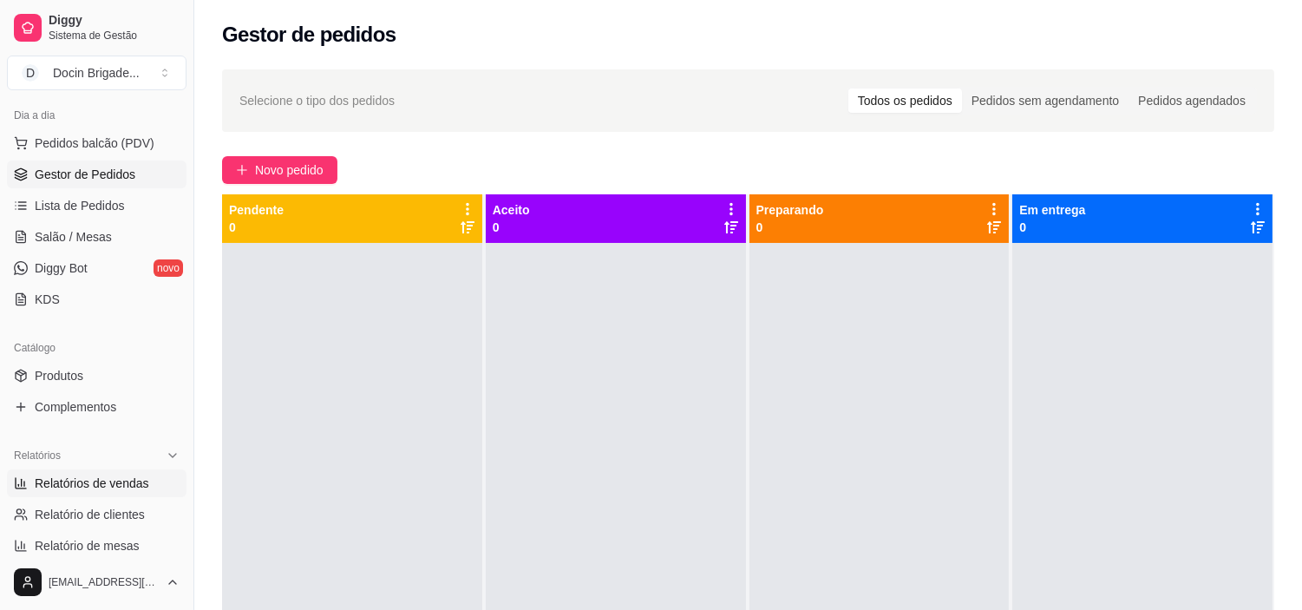
drag, startPoint x: 106, startPoint y: 481, endPoint x: 110, endPoint y: 473, distance: 8.9
click at [106, 481] on span "Relatórios de vendas" at bounding box center [92, 483] width 115 height 17
select select "ALL"
select select "0"
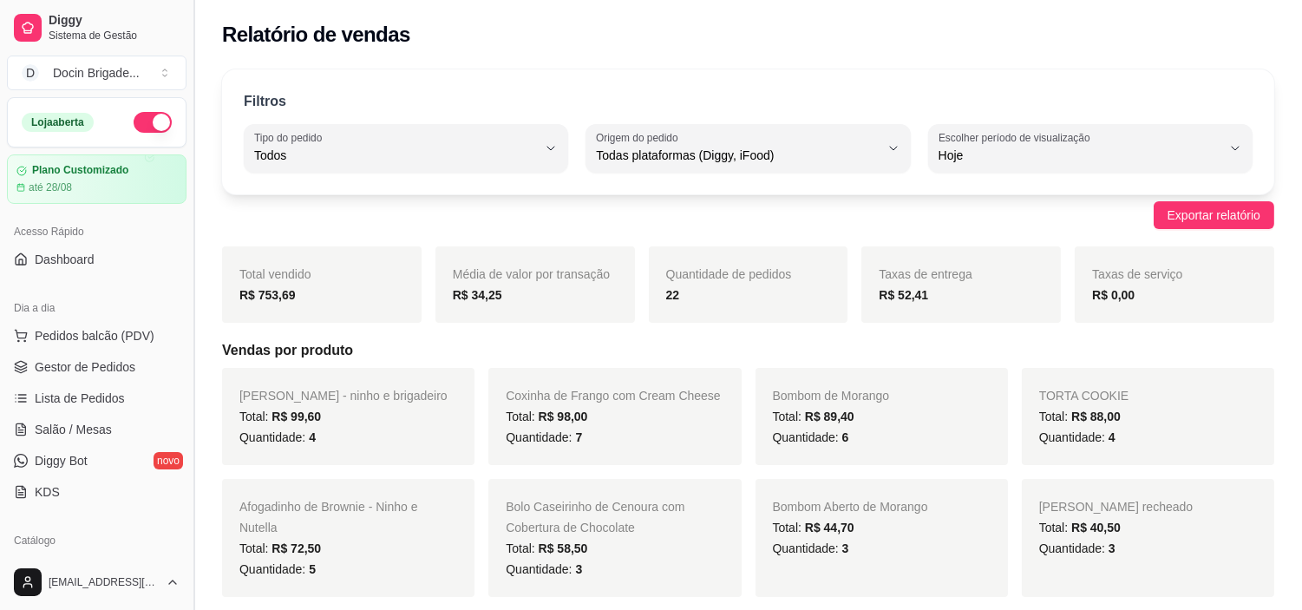
drag, startPoint x: 76, startPoint y: 364, endPoint x: 200, endPoint y: 263, distance: 159.7
click at [78, 365] on span "Gestor de Pedidos" at bounding box center [85, 366] width 101 height 17
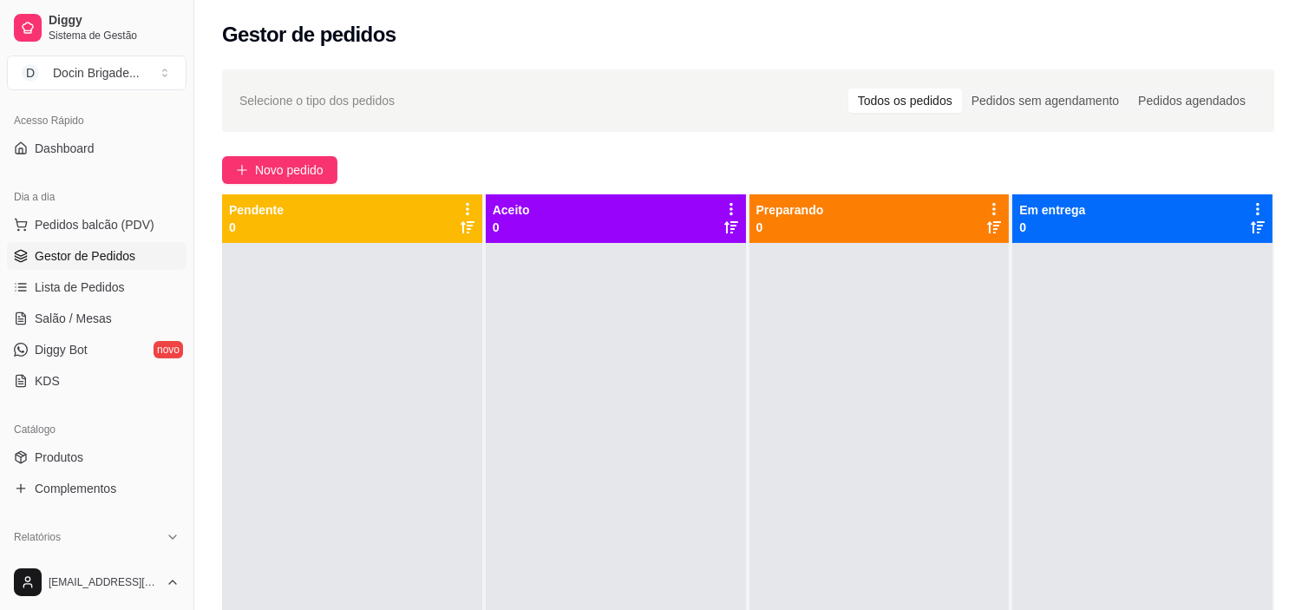
scroll to position [289, 0]
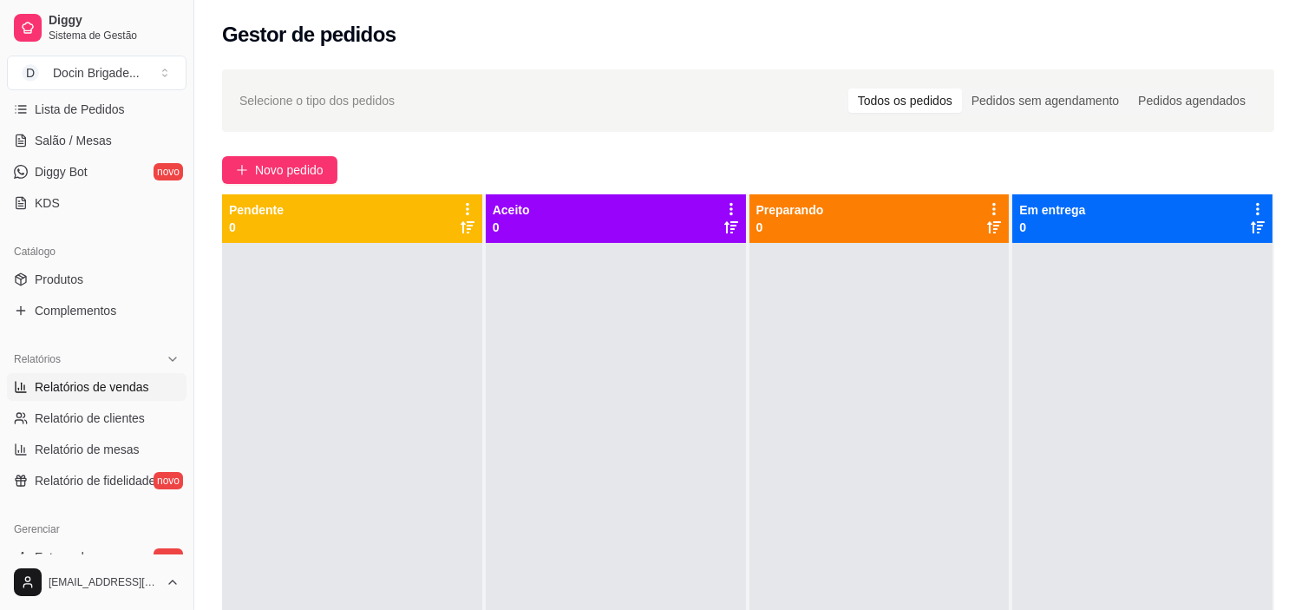
click at [99, 383] on span "Relatórios de vendas" at bounding box center [92, 386] width 115 height 17
select select "ALL"
select select "0"
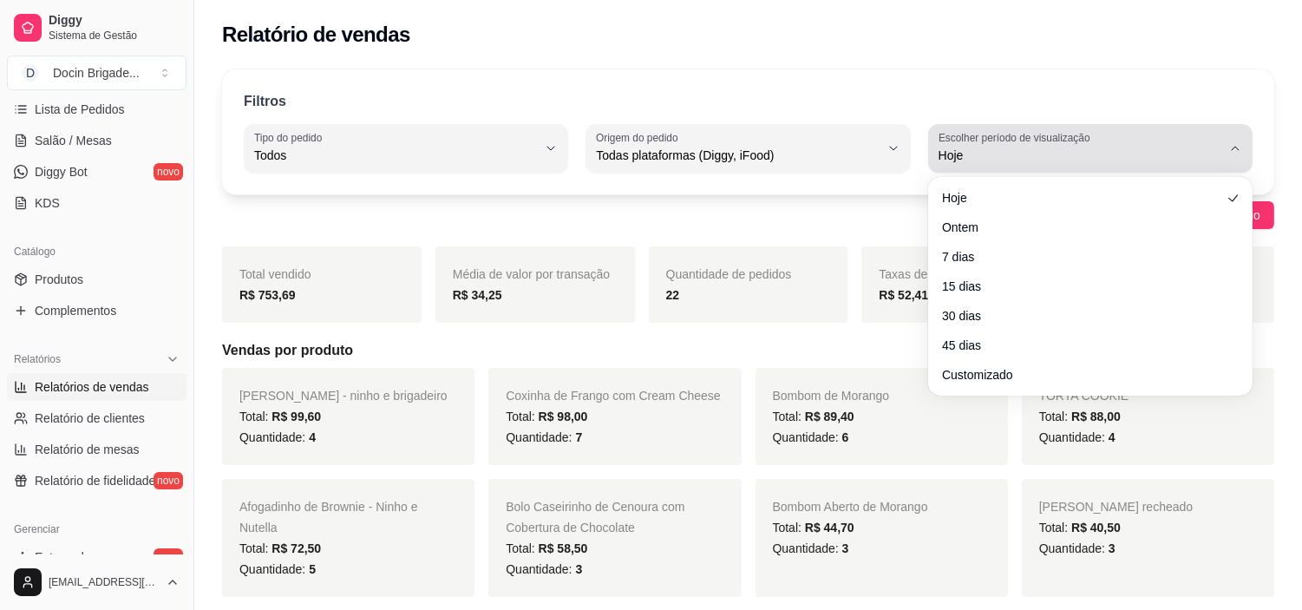
click at [1029, 170] on button "Escolher período de visualização Hoje" at bounding box center [1090, 148] width 325 height 49
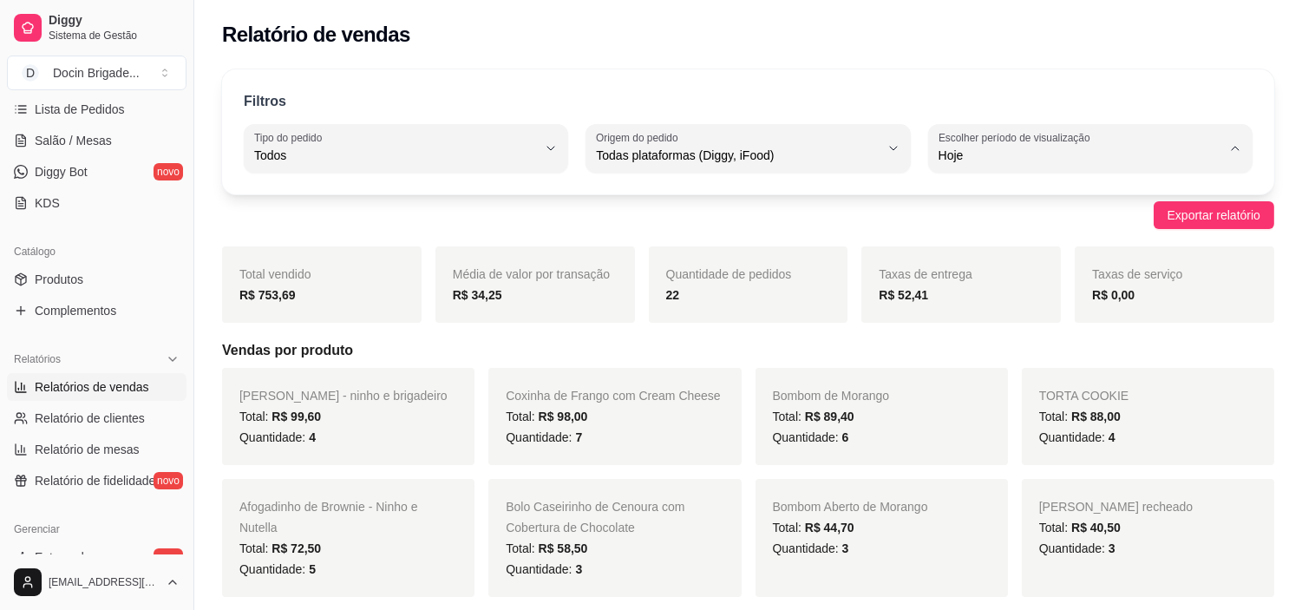
click at [979, 223] on span "Ontem" at bounding box center [1082, 225] width 268 height 16
type input "1"
select select "1"
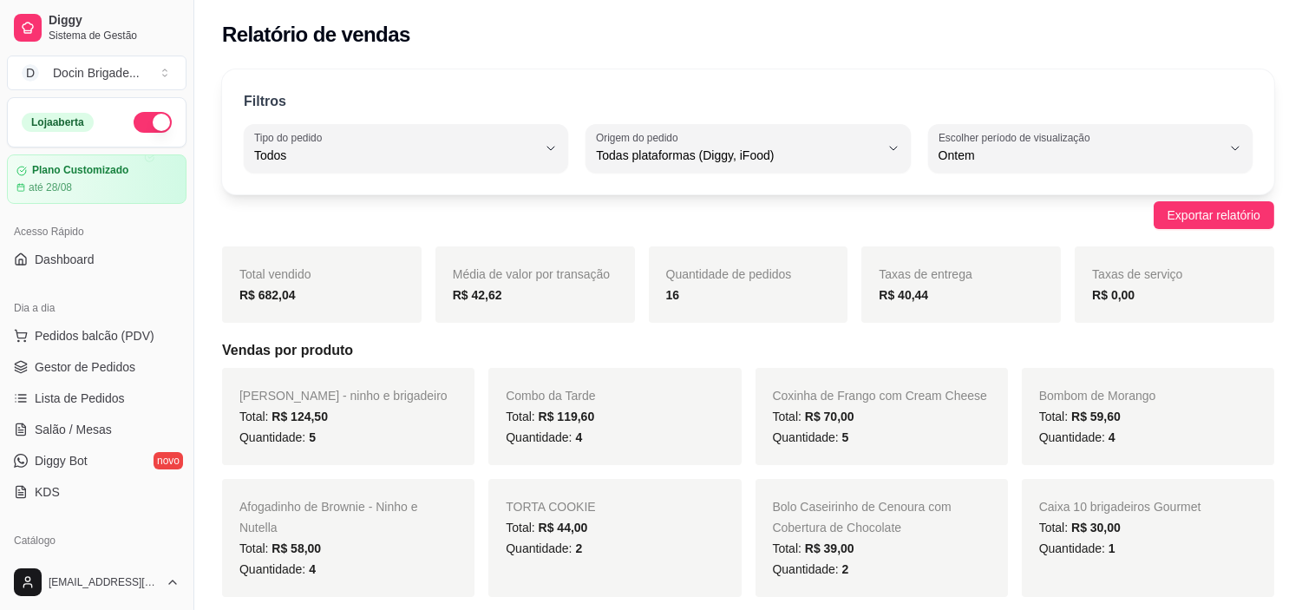
drag, startPoint x: 105, startPoint y: 365, endPoint x: 180, endPoint y: 311, distance: 93.2
click at [106, 365] on span "Gestor de Pedidos" at bounding box center [85, 366] width 101 height 17
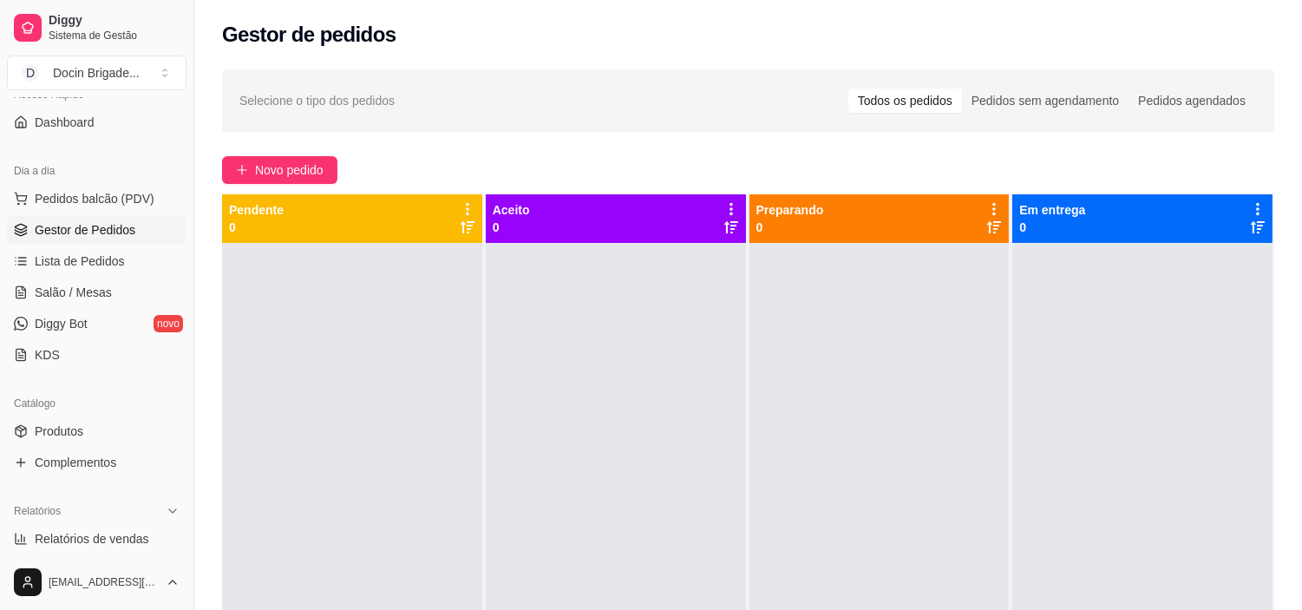
scroll to position [385, 0]
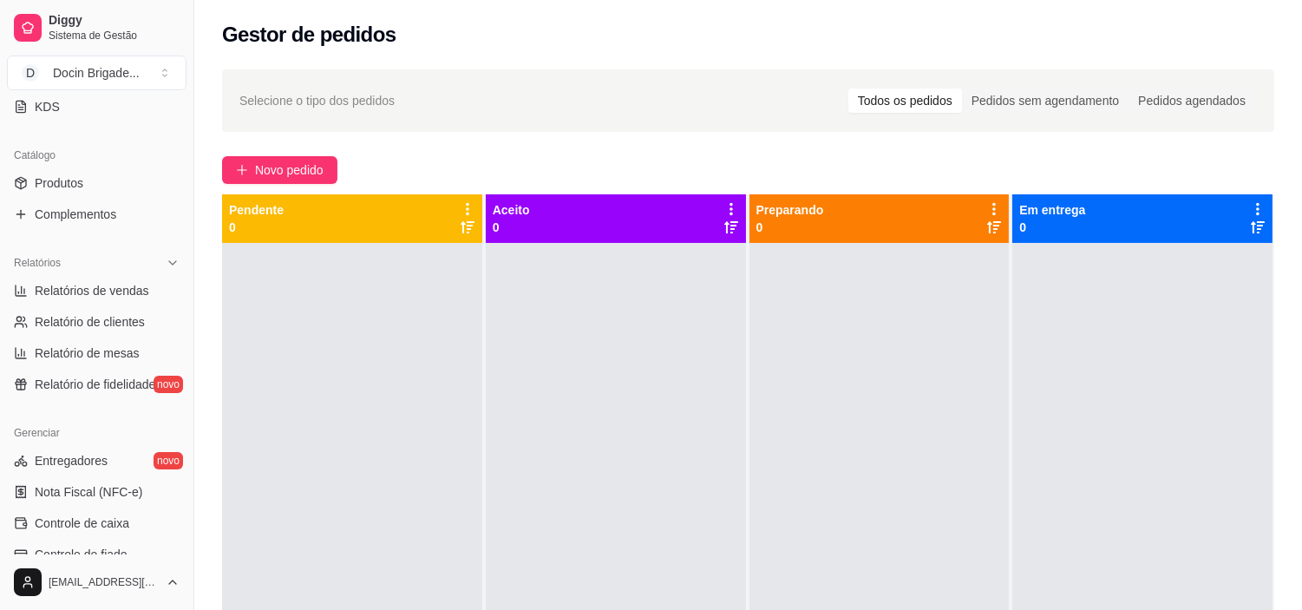
drag, startPoint x: 100, startPoint y: 291, endPoint x: 356, endPoint y: 169, distance: 283.3
click at [100, 291] on span "Relatórios de vendas" at bounding box center [92, 290] width 115 height 17
select select "ALL"
select select "0"
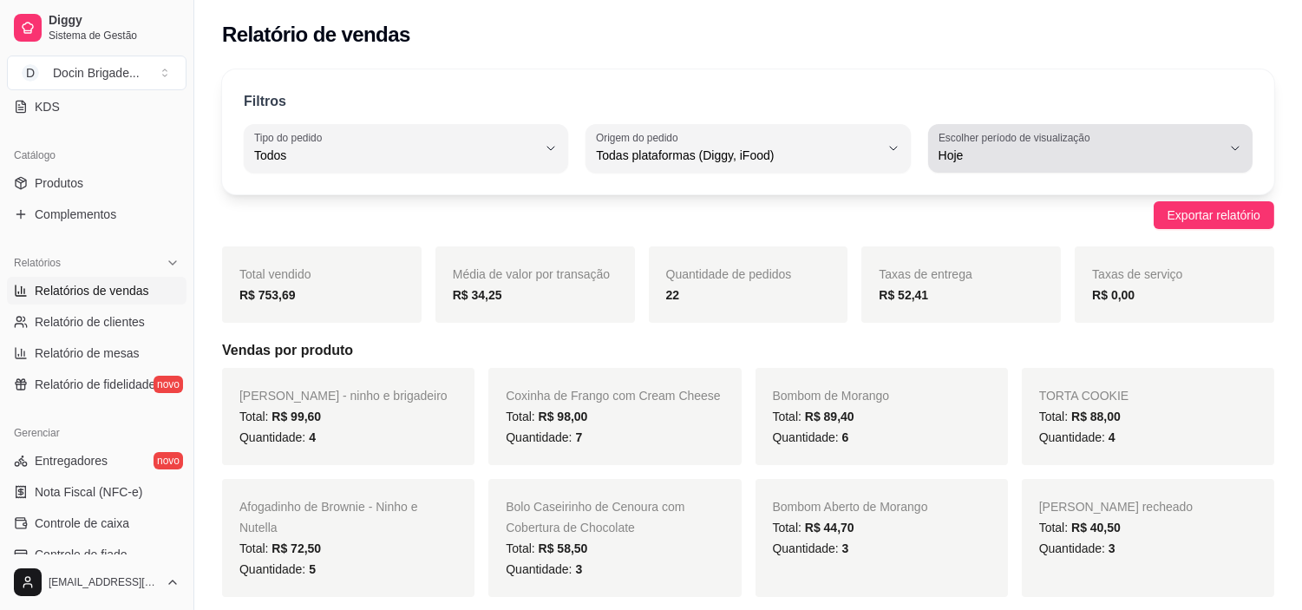
click at [968, 148] on span "Hoje" at bounding box center [1080, 155] width 283 height 17
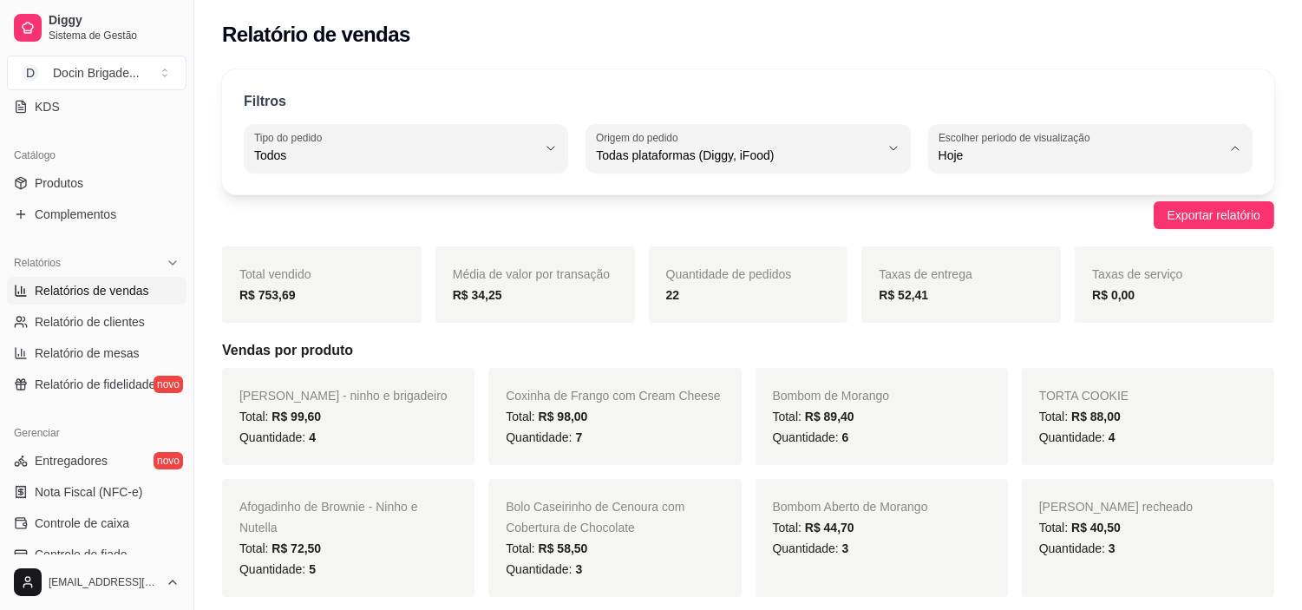
click at [965, 371] on span "Customizado" at bounding box center [1082, 366] width 268 height 16
type input "-1"
select select "-1"
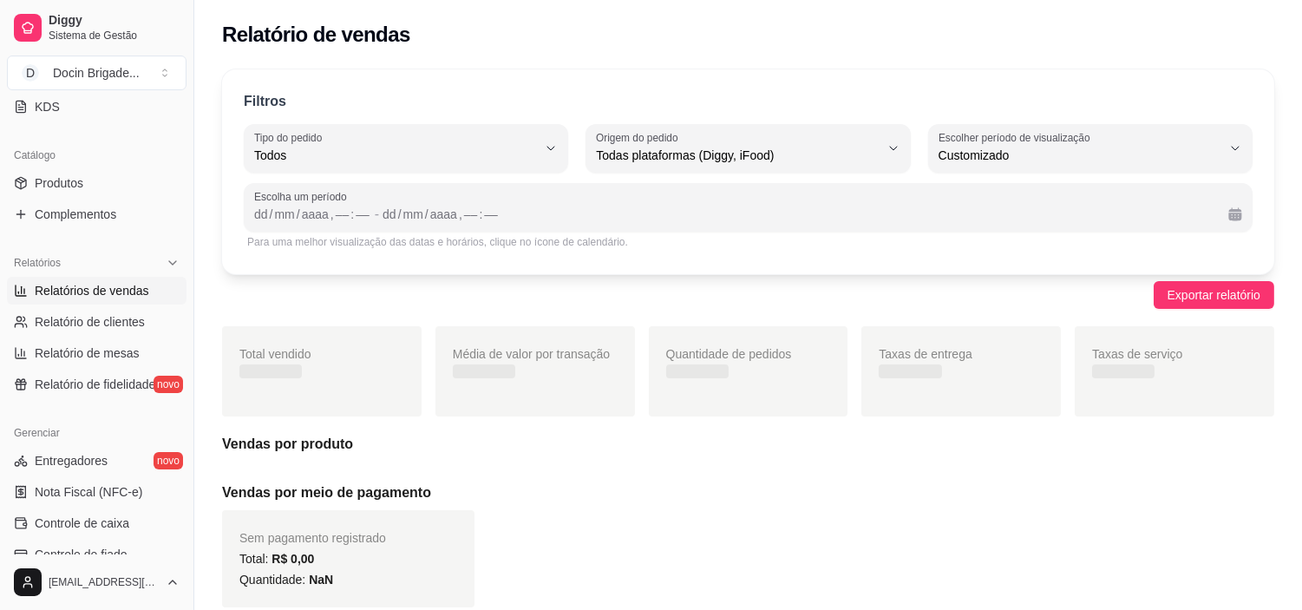
scroll to position [16, 0]
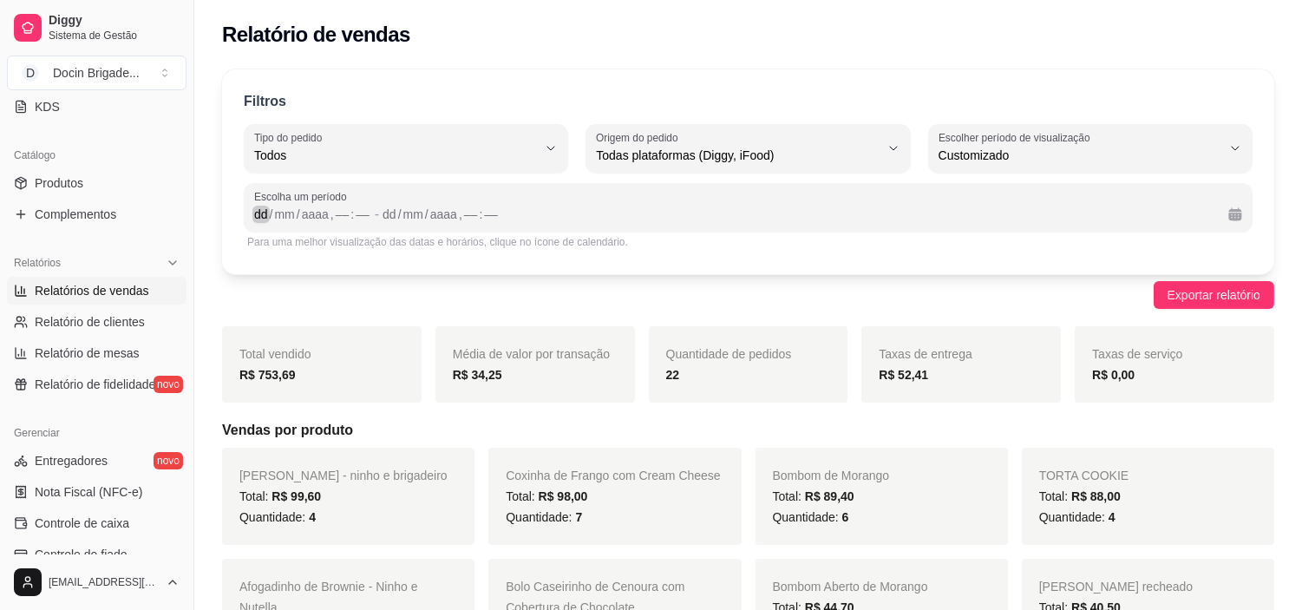
click at [262, 220] on div "dd" at bounding box center [261, 214] width 17 height 17
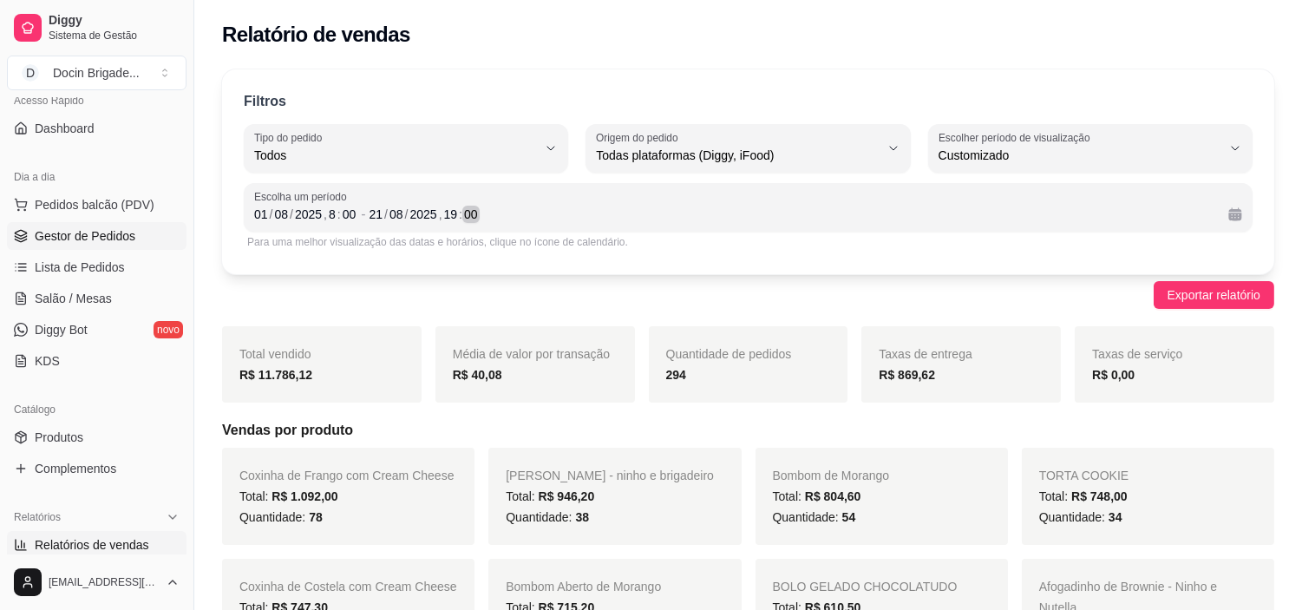
scroll to position [0, 0]
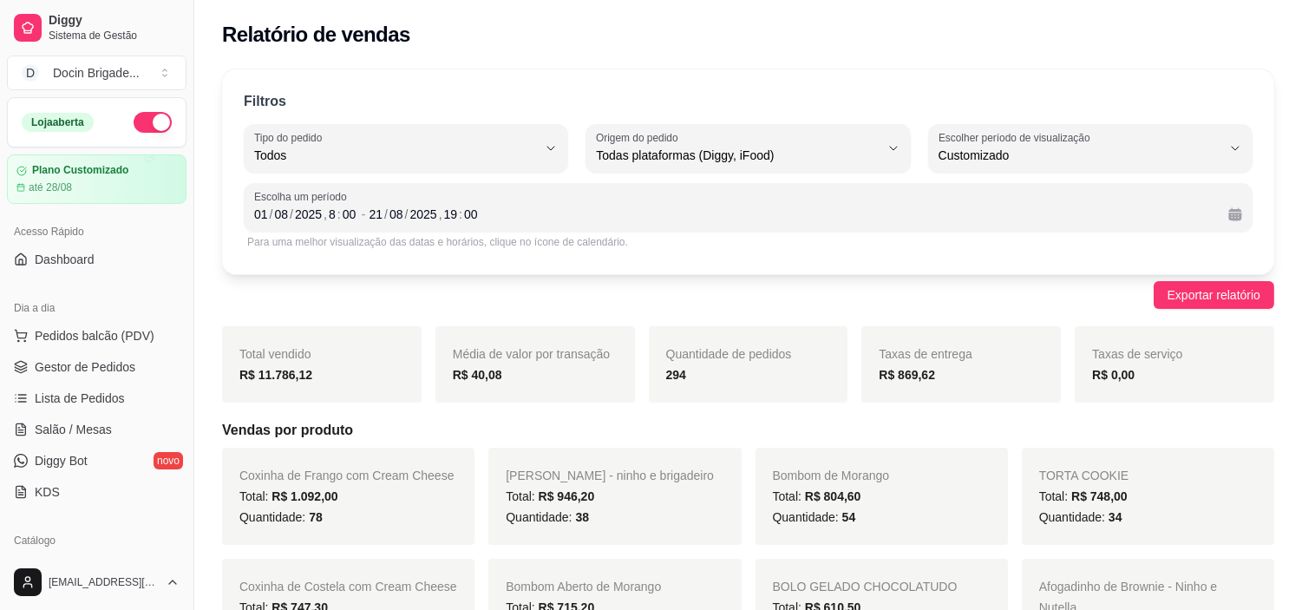
drag, startPoint x: 65, startPoint y: 367, endPoint x: 126, endPoint y: 301, distance: 89.7
click at [65, 367] on span "Gestor de Pedidos" at bounding box center [85, 366] width 101 height 17
